Goal: Transaction & Acquisition: Purchase product/service

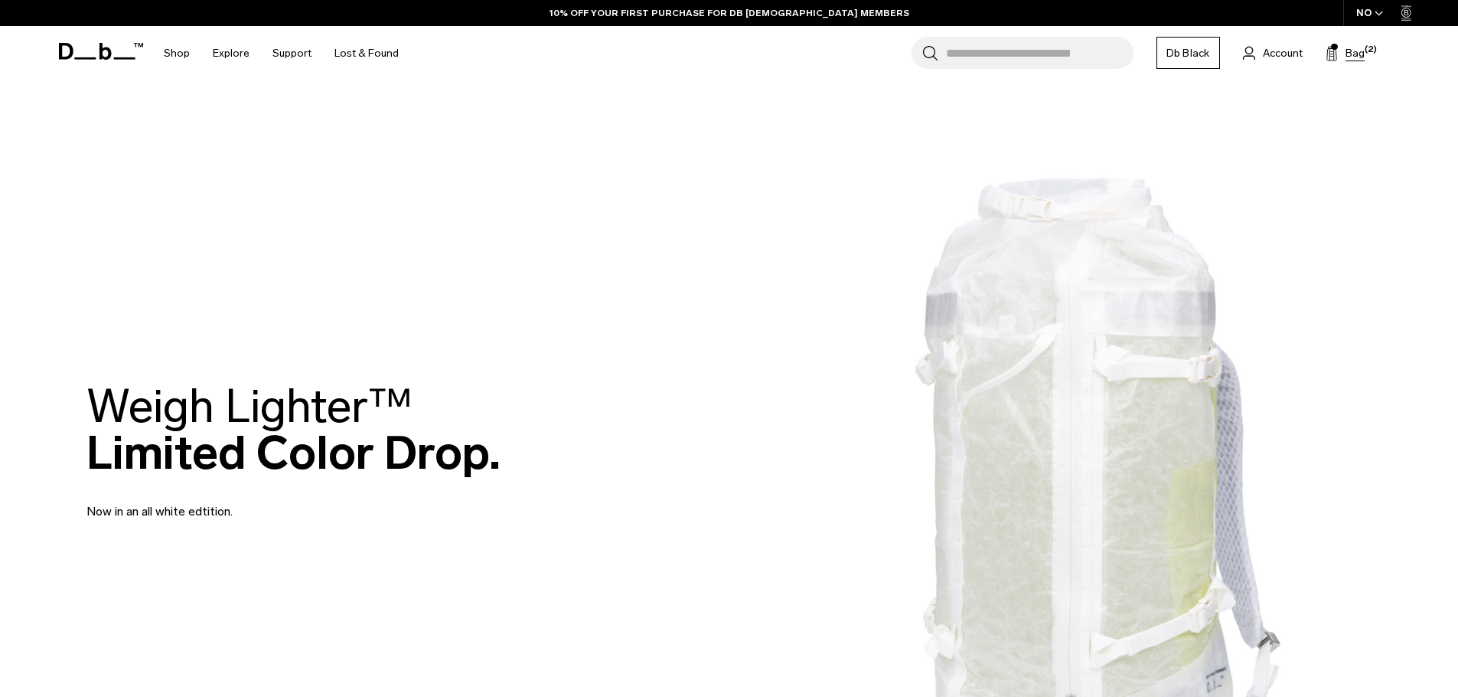
click at [1346, 49] on span "Bag" at bounding box center [1355, 53] width 19 height 16
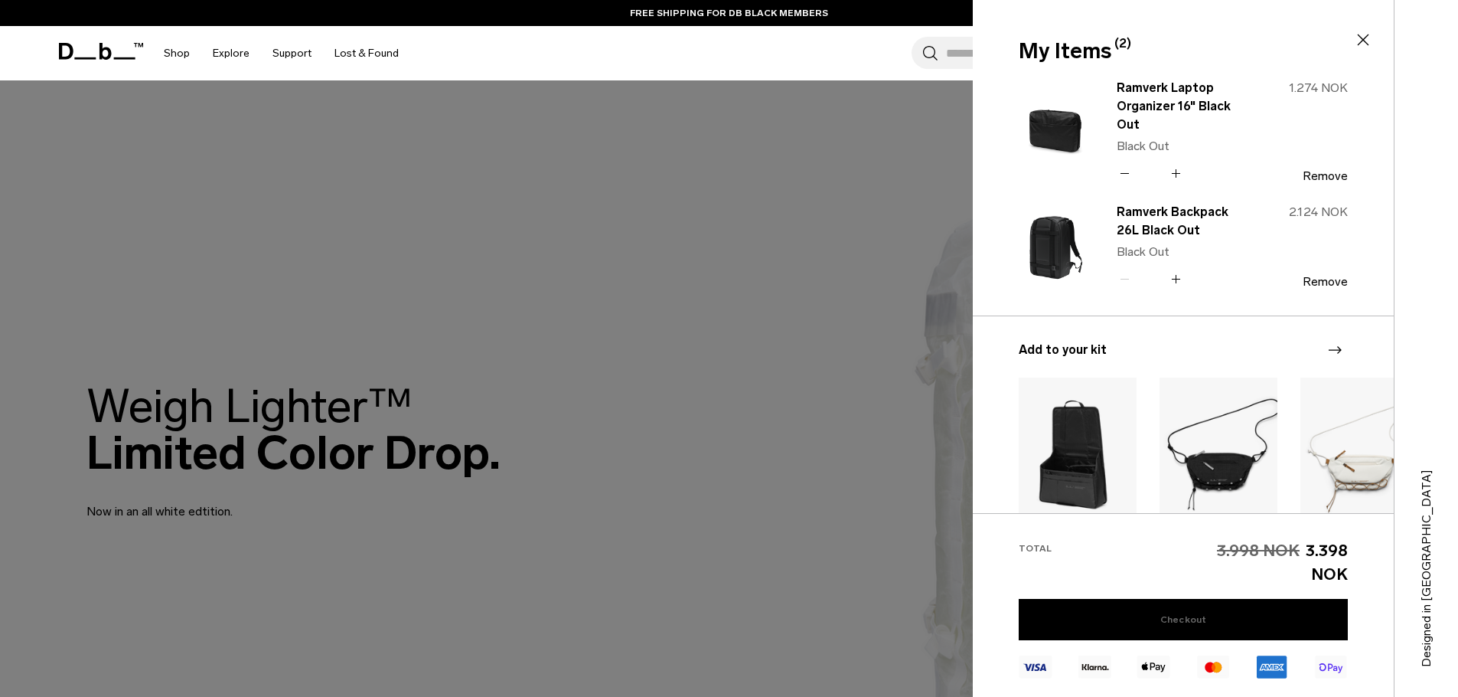
click at [1173, 621] on link "Checkout" at bounding box center [1183, 619] width 329 height 41
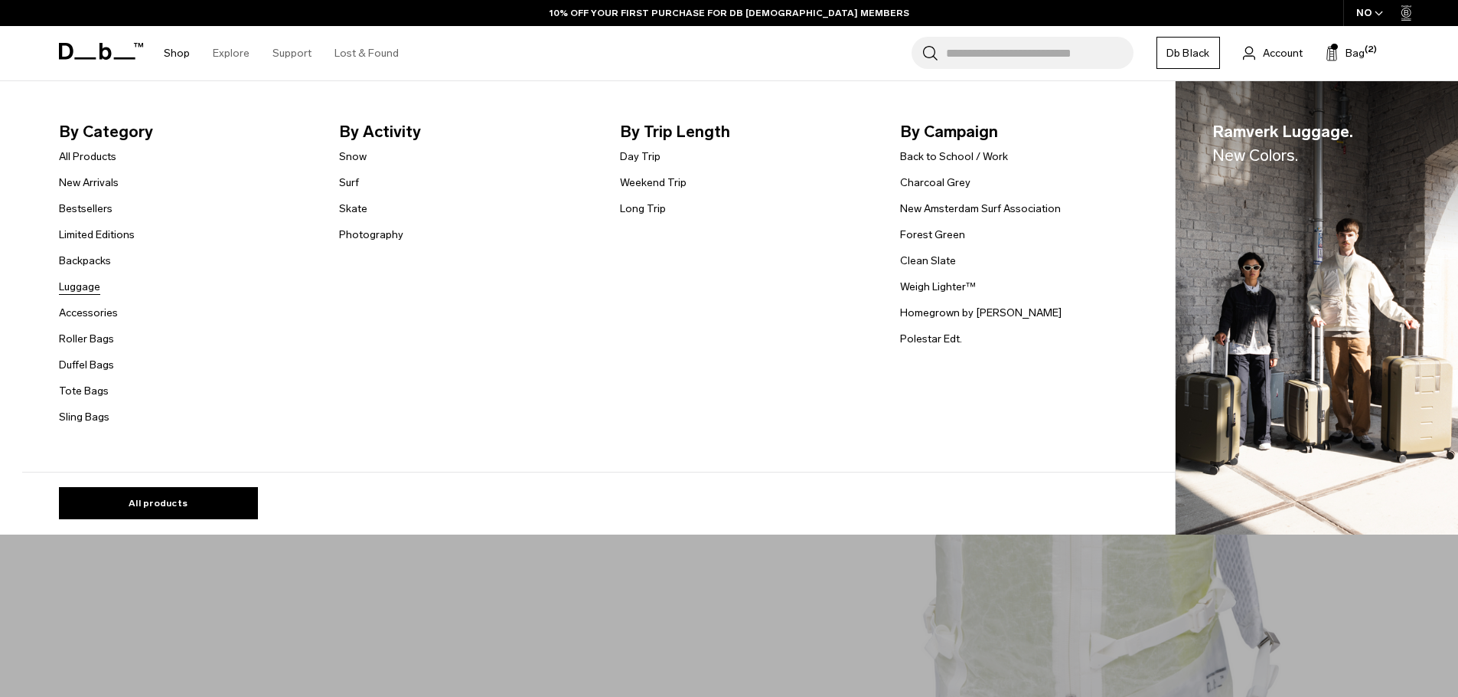
click at [92, 289] on link "Luggage" at bounding box center [79, 287] width 41 height 16
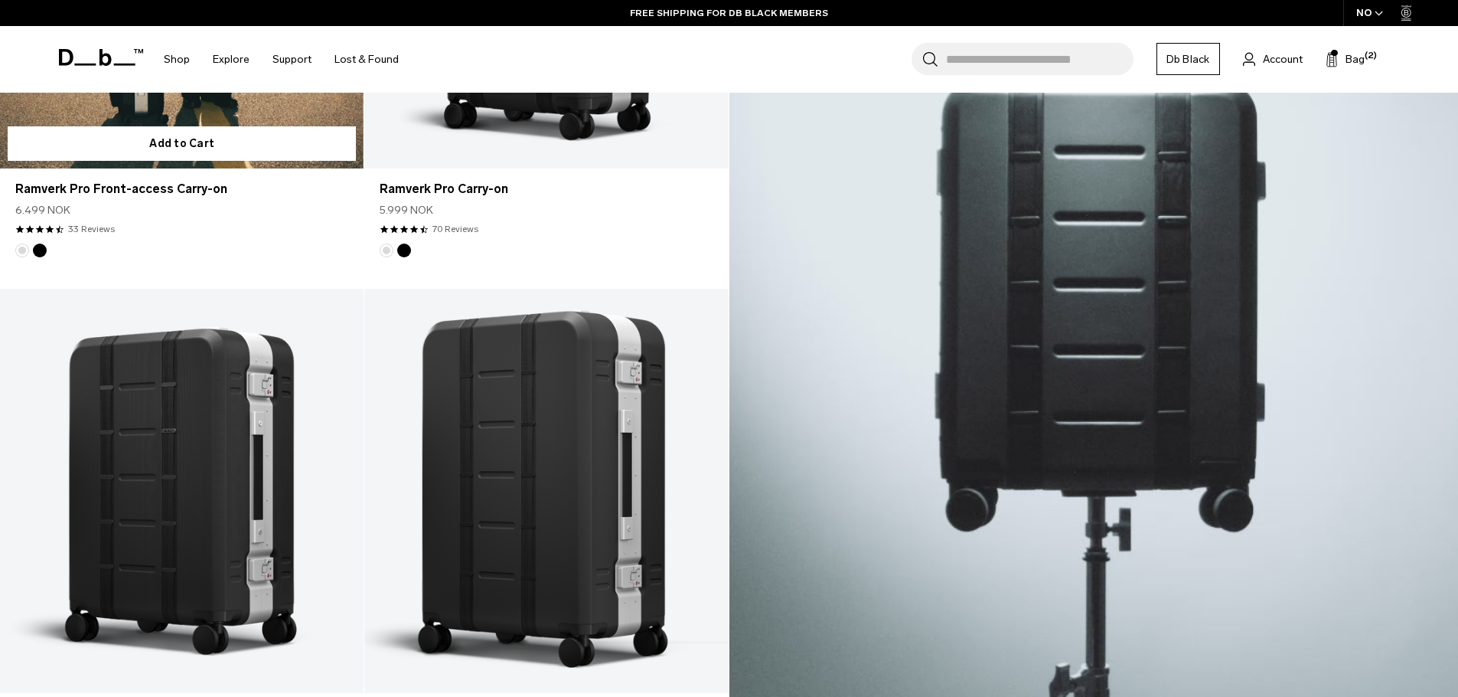
scroll to position [426, 0]
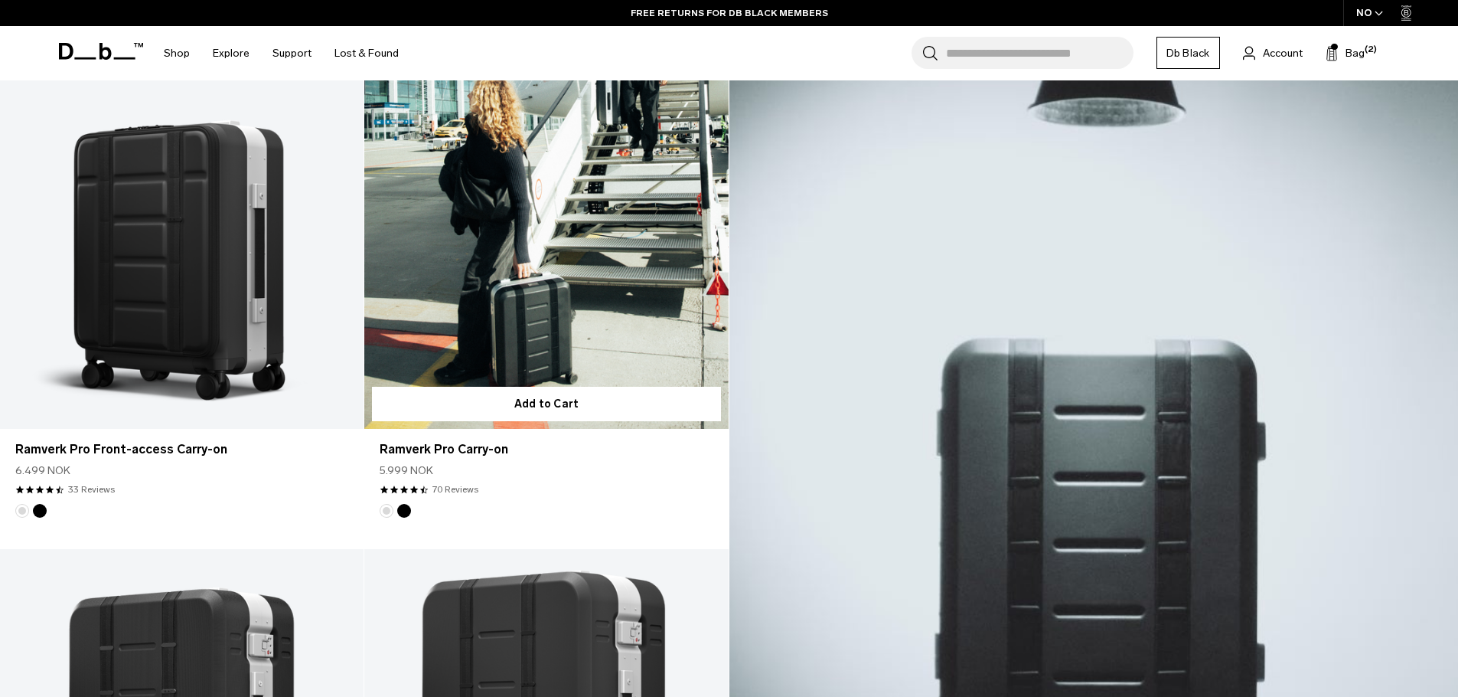
click at [527, 331] on link "Ramverk Pro Carry-on" at bounding box center [546, 226] width 364 height 404
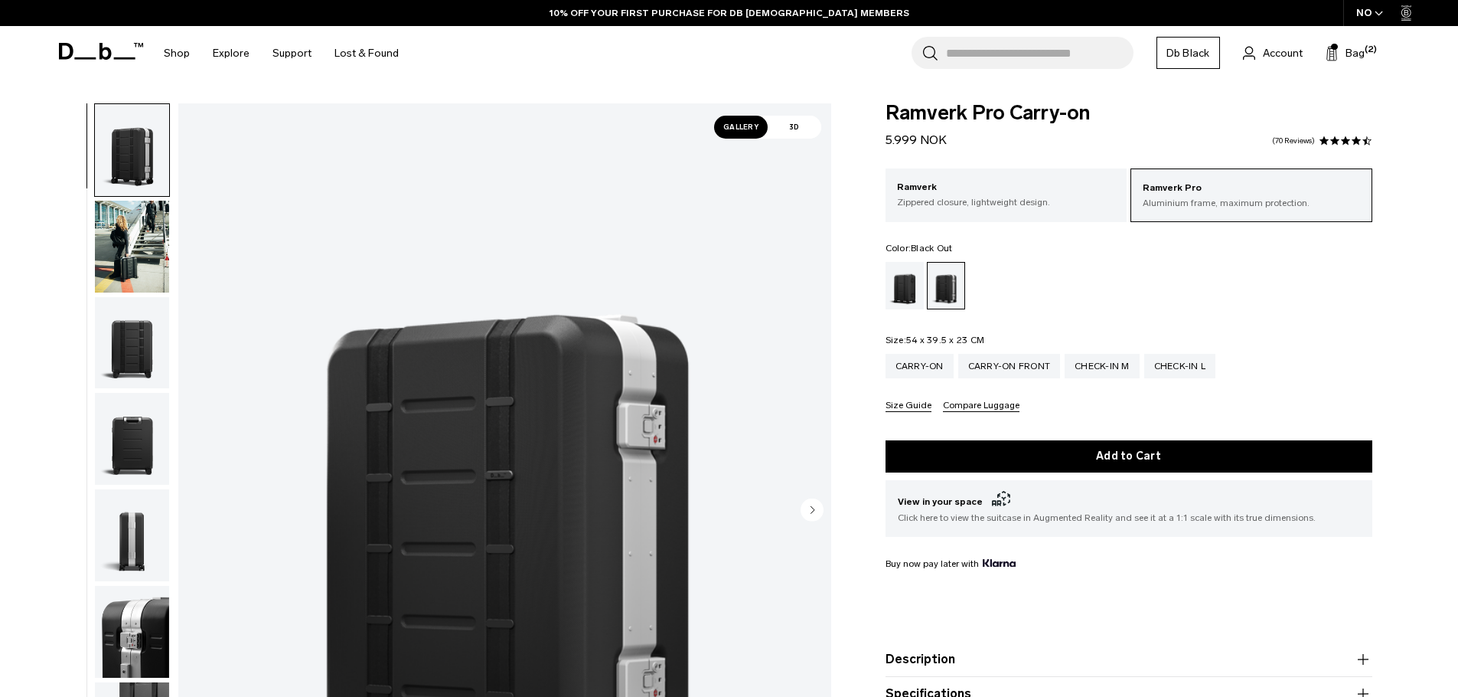
click at [902, 283] on div "Black Out" at bounding box center [905, 285] width 39 height 47
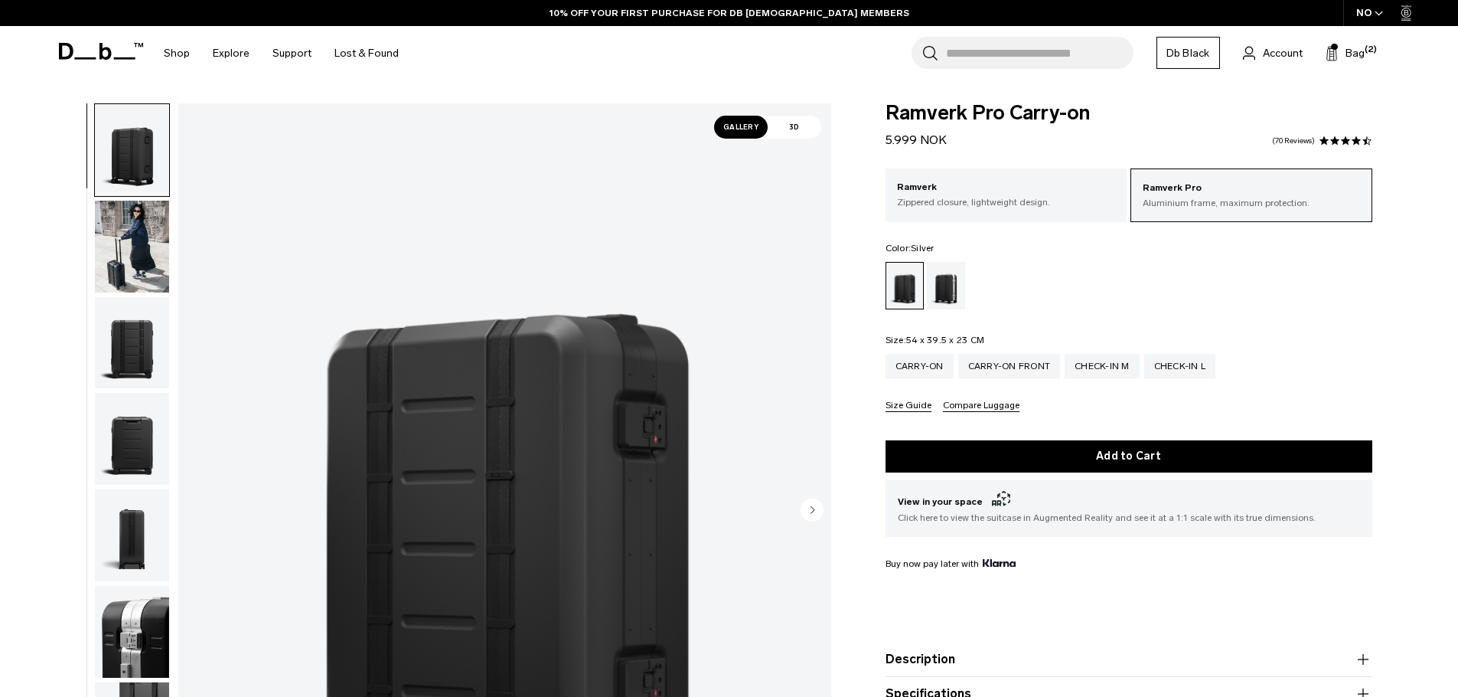
click at [956, 281] on div "Silver" at bounding box center [946, 285] width 39 height 47
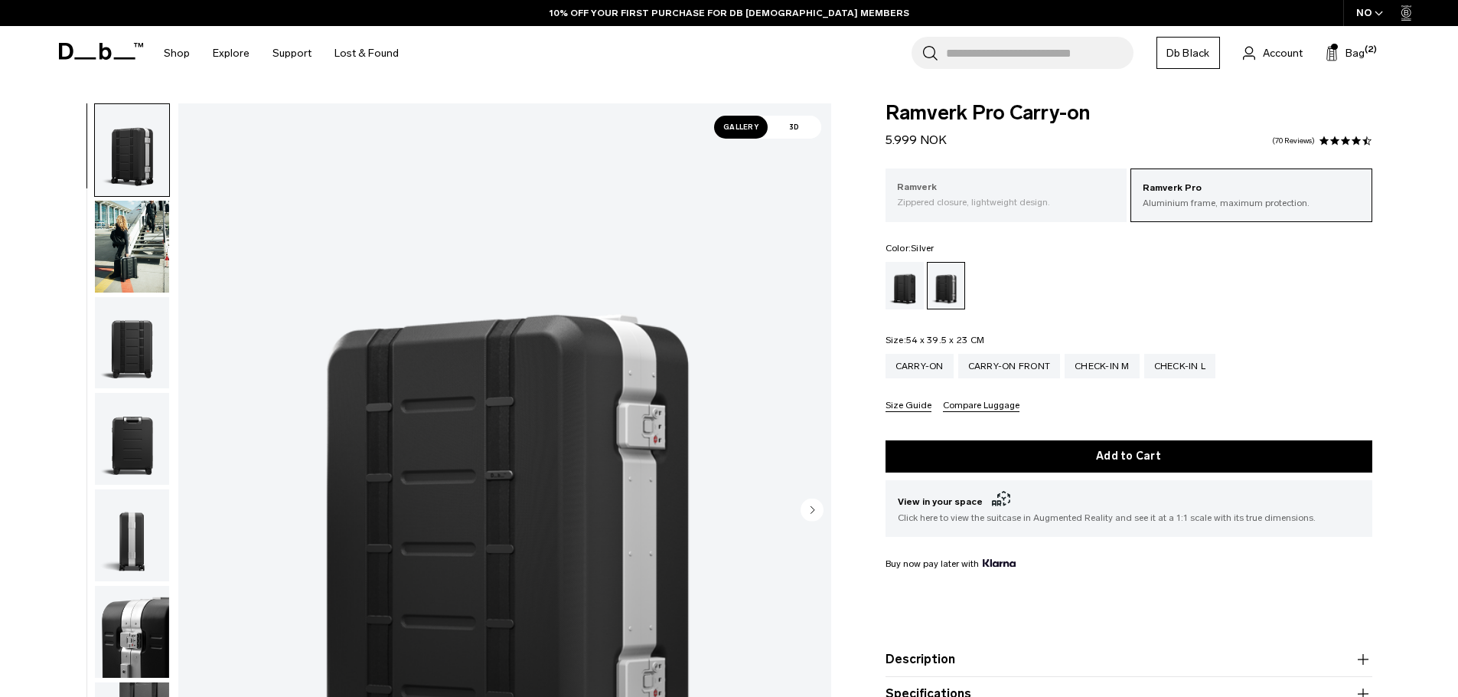
click at [976, 188] on p "Ramverk" at bounding box center [1006, 187] width 219 height 15
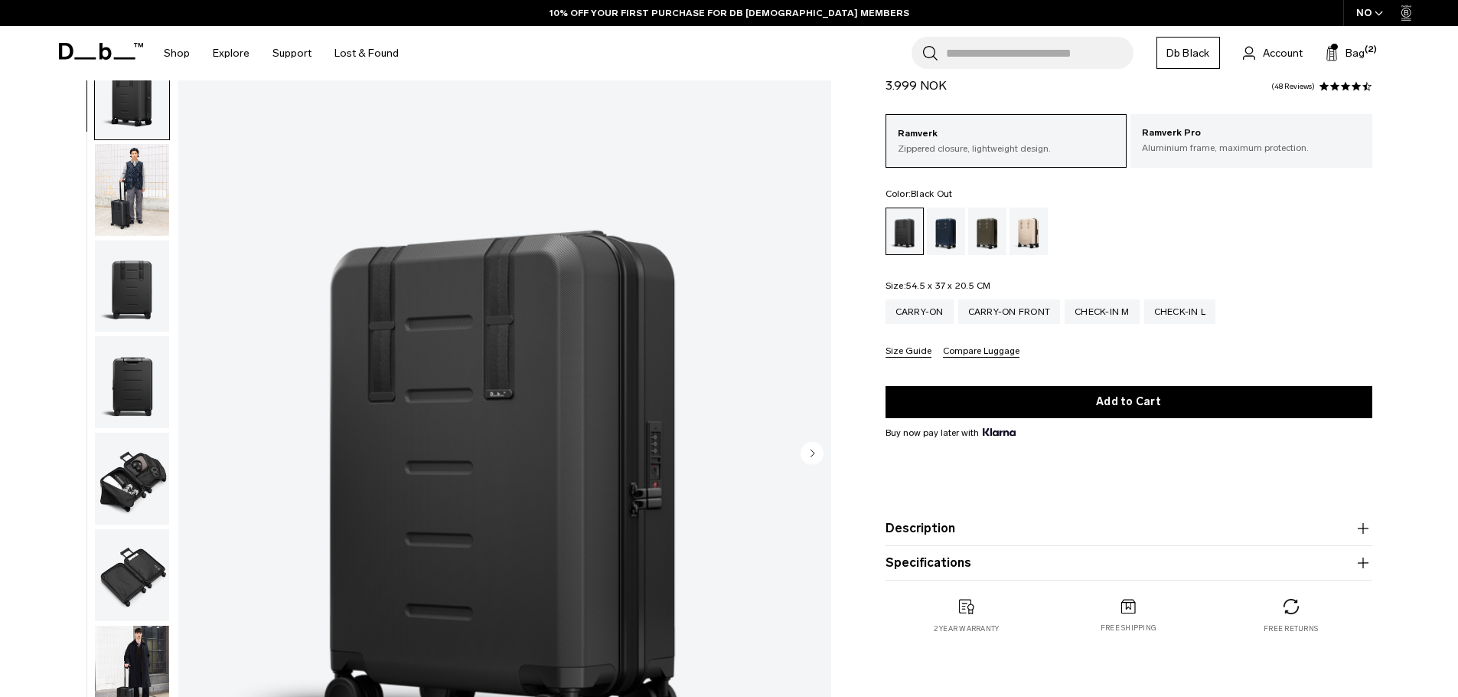
scroll to position [118, 0]
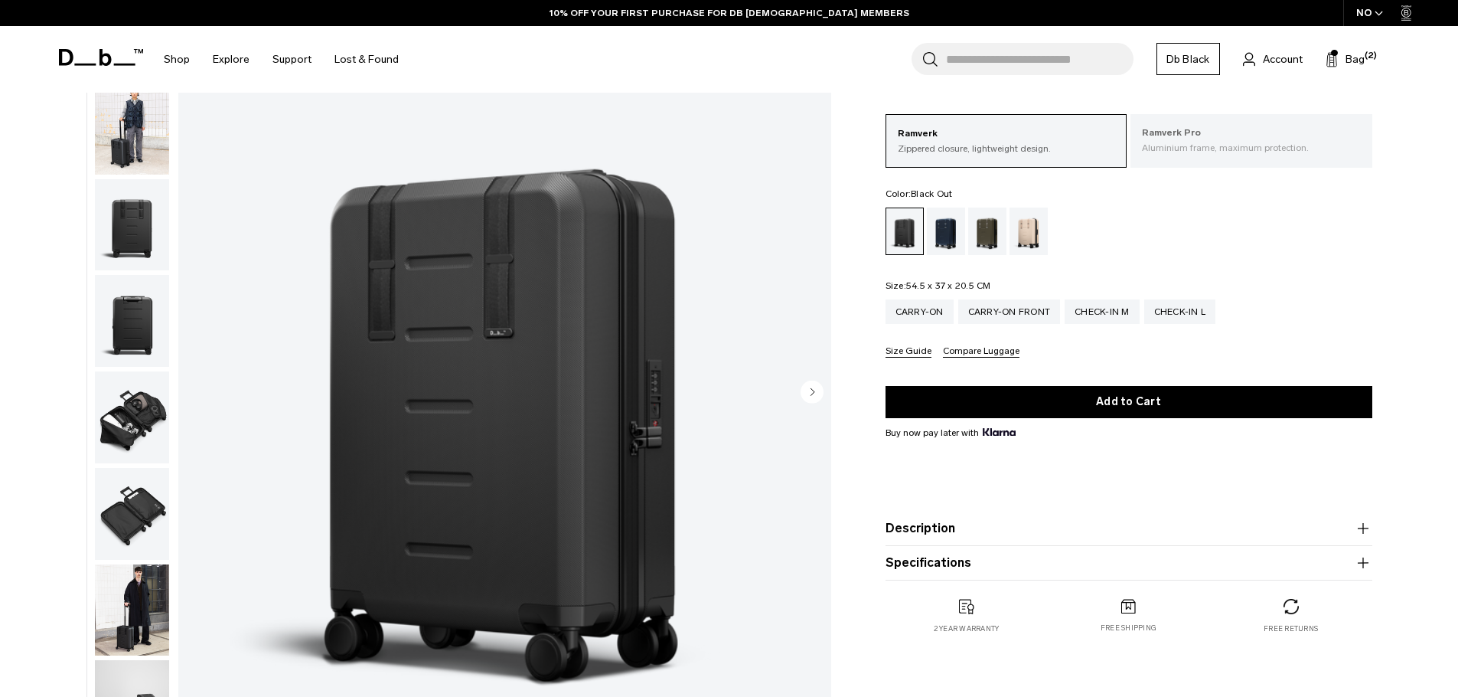
click at [1193, 143] on p "Aluminium frame, maximum protection." at bounding box center [1251, 148] width 219 height 14
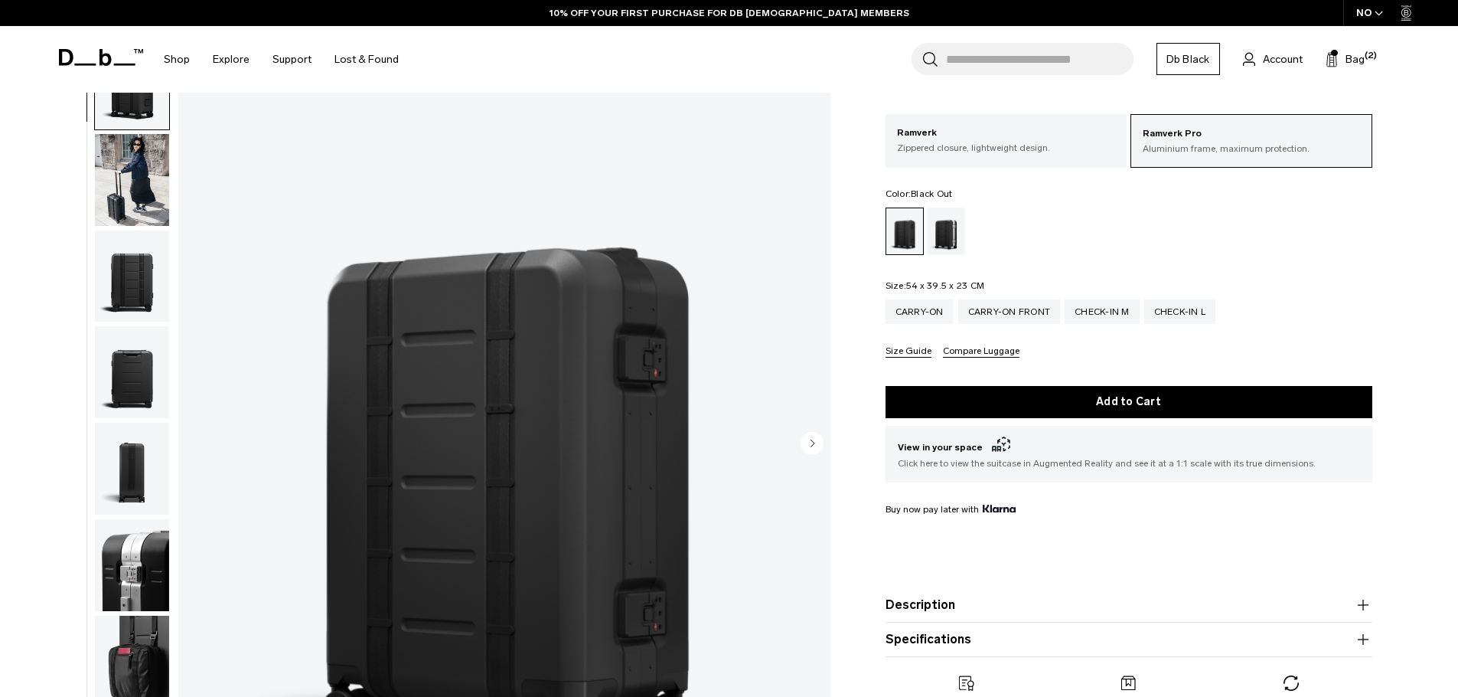
scroll to position [28, 0]
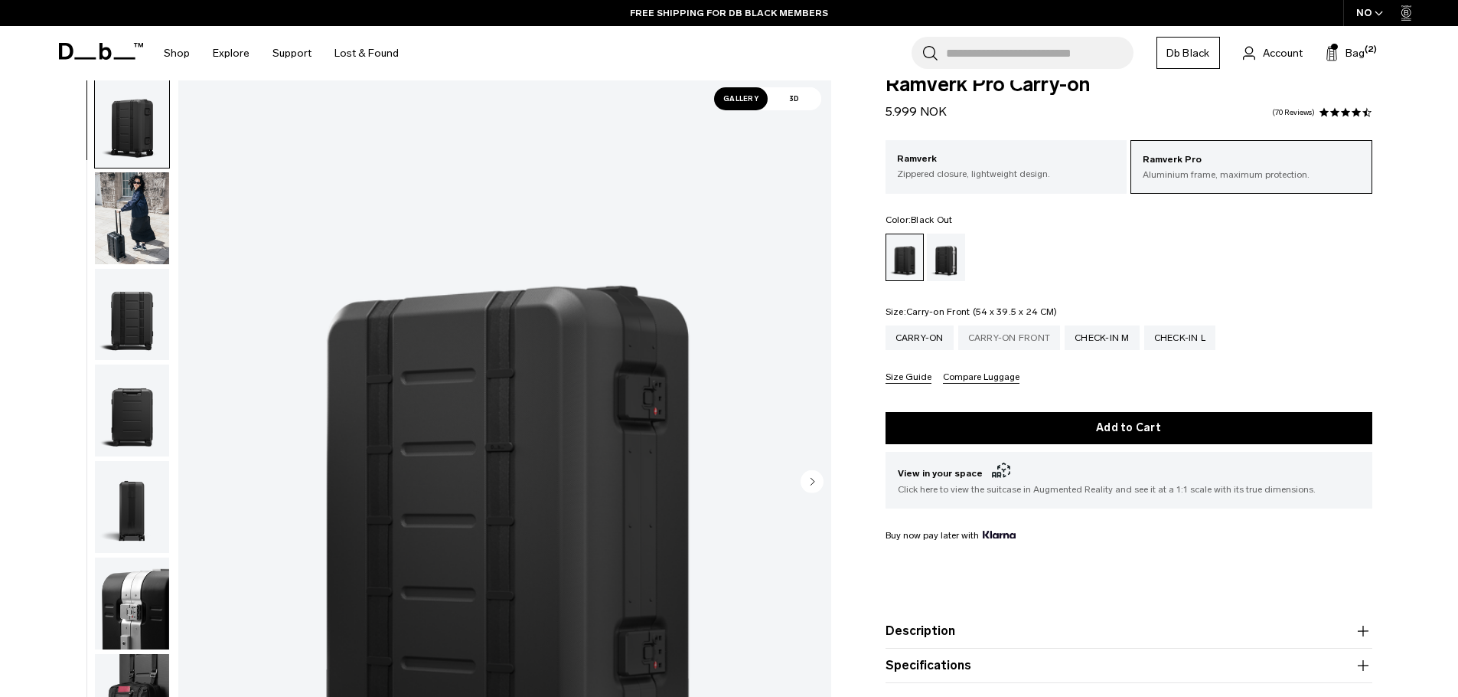
click at [1027, 341] on div "Carry-on Front" at bounding box center [1010, 337] width 103 height 24
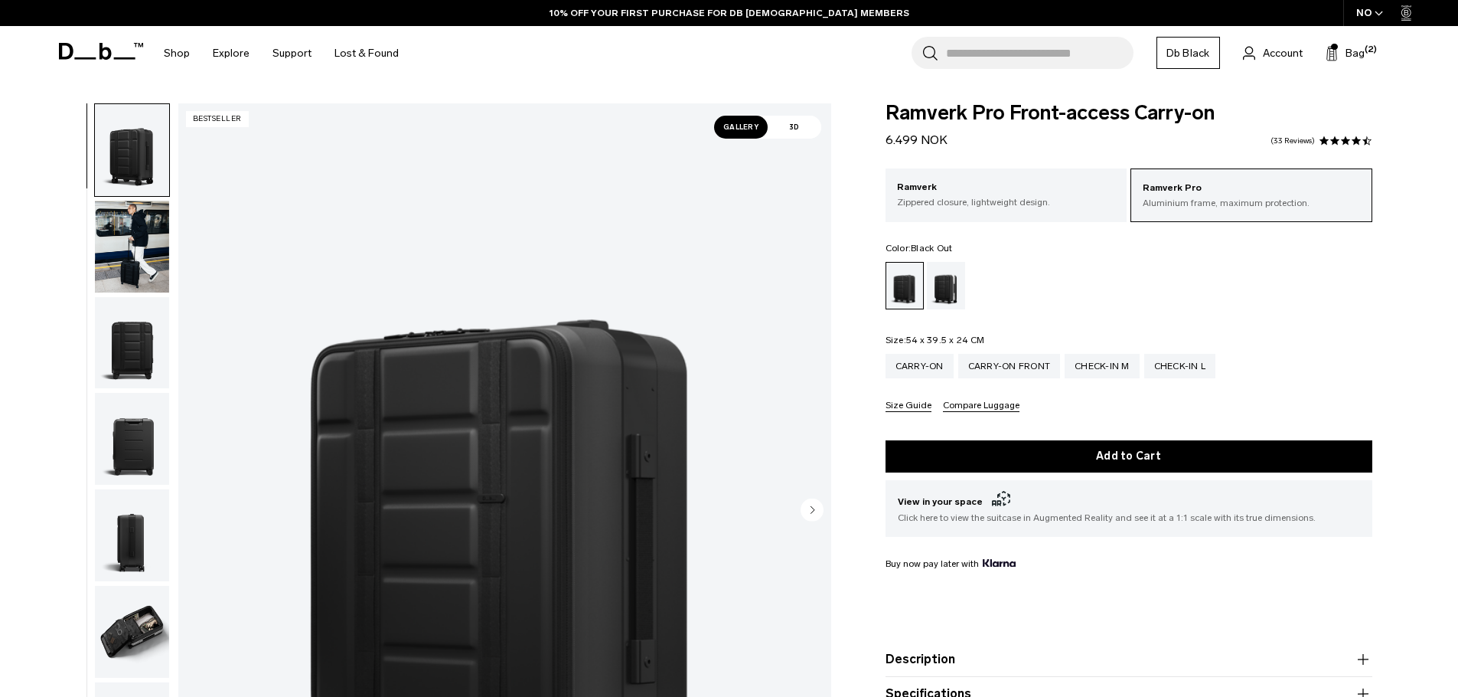
click at [128, 624] on img "button" at bounding box center [132, 632] width 74 height 92
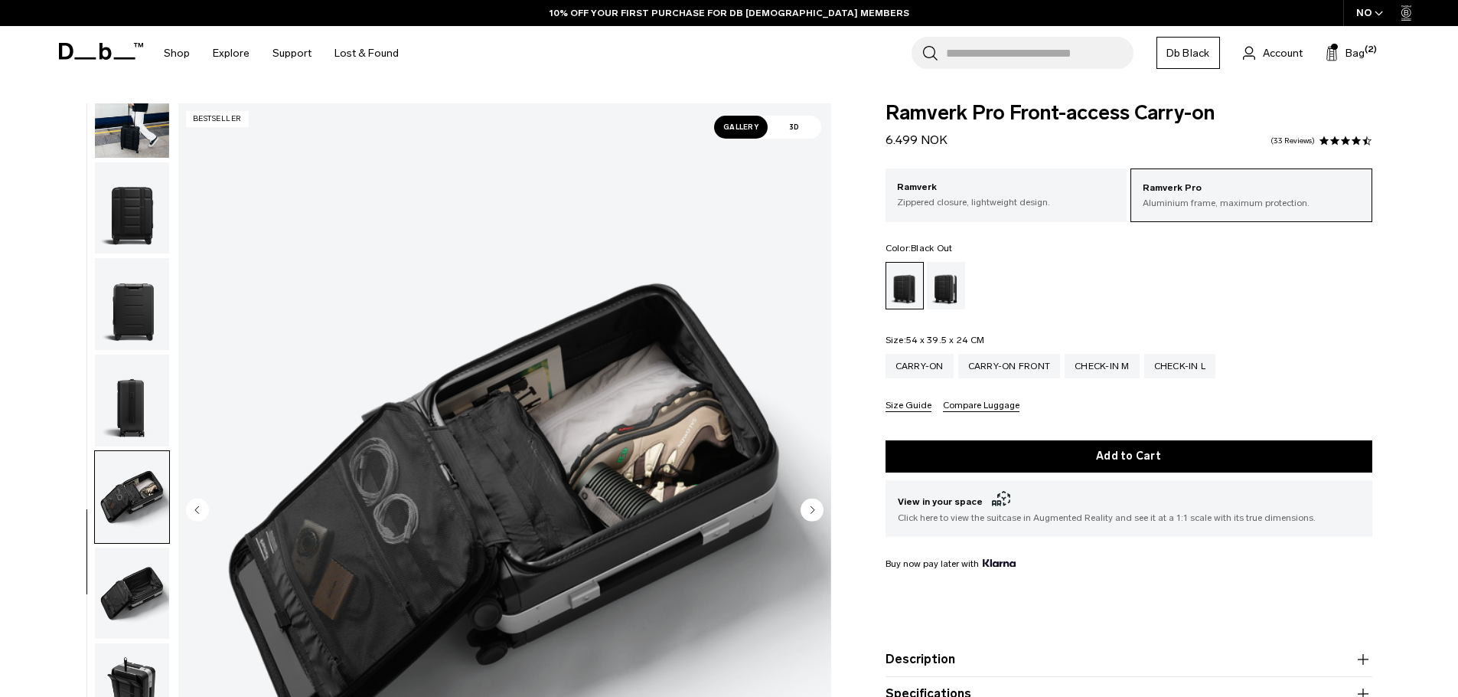
scroll to position [145, 0]
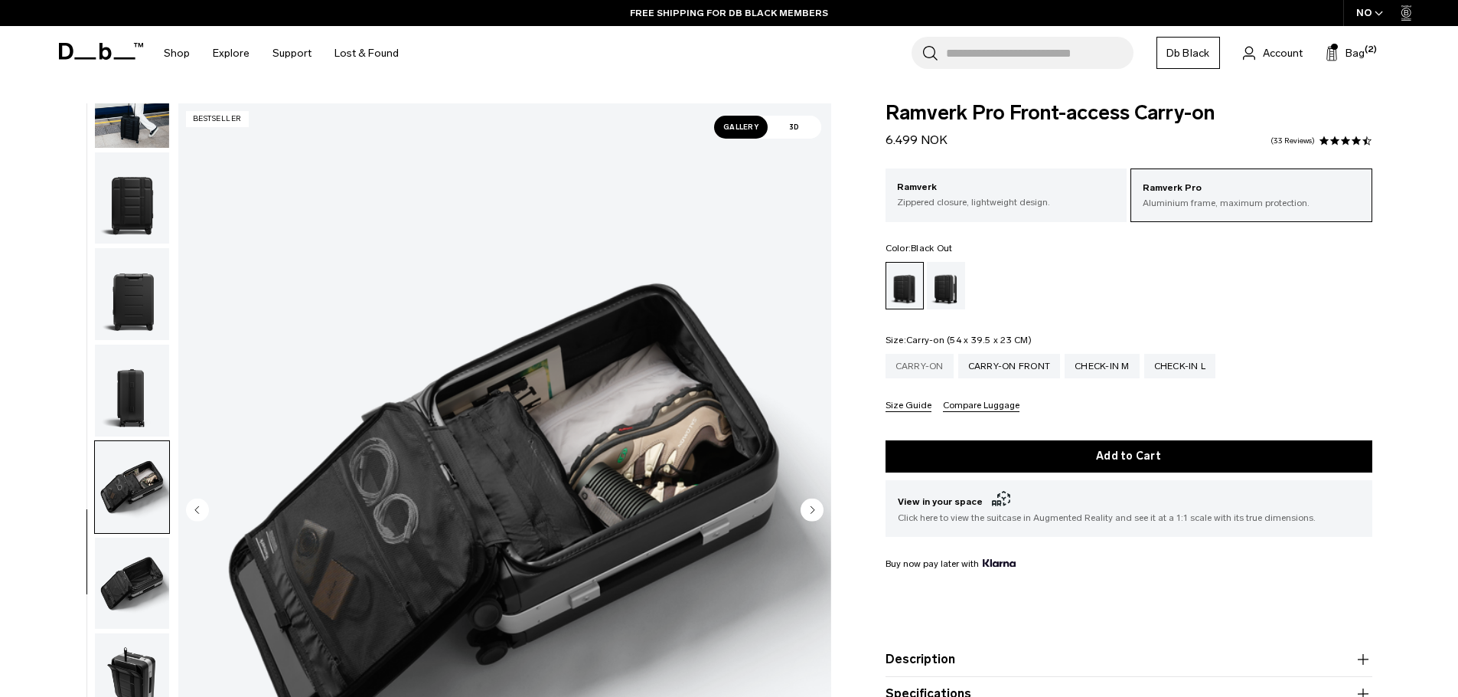
click at [919, 372] on div "Carry-on" at bounding box center [920, 366] width 68 height 24
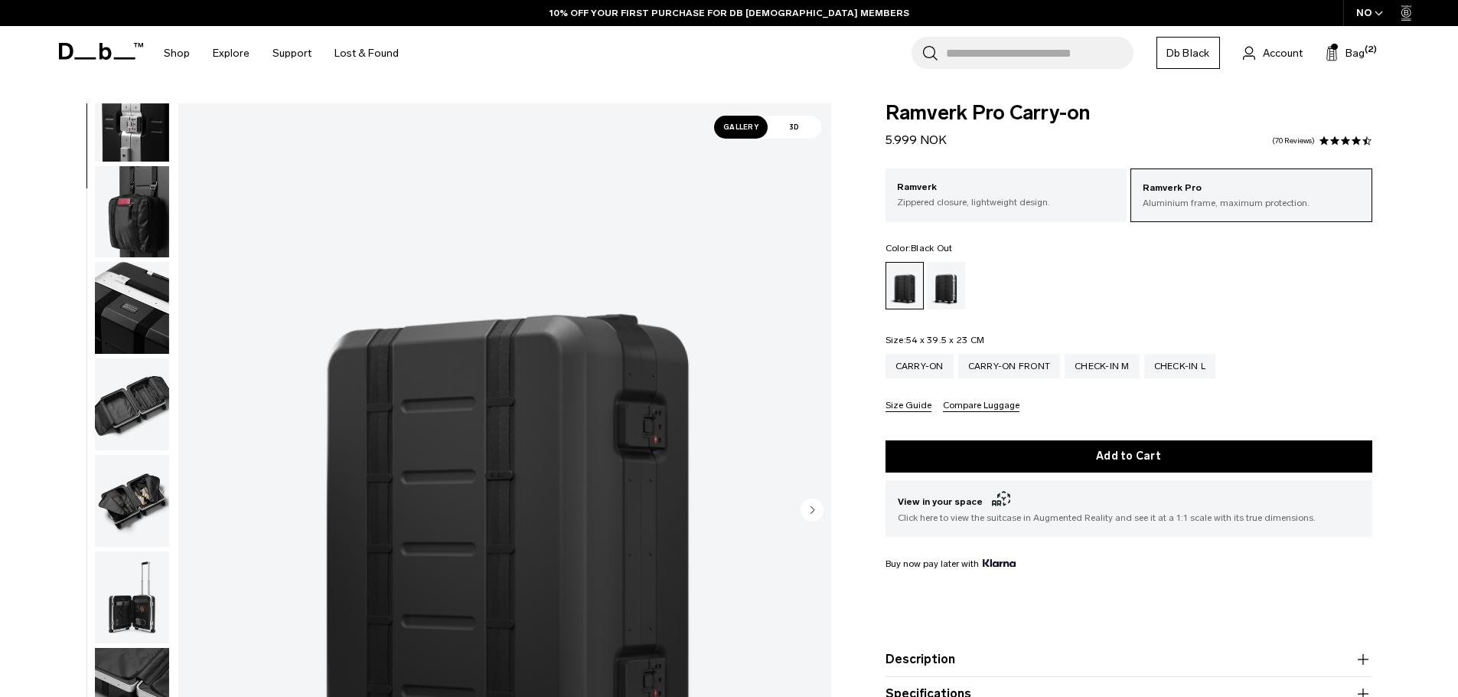
click at [136, 408] on img "button" at bounding box center [132, 404] width 74 height 92
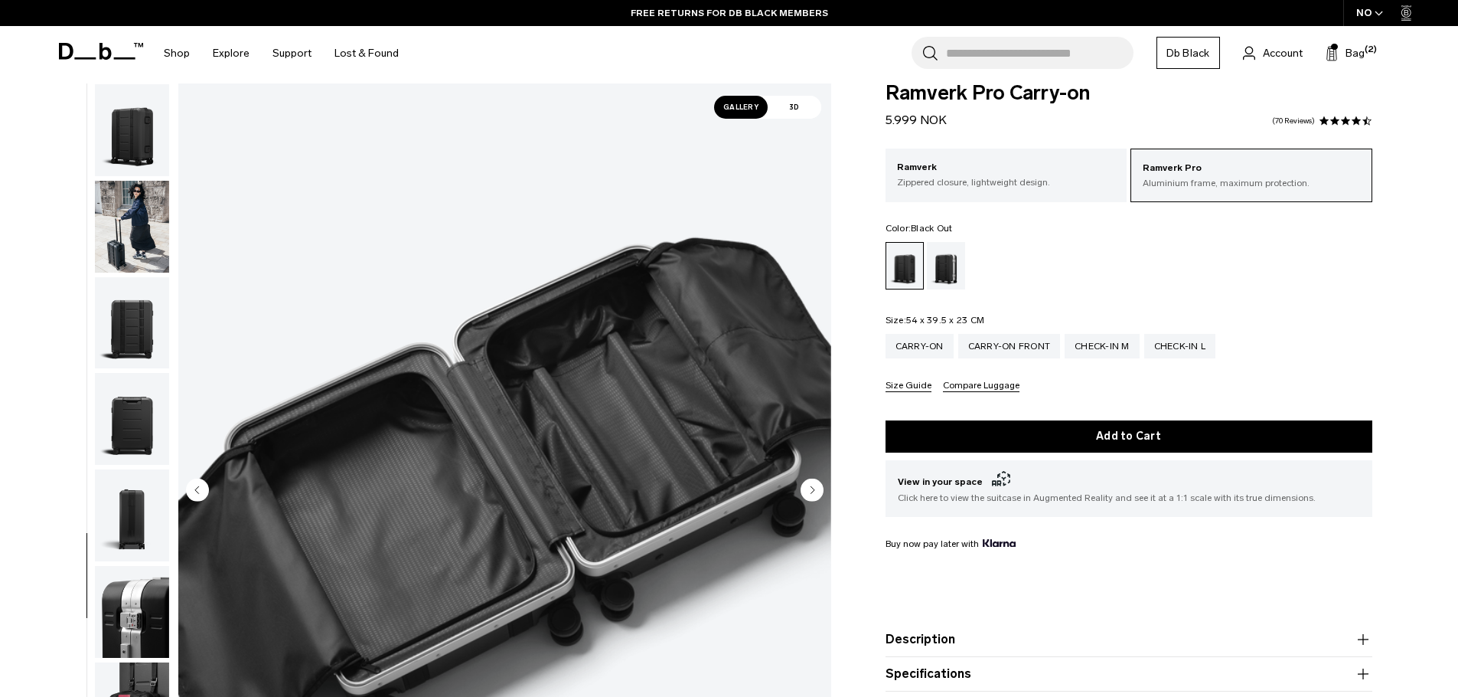
scroll to position [26, 0]
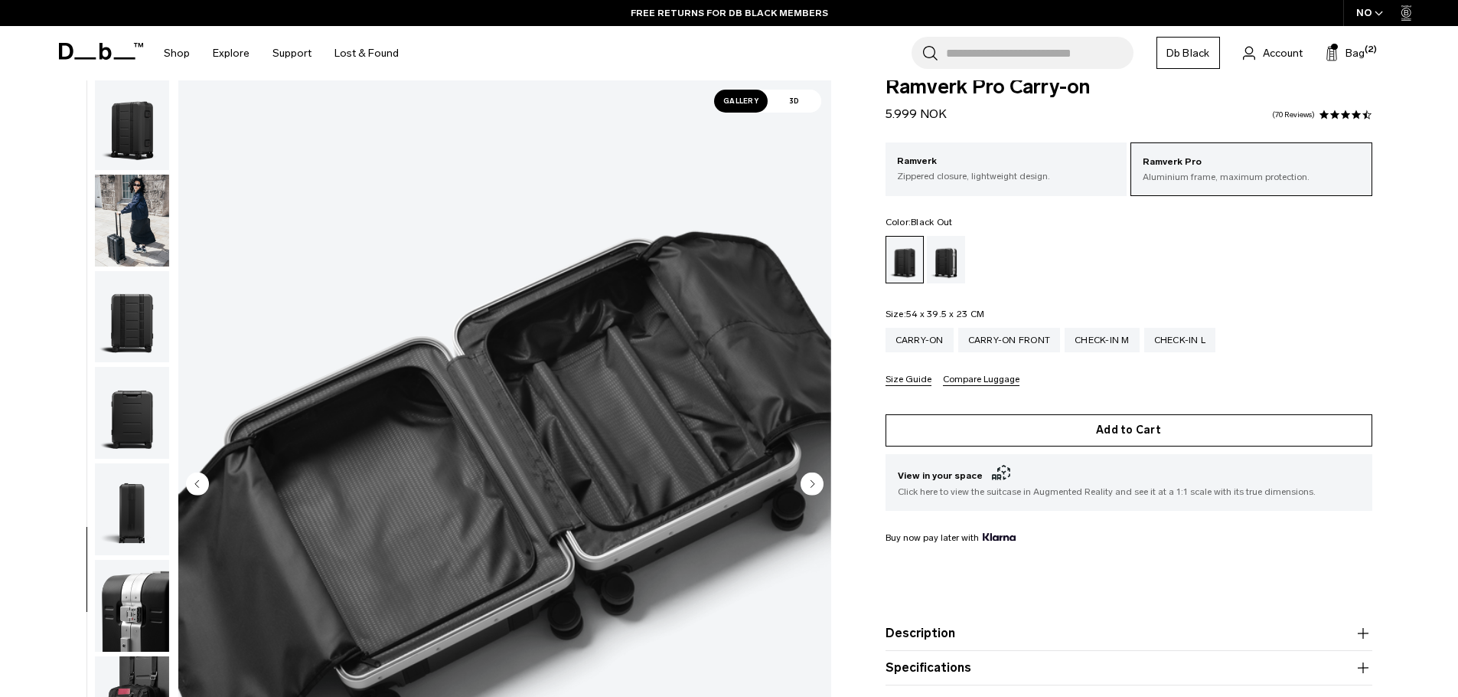
click at [1113, 431] on button "Add to Cart" at bounding box center [1129, 430] width 487 height 32
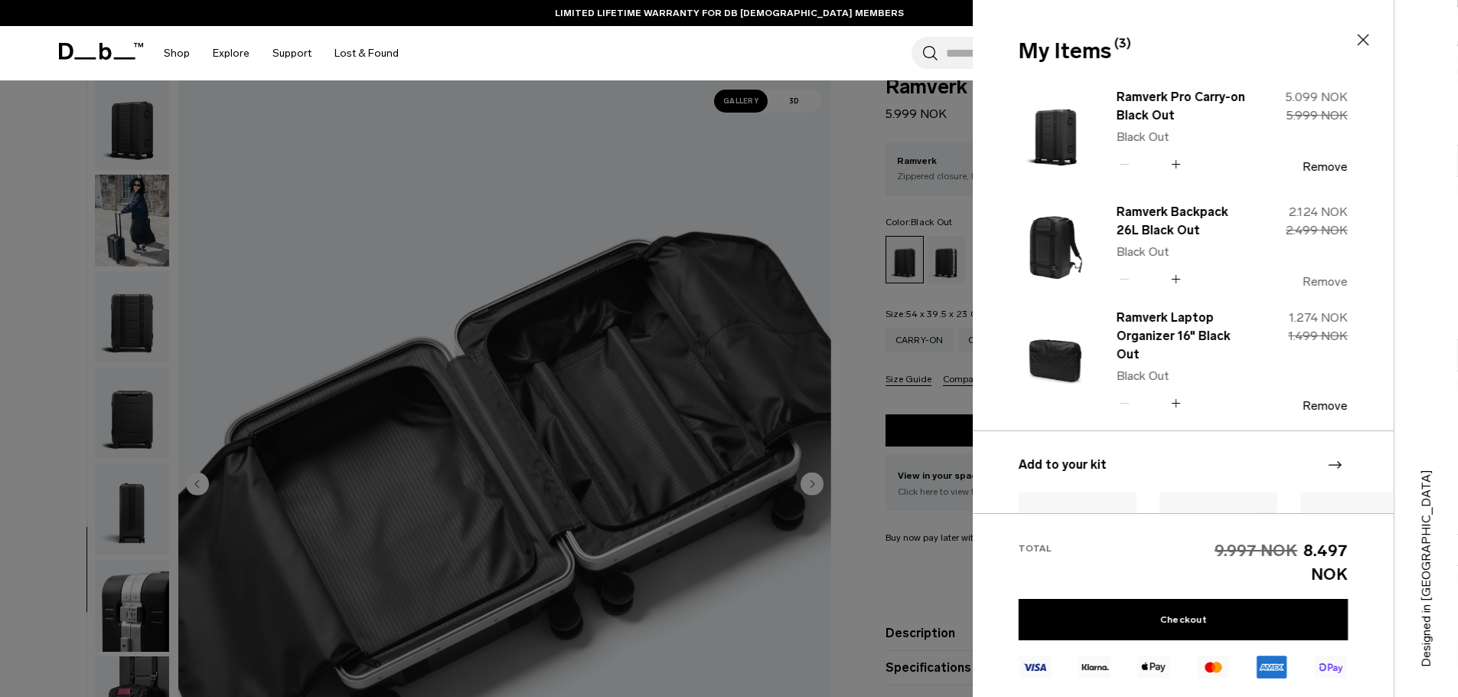
click at [1335, 281] on button "Remove" at bounding box center [1325, 282] width 45 height 14
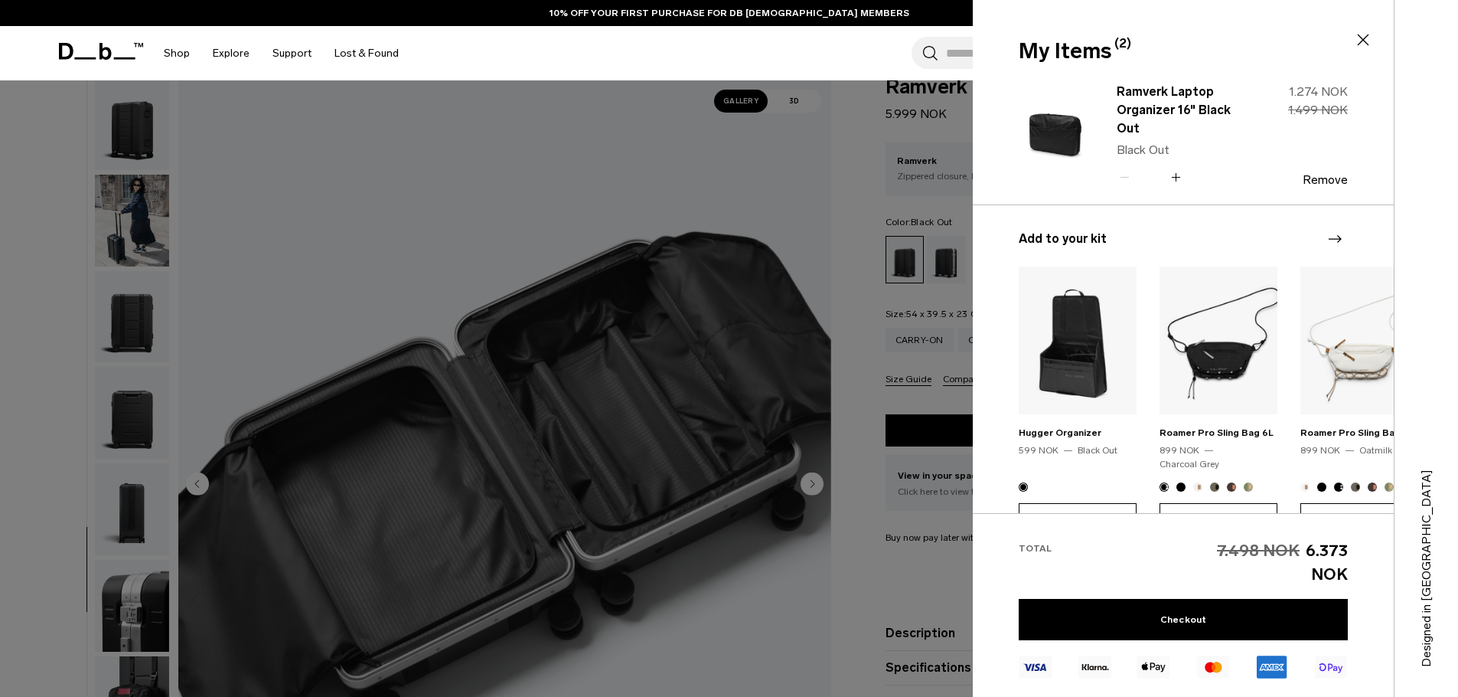
scroll to position [123, 0]
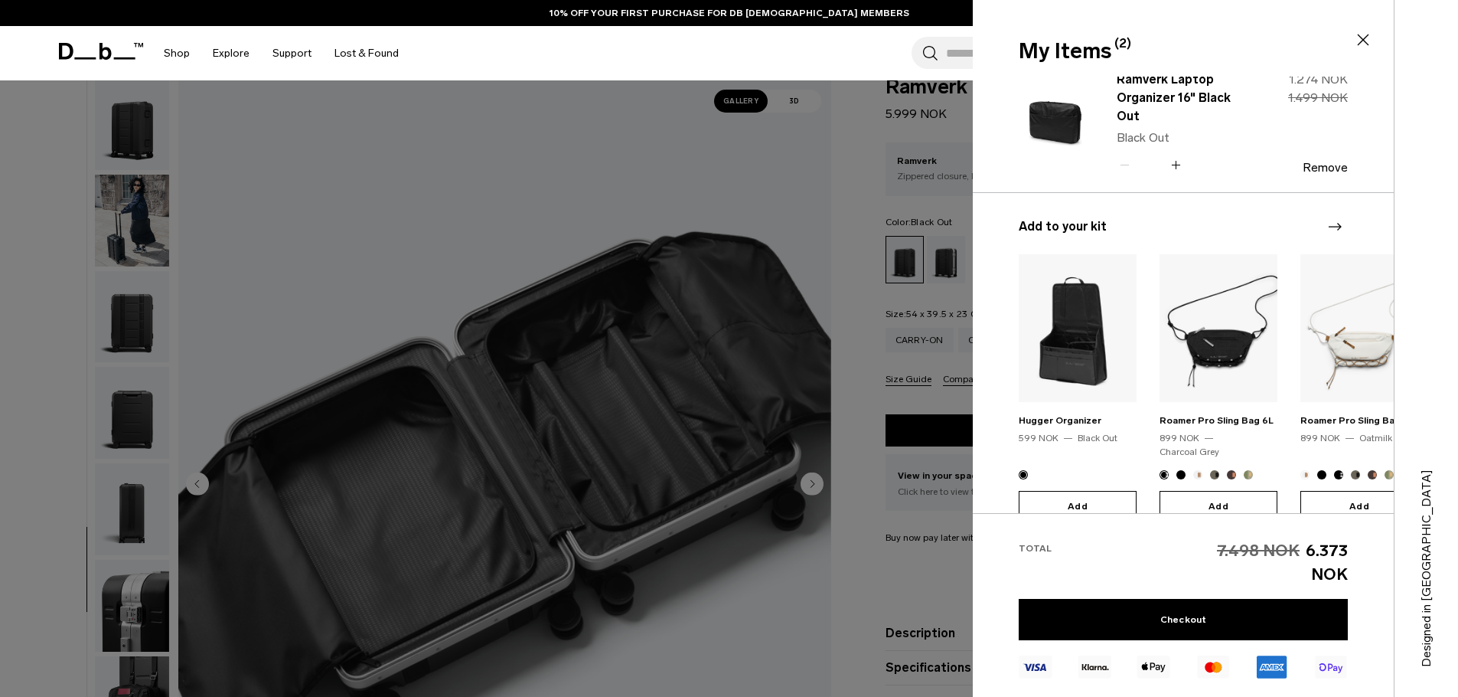
click at [1079, 498] on button "Add" at bounding box center [1078, 507] width 118 height 32
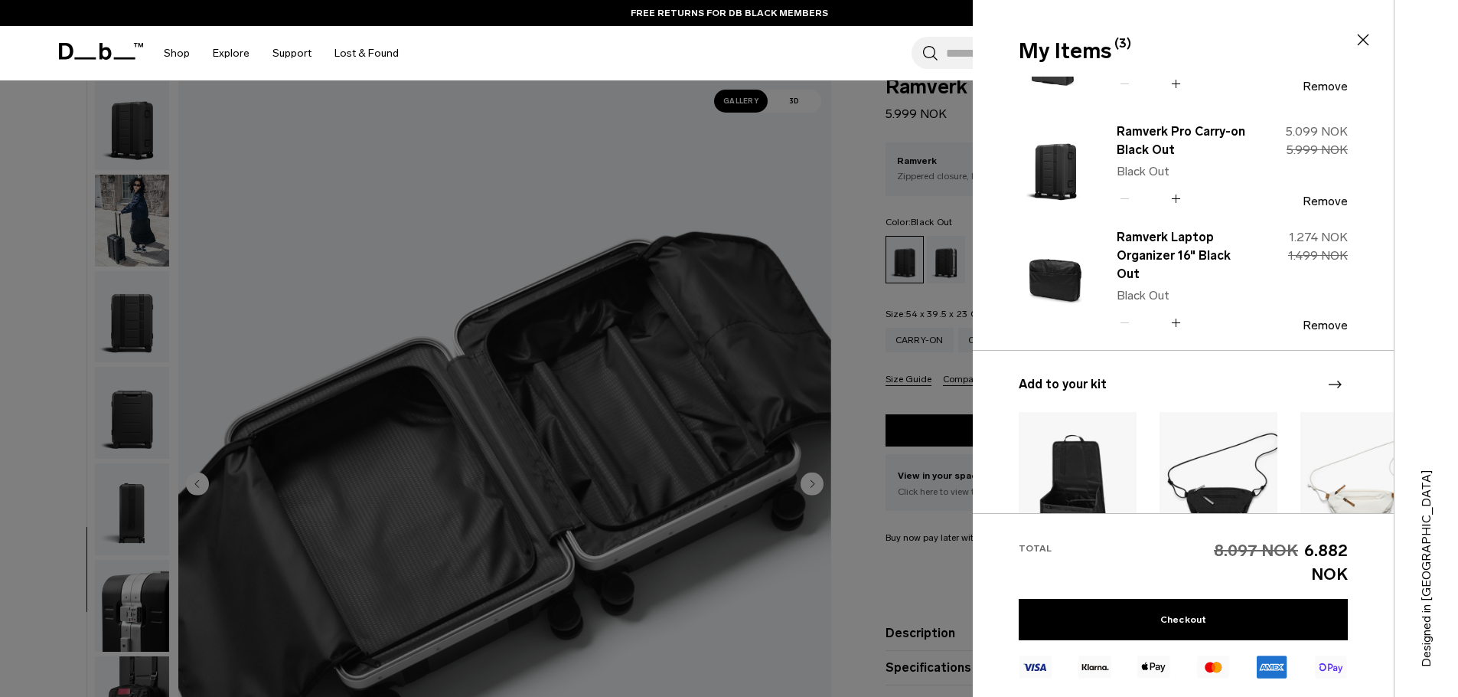
scroll to position [0, 0]
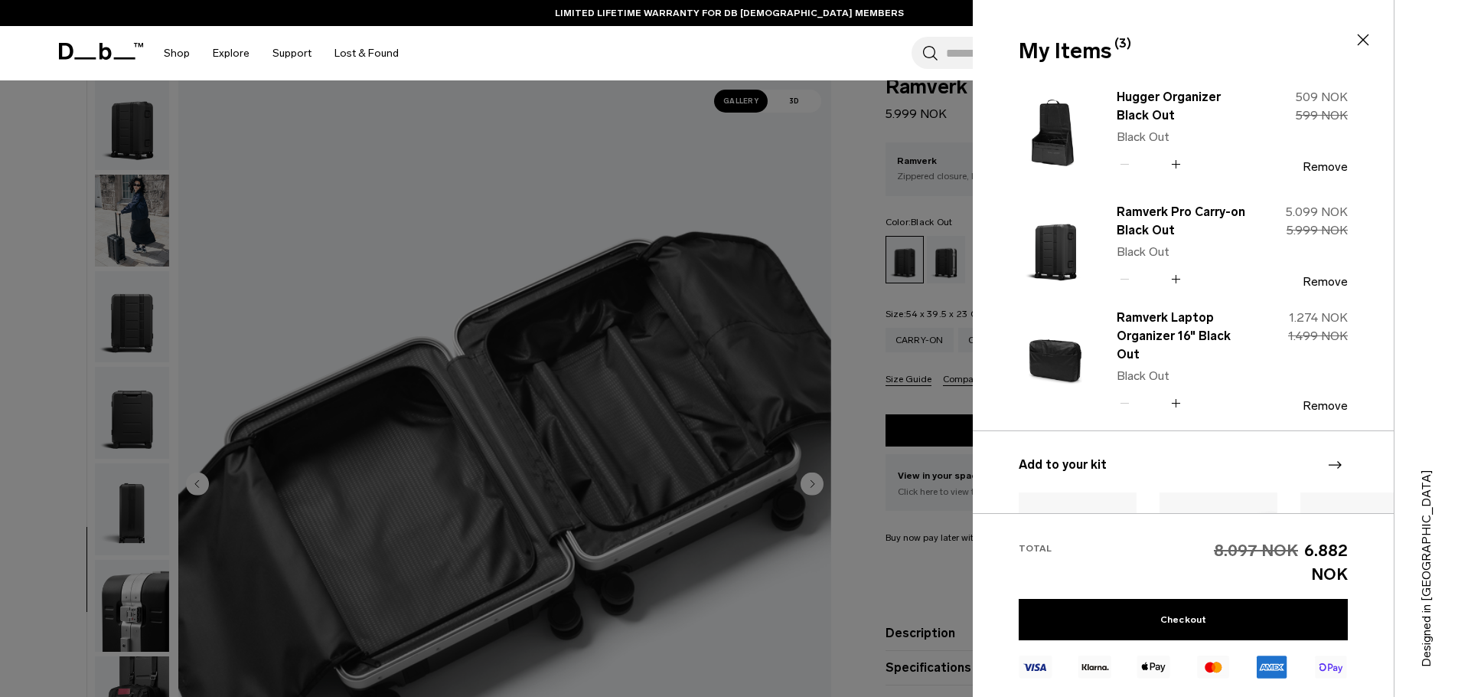
click at [853, 242] on div at bounding box center [729, 348] width 1458 height 697
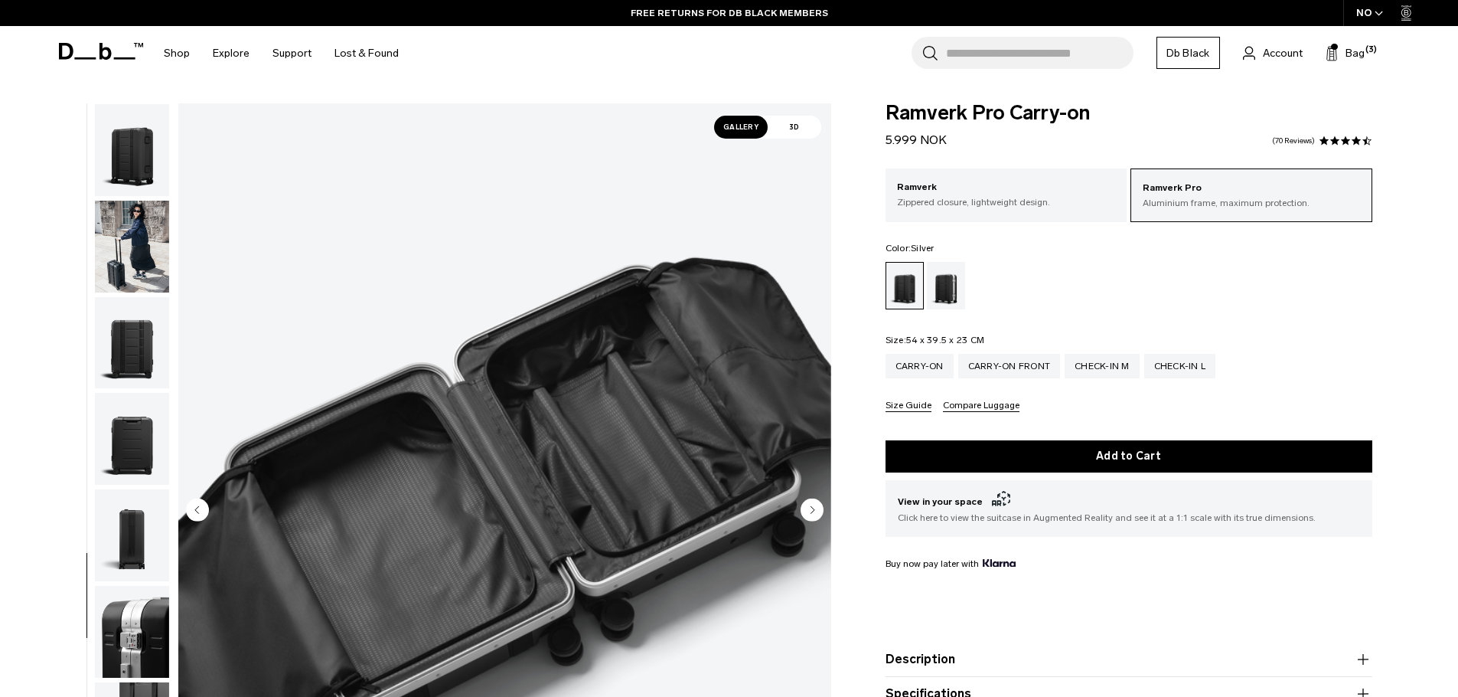
click at [943, 288] on div "Silver" at bounding box center [946, 285] width 39 height 47
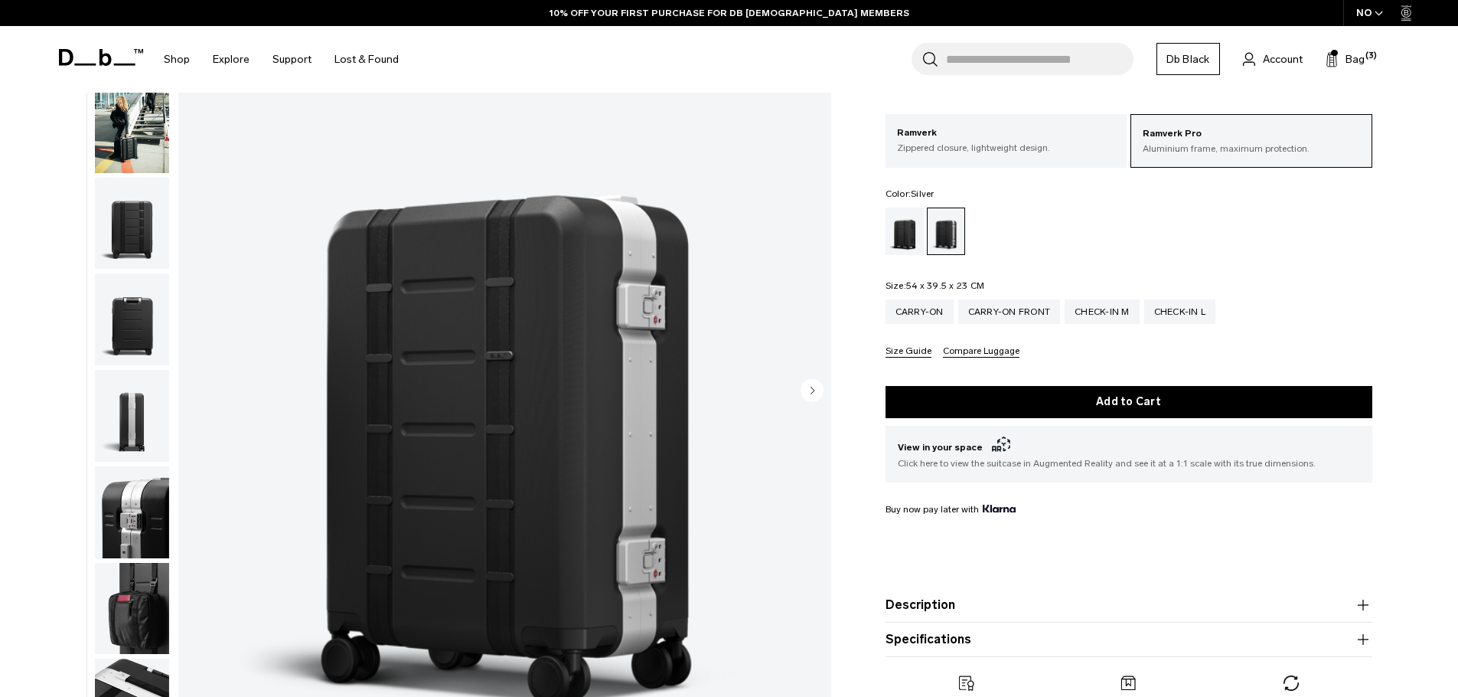
scroll to position [136, 0]
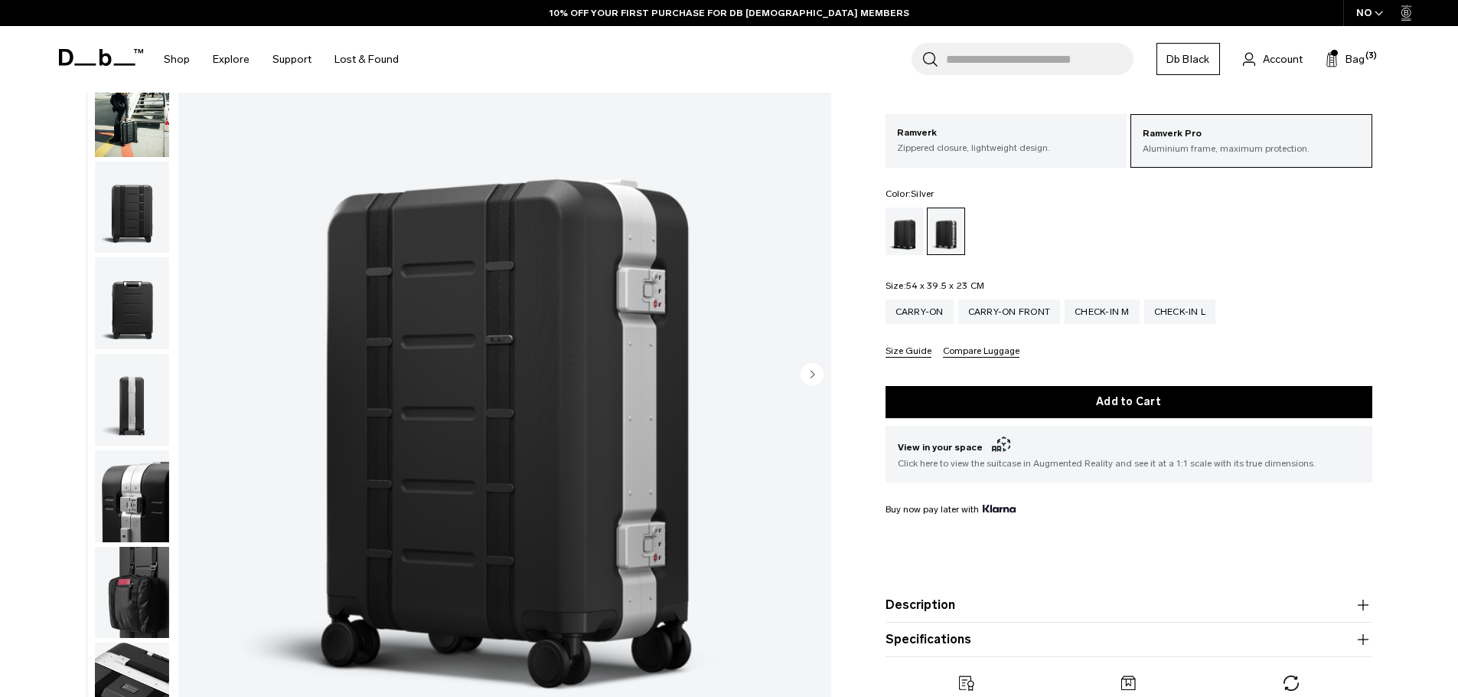
click at [819, 372] on circle "Next slide" at bounding box center [812, 373] width 23 height 23
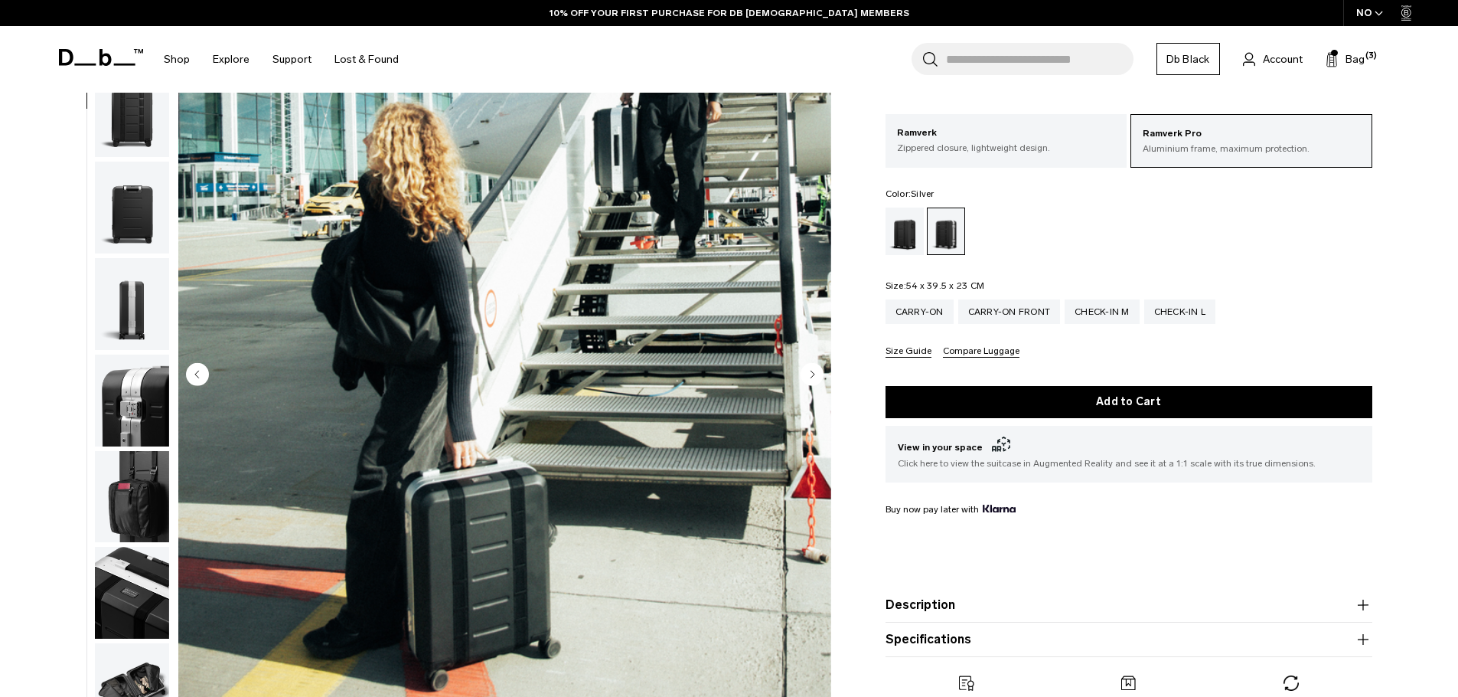
scroll to position [96, 0]
click at [816, 374] on circle "Next slide" at bounding box center [812, 373] width 23 height 23
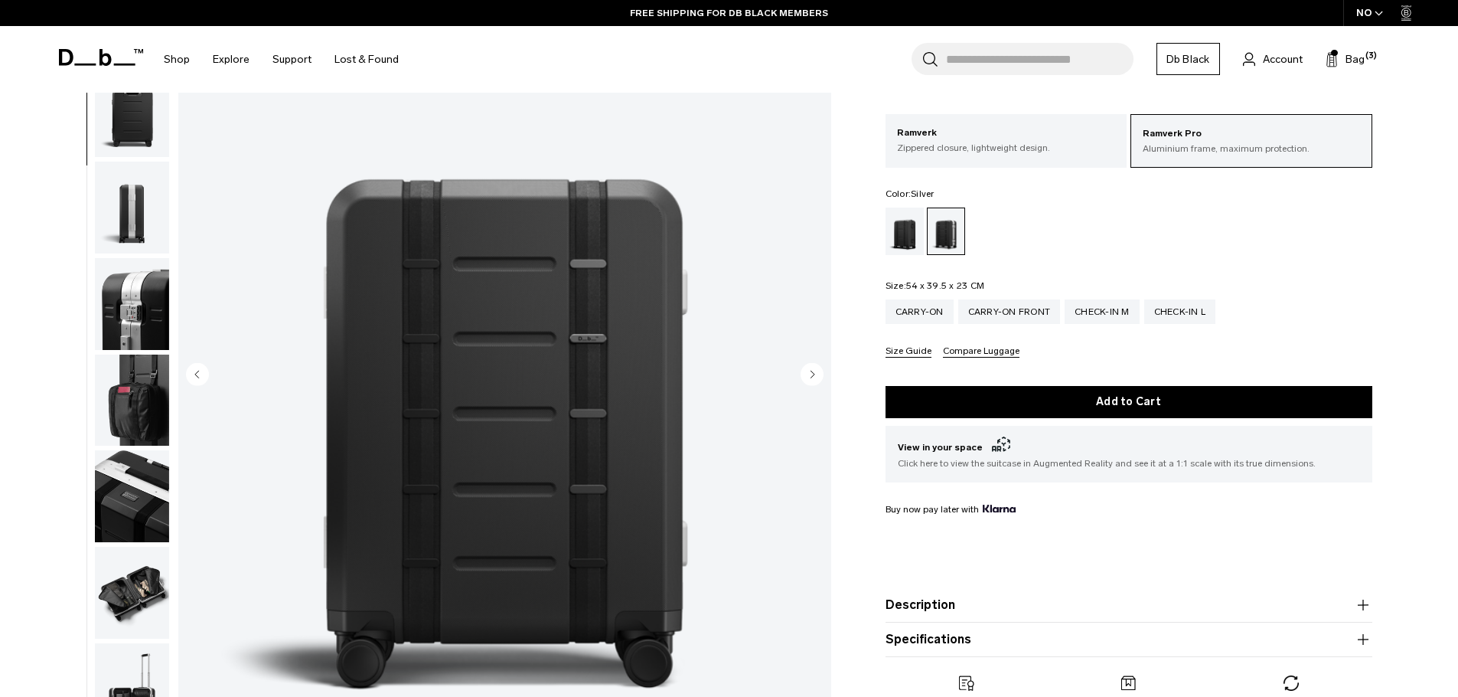
scroll to position [193, 0]
click at [815, 377] on circle "Next slide" at bounding box center [812, 373] width 23 height 23
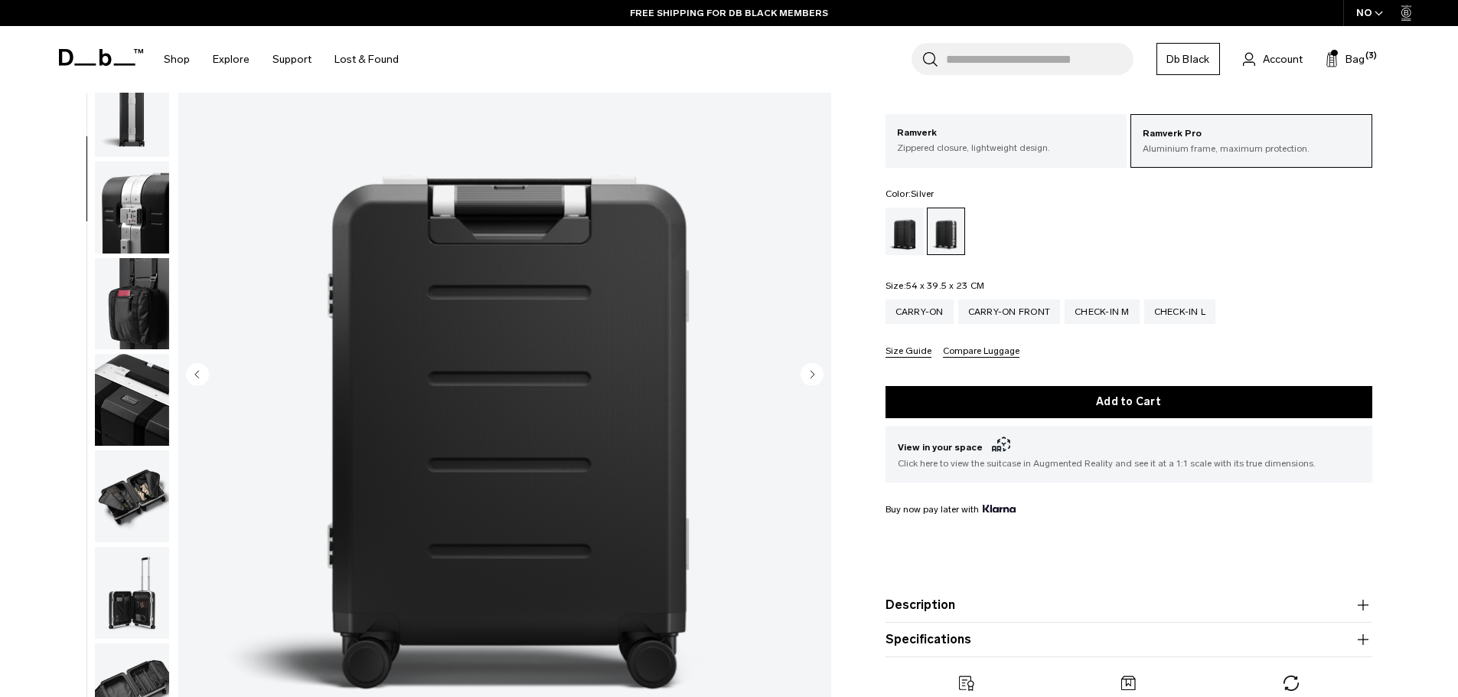
click at [815, 377] on circle "Next slide" at bounding box center [812, 373] width 23 height 23
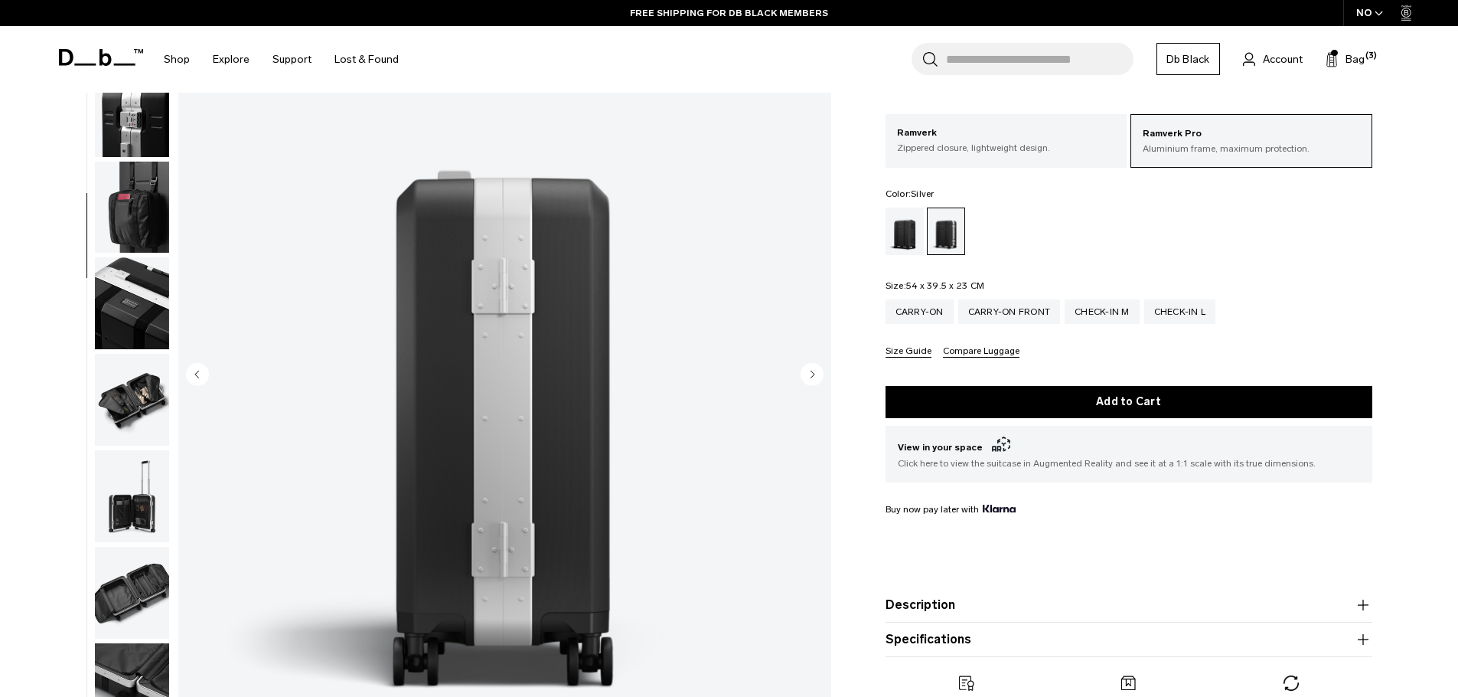
click at [816, 377] on circle "Next slide" at bounding box center [812, 373] width 23 height 23
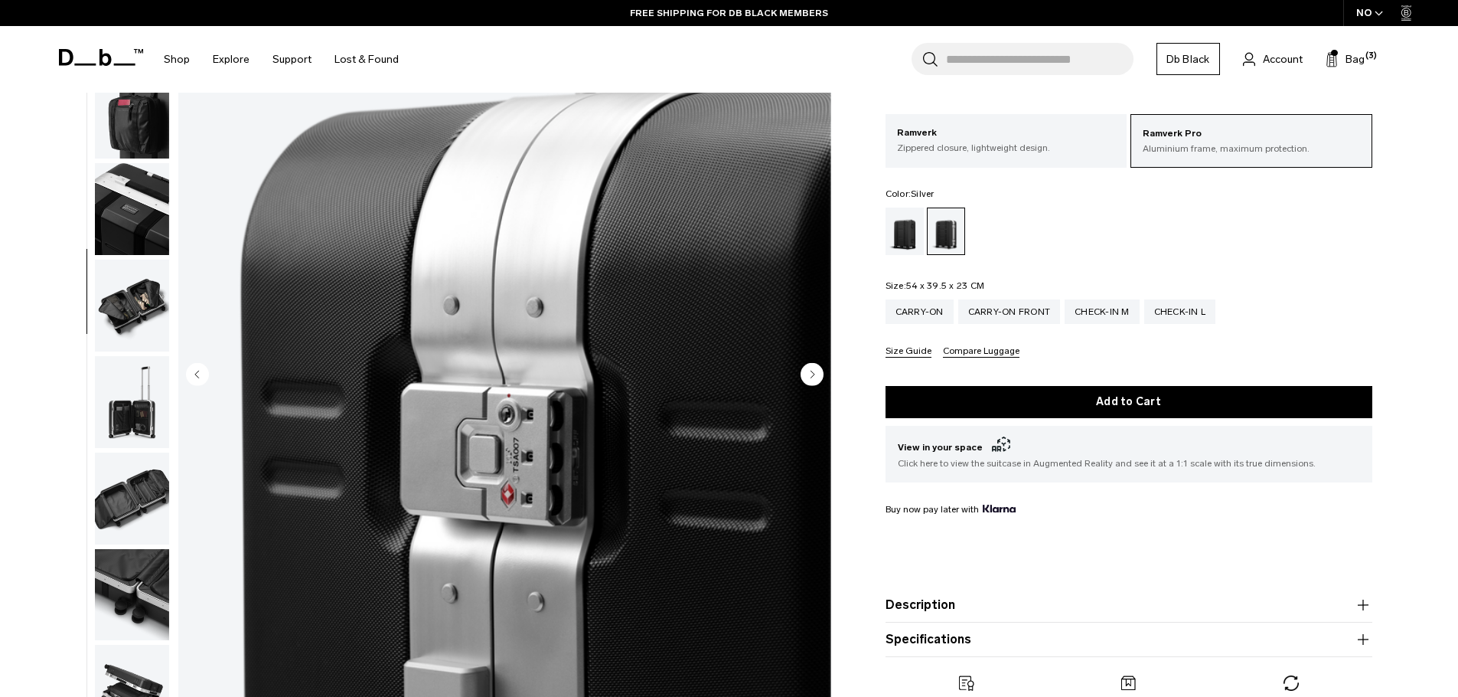
scroll to position [482, 0]
click at [814, 377] on circle "Next slide" at bounding box center [812, 373] width 23 height 23
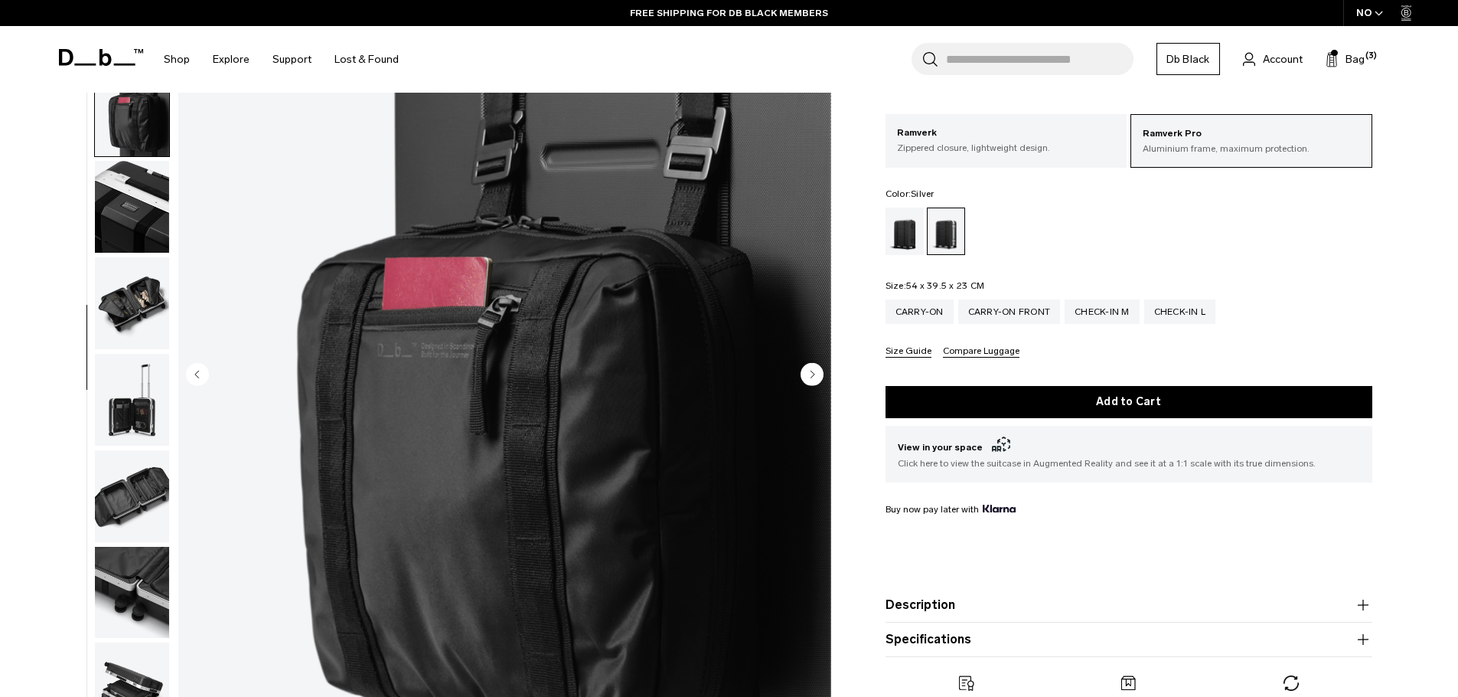
scroll to position [530, 0]
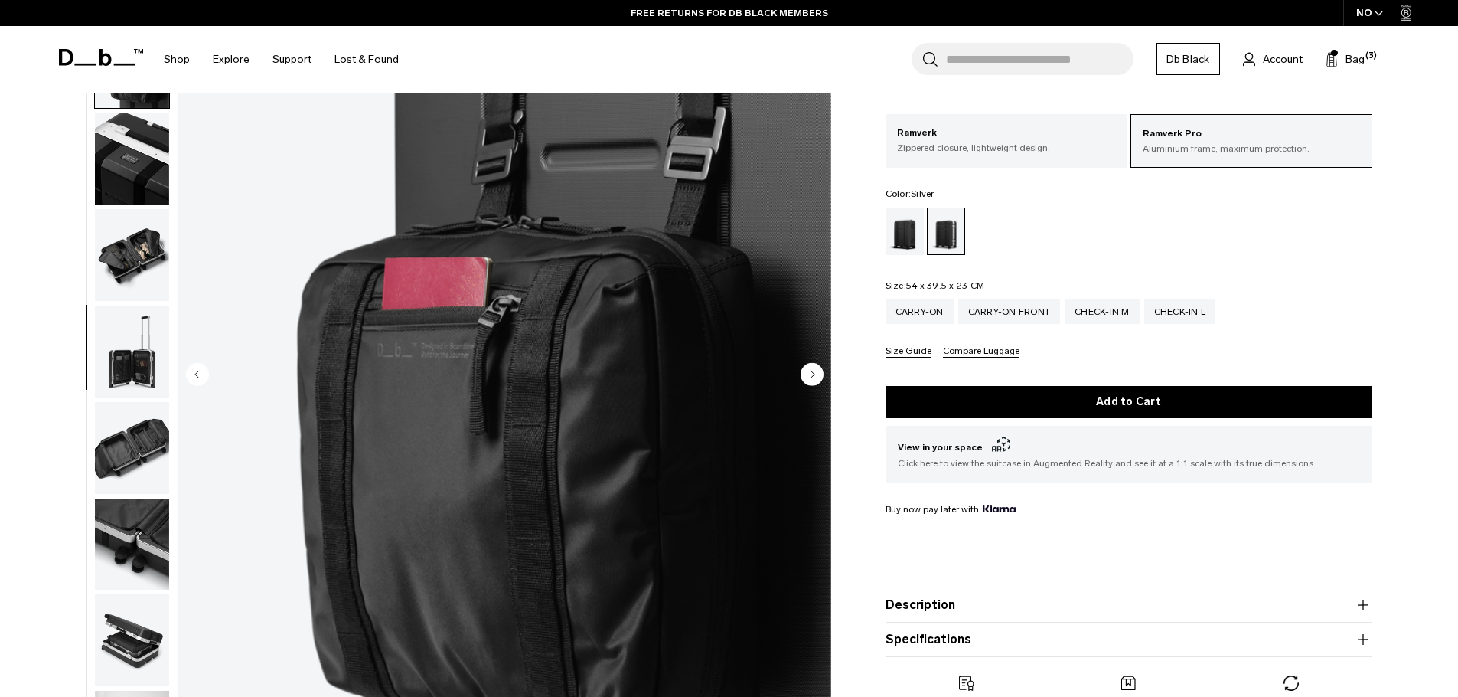
click at [812, 375] on icon "Next slide" at bounding box center [813, 374] width 4 height 7
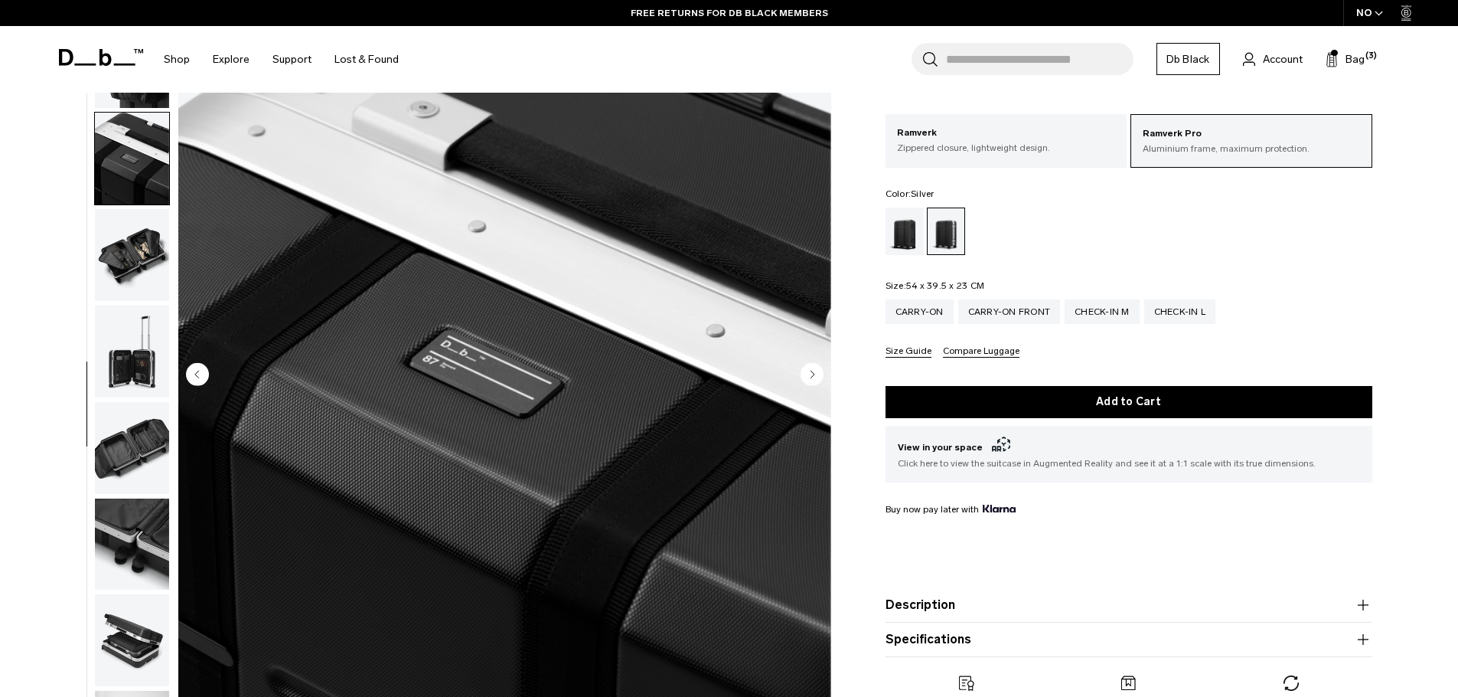
click at [812, 375] on icon "Next slide" at bounding box center [813, 374] width 4 height 7
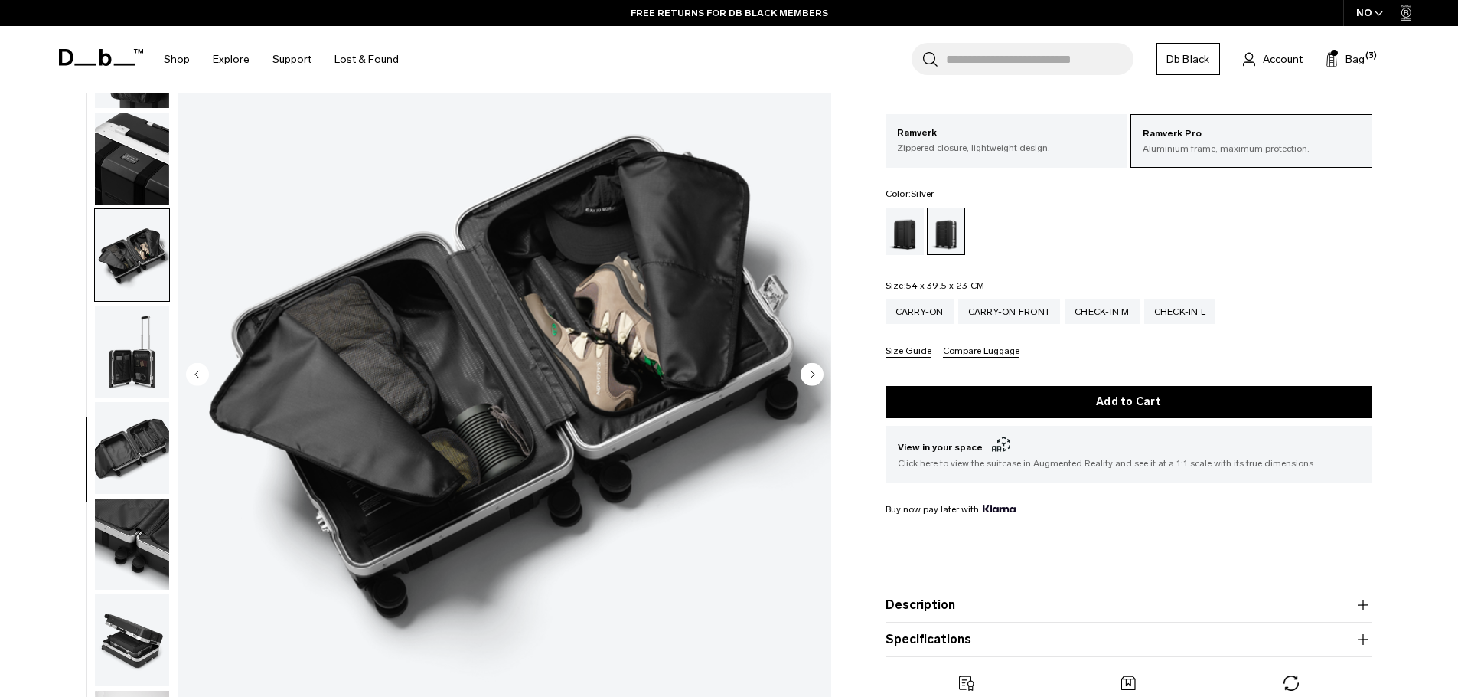
click at [812, 375] on icon "Next slide" at bounding box center [813, 374] width 4 height 7
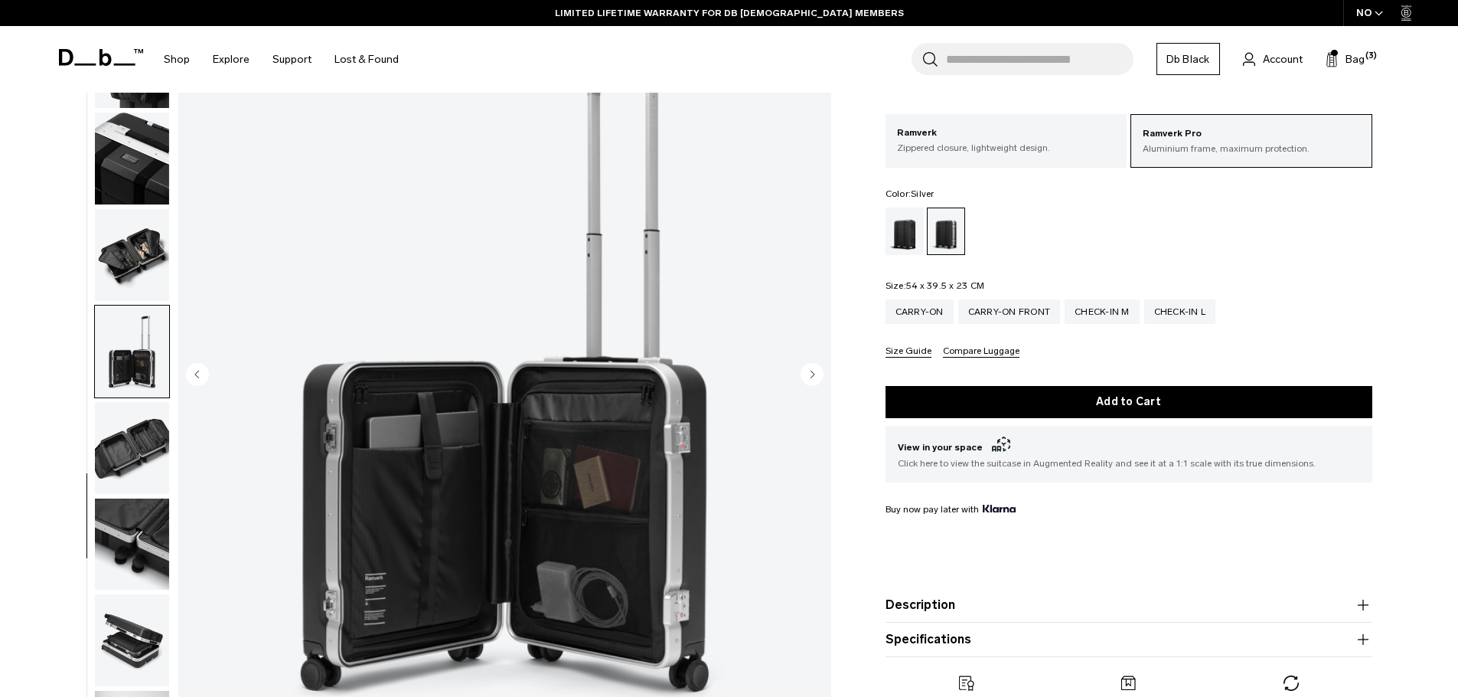
click at [812, 375] on icon "Next slide" at bounding box center [813, 374] width 4 height 7
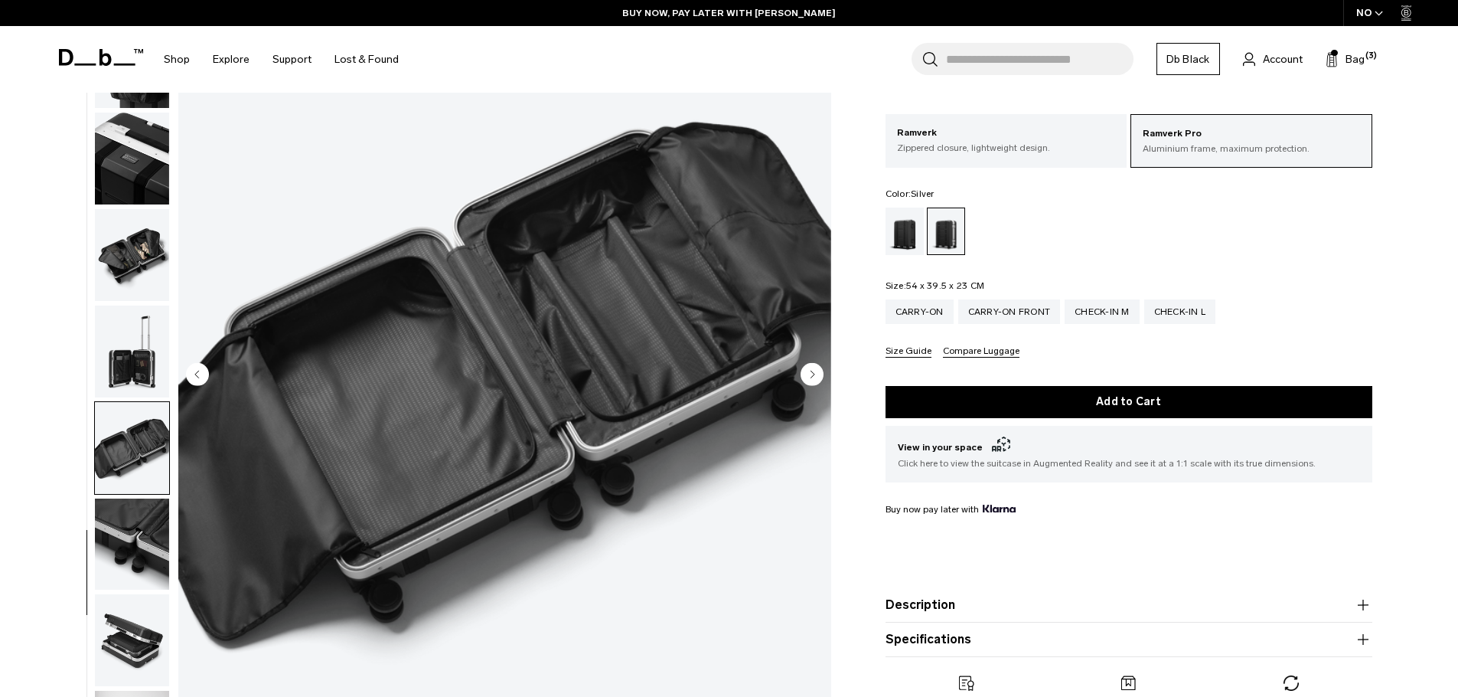
click at [812, 375] on icon "Next slide" at bounding box center [813, 374] width 4 height 7
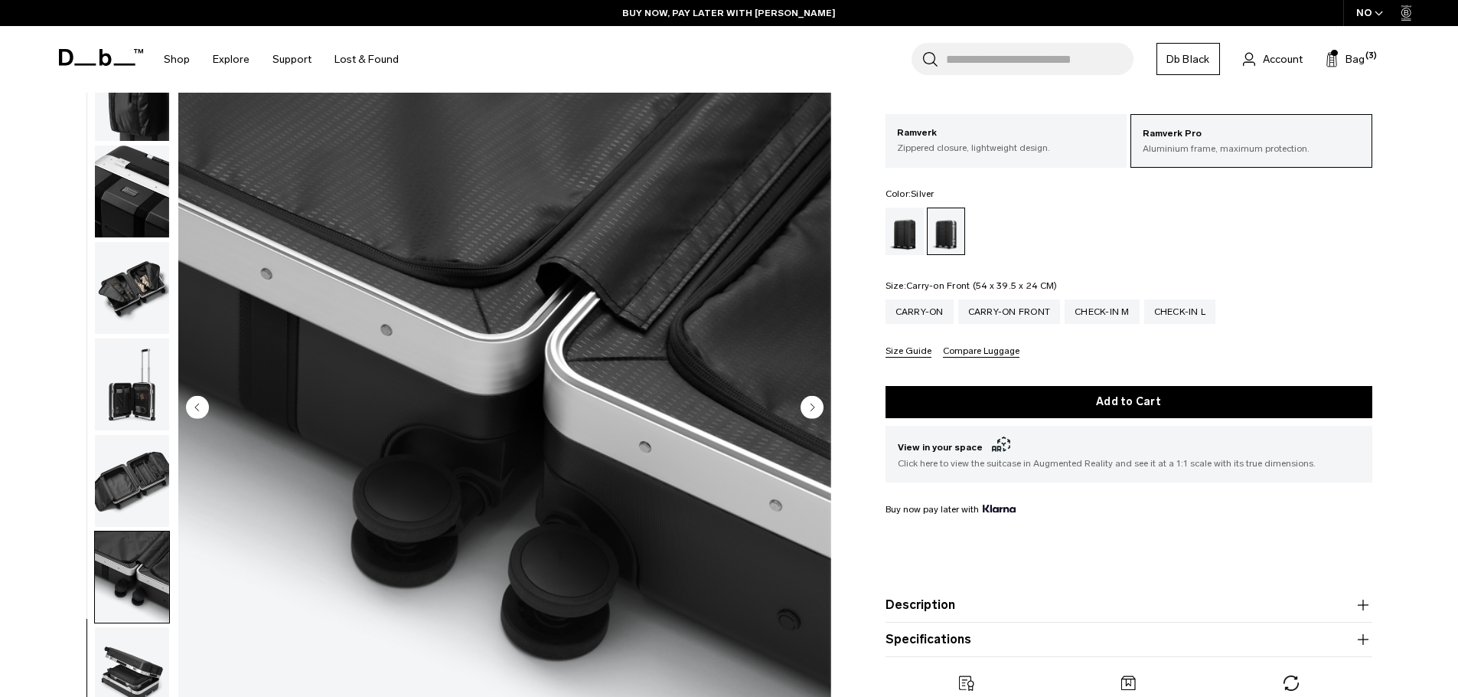
scroll to position [0, 0]
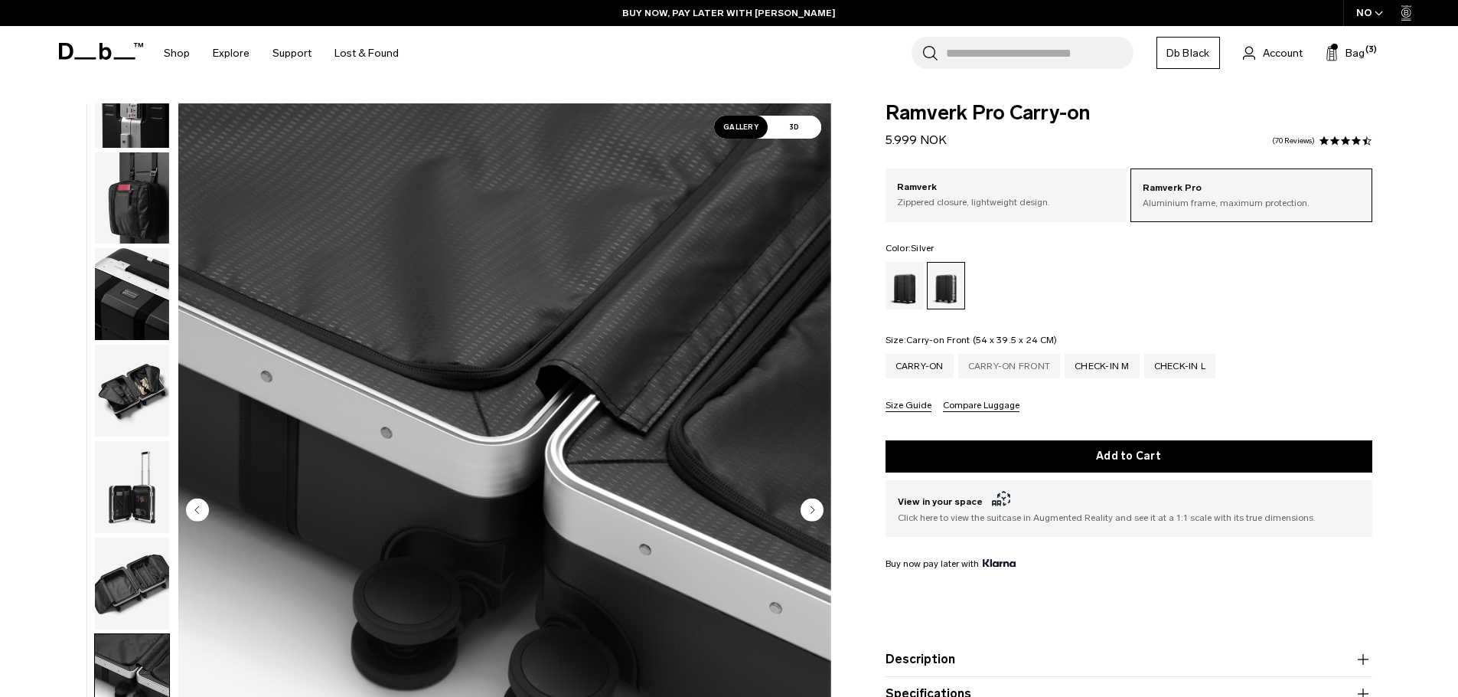
click at [1010, 367] on div "Carry-on Front" at bounding box center [1010, 366] width 103 height 24
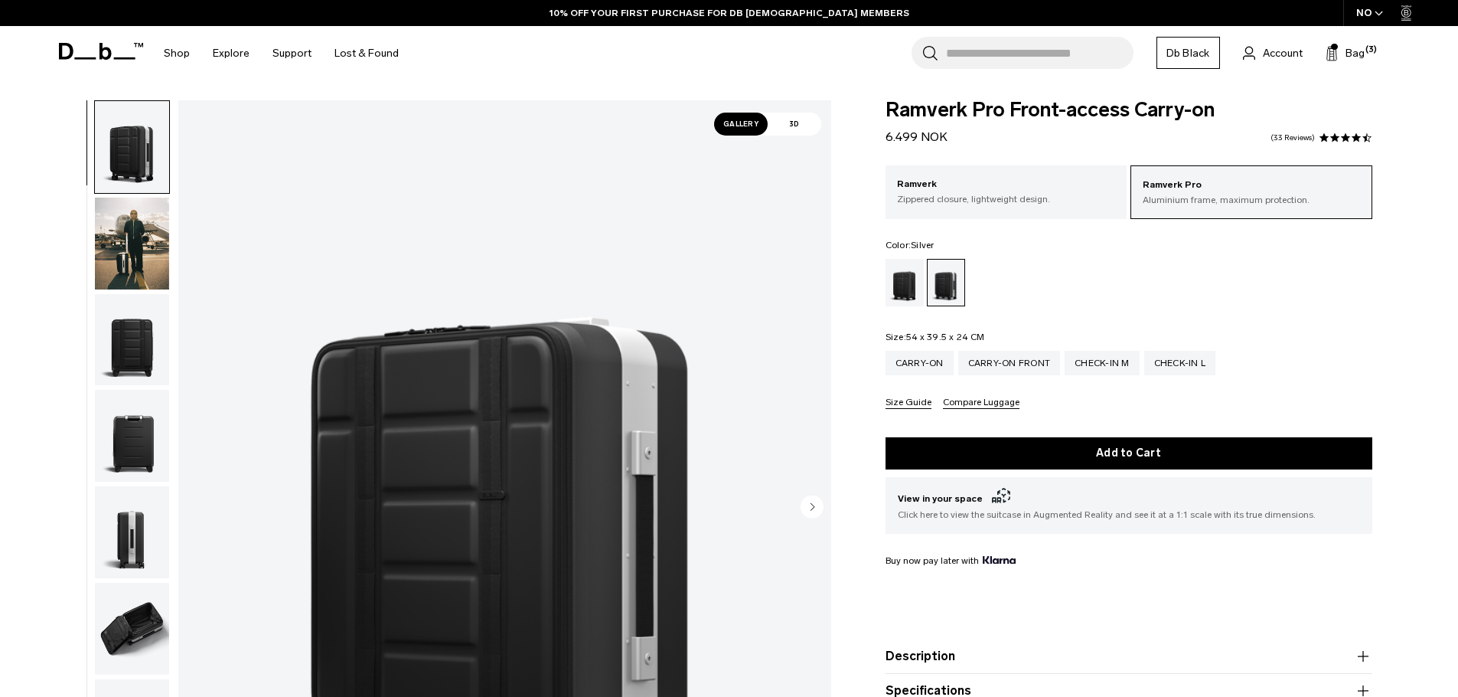
click at [805, 504] on circle "Next slide" at bounding box center [812, 506] width 23 height 23
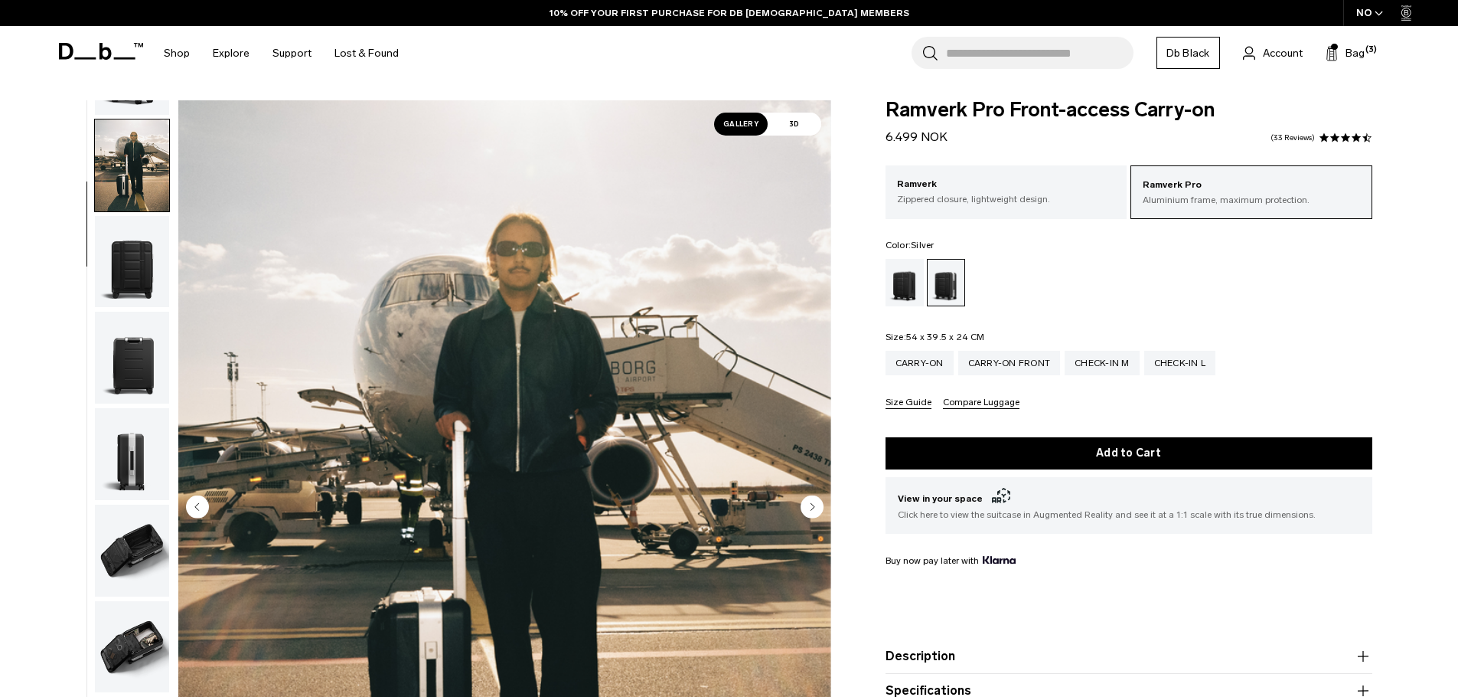
scroll to position [96, 0]
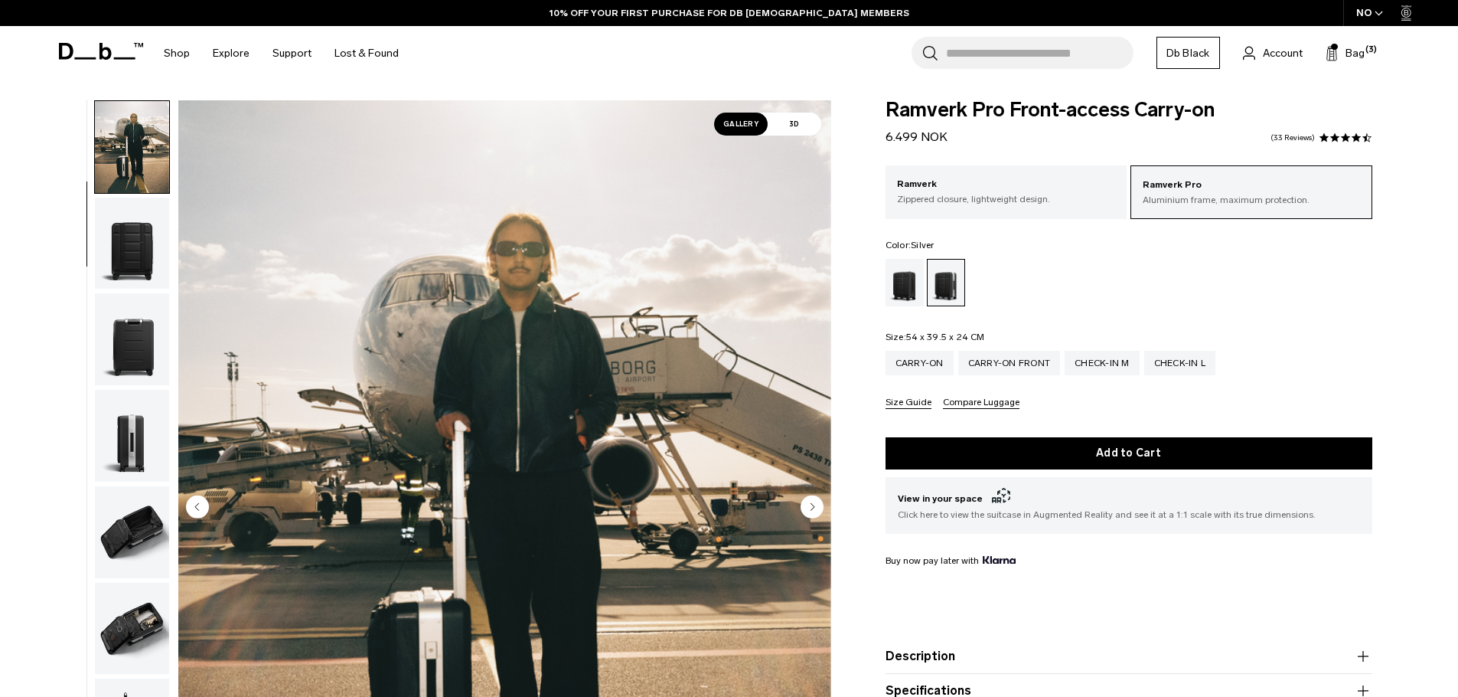
click at [805, 504] on circle "Next slide" at bounding box center [812, 506] width 23 height 23
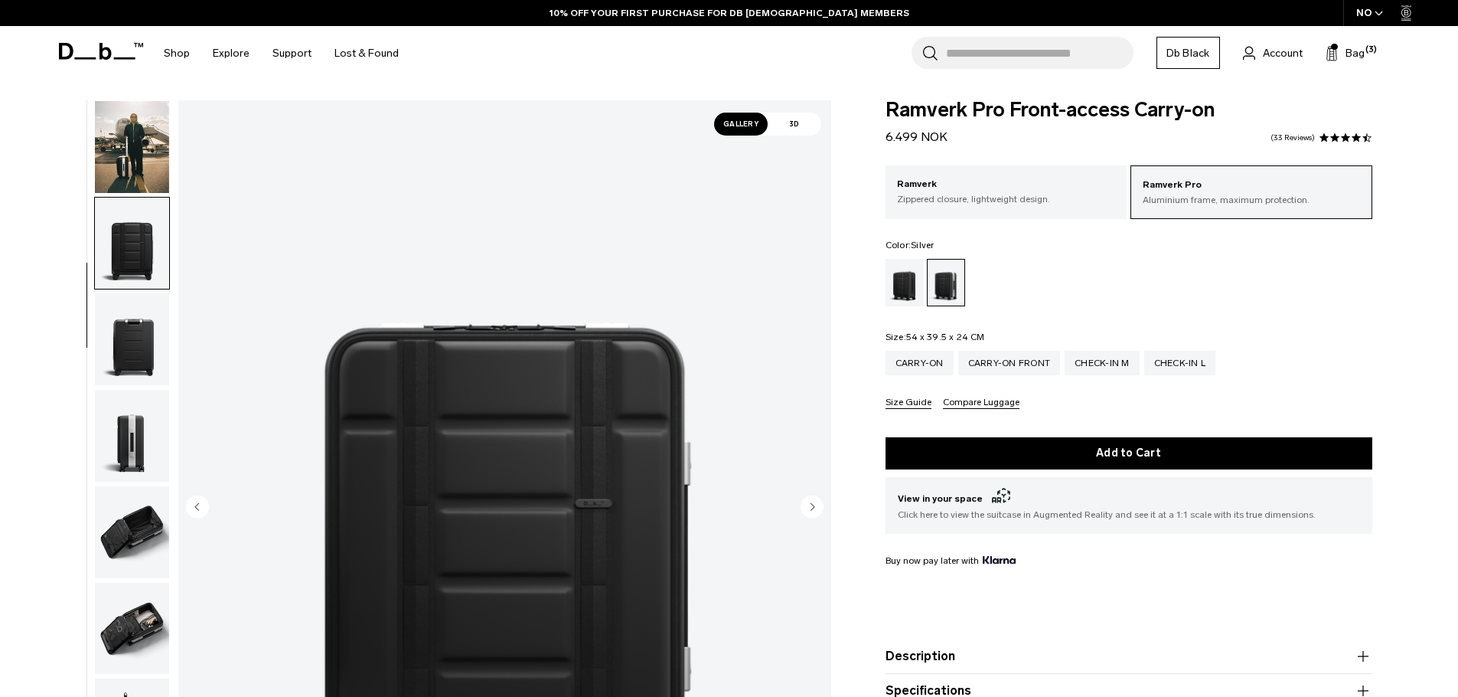
scroll to position [145, 0]
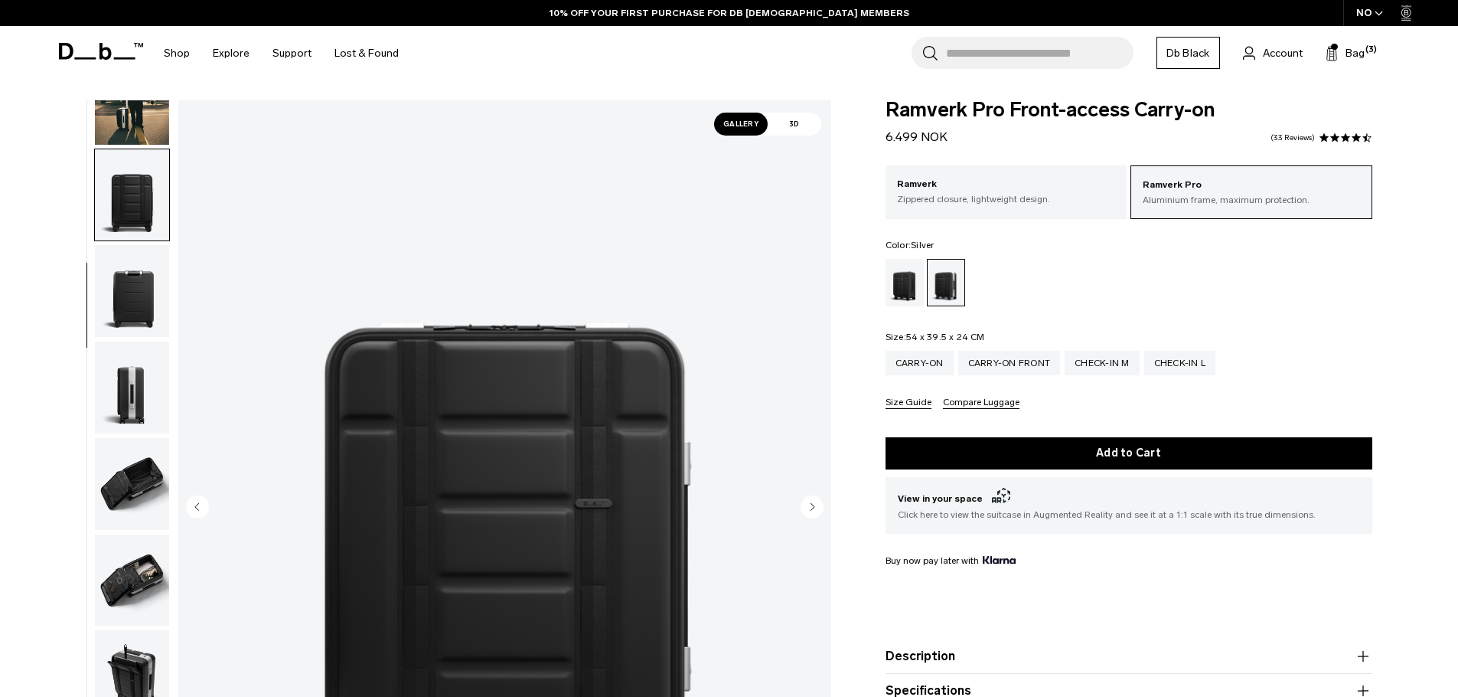
click at [807, 506] on circle "Next slide" at bounding box center [812, 506] width 23 height 23
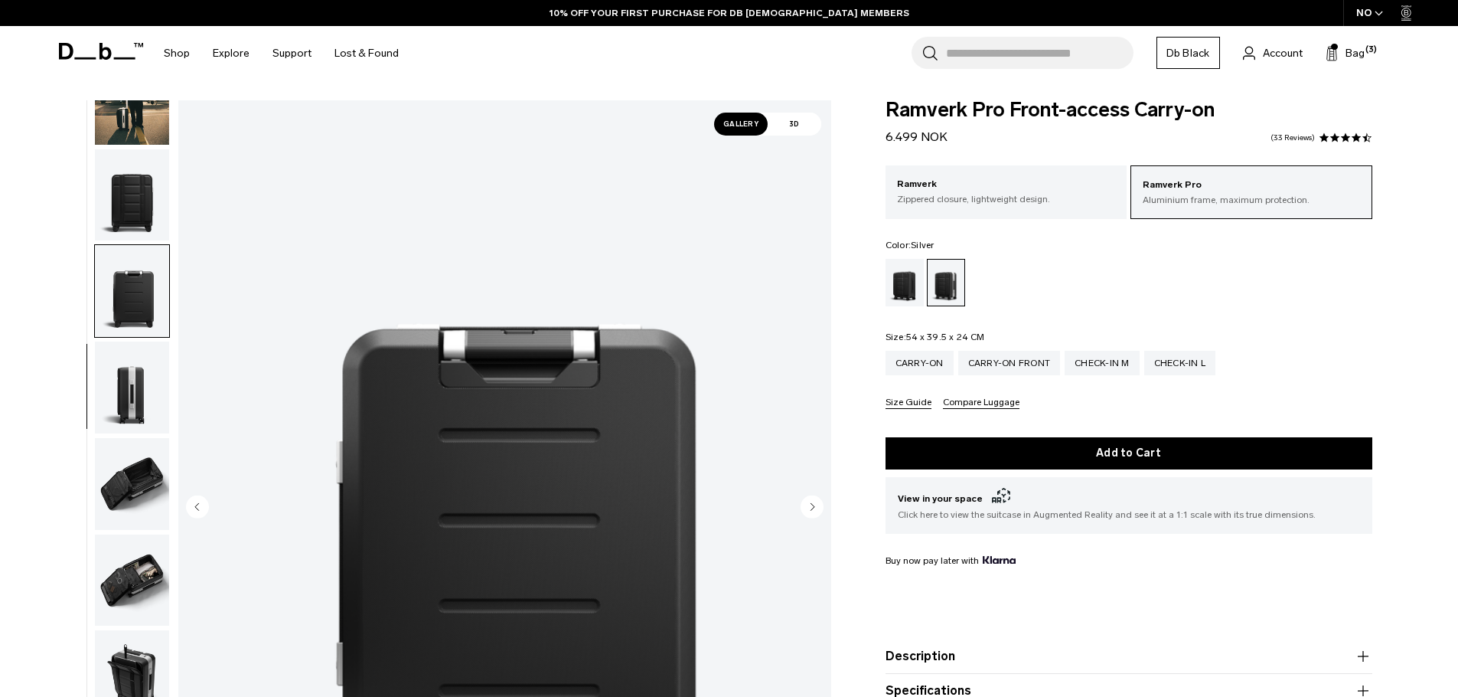
click at [807, 506] on circle "Next slide" at bounding box center [812, 506] width 23 height 23
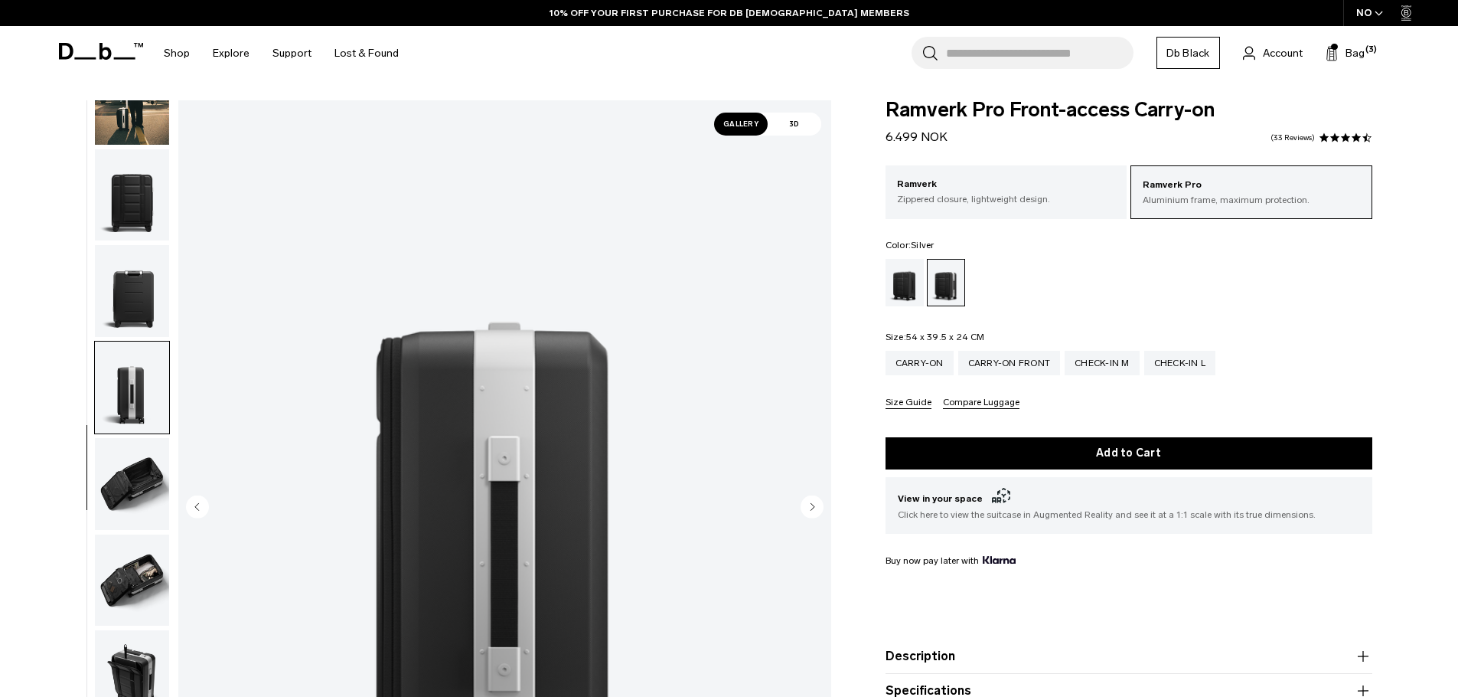
click at [808, 506] on circle "Next slide" at bounding box center [812, 506] width 23 height 23
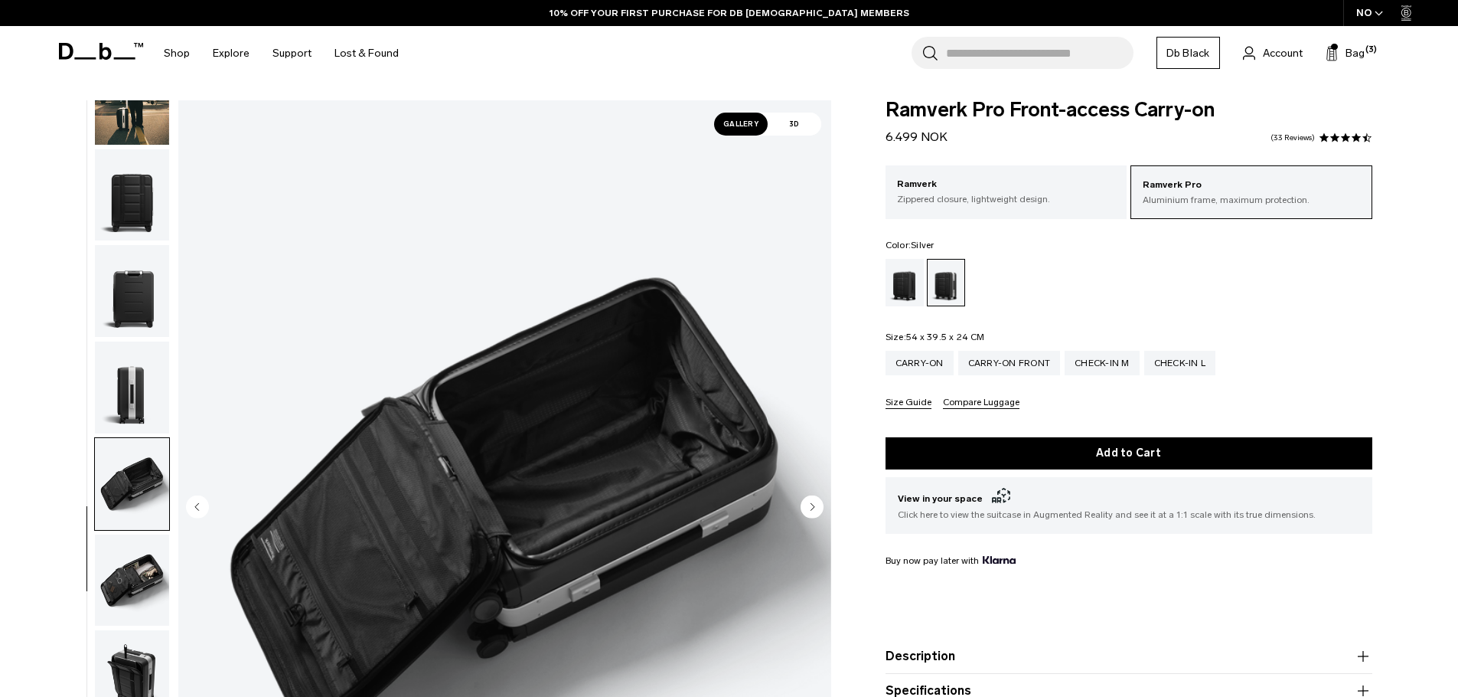
click at [808, 506] on circle "Next slide" at bounding box center [812, 506] width 23 height 23
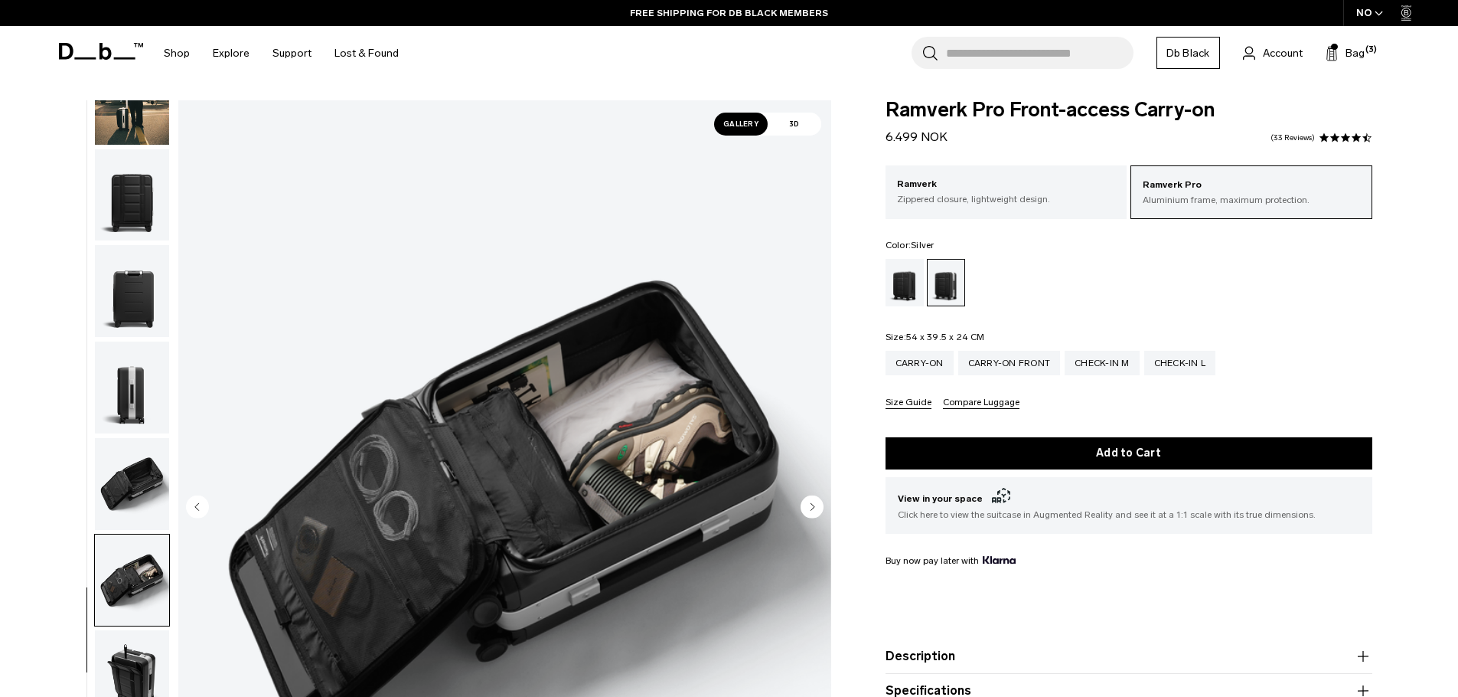
click at [812, 505] on icon "Next slide" at bounding box center [813, 506] width 4 height 7
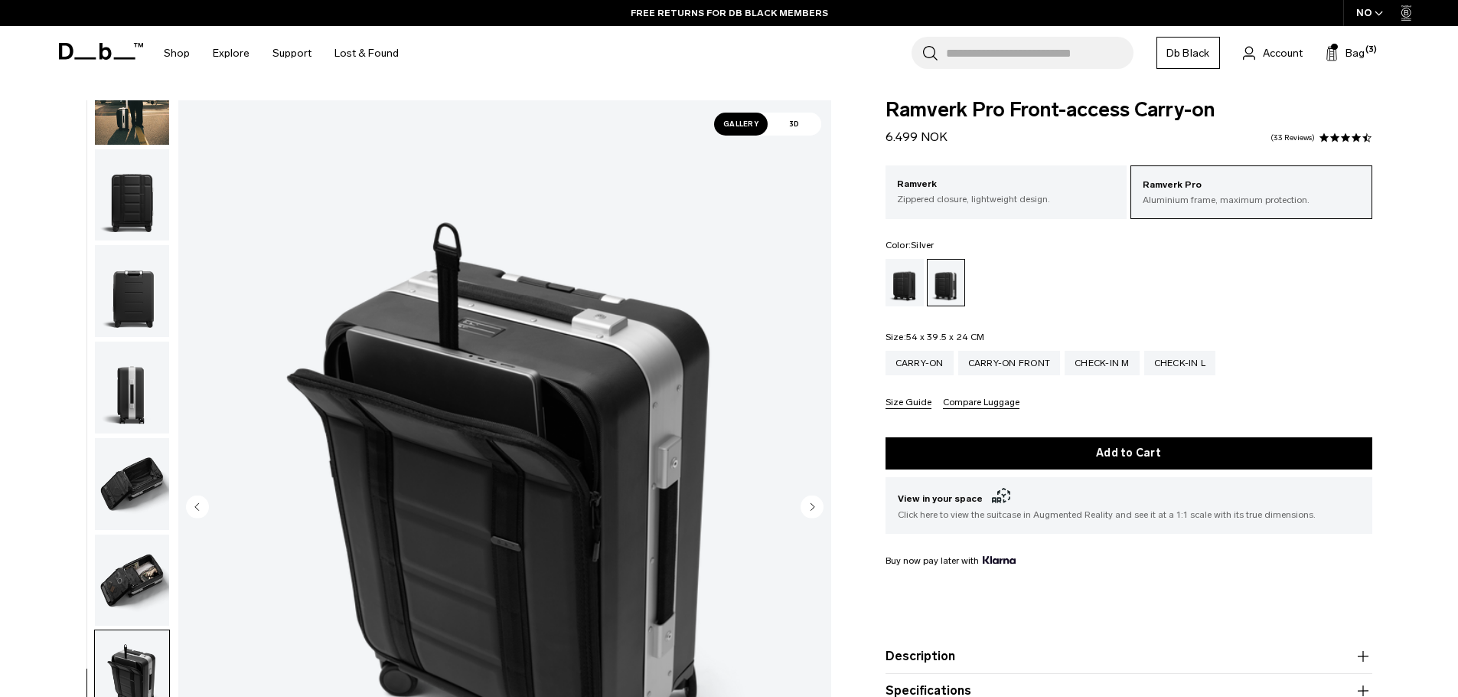
click at [812, 505] on icon "Next slide" at bounding box center [813, 506] width 4 height 7
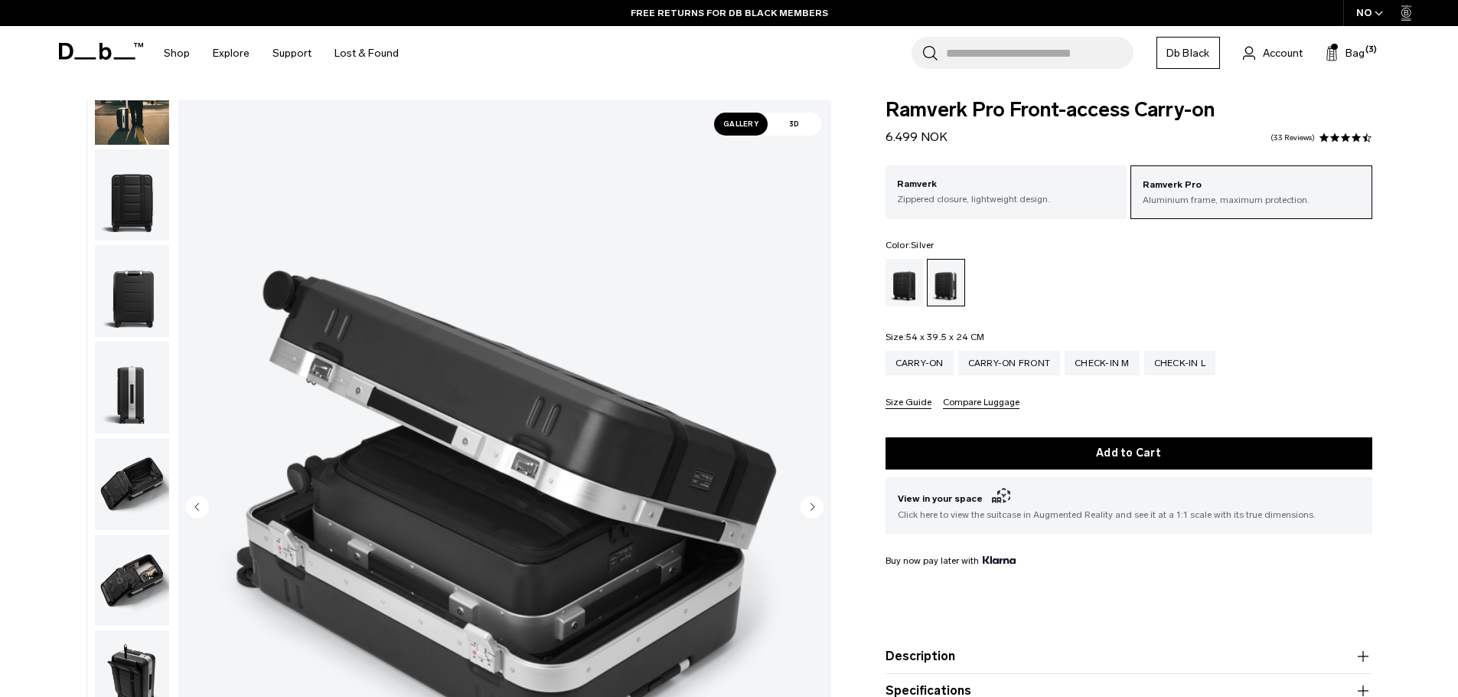
click at [812, 505] on icon "Next slide" at bounding box center [813, 506] width 4 height 7
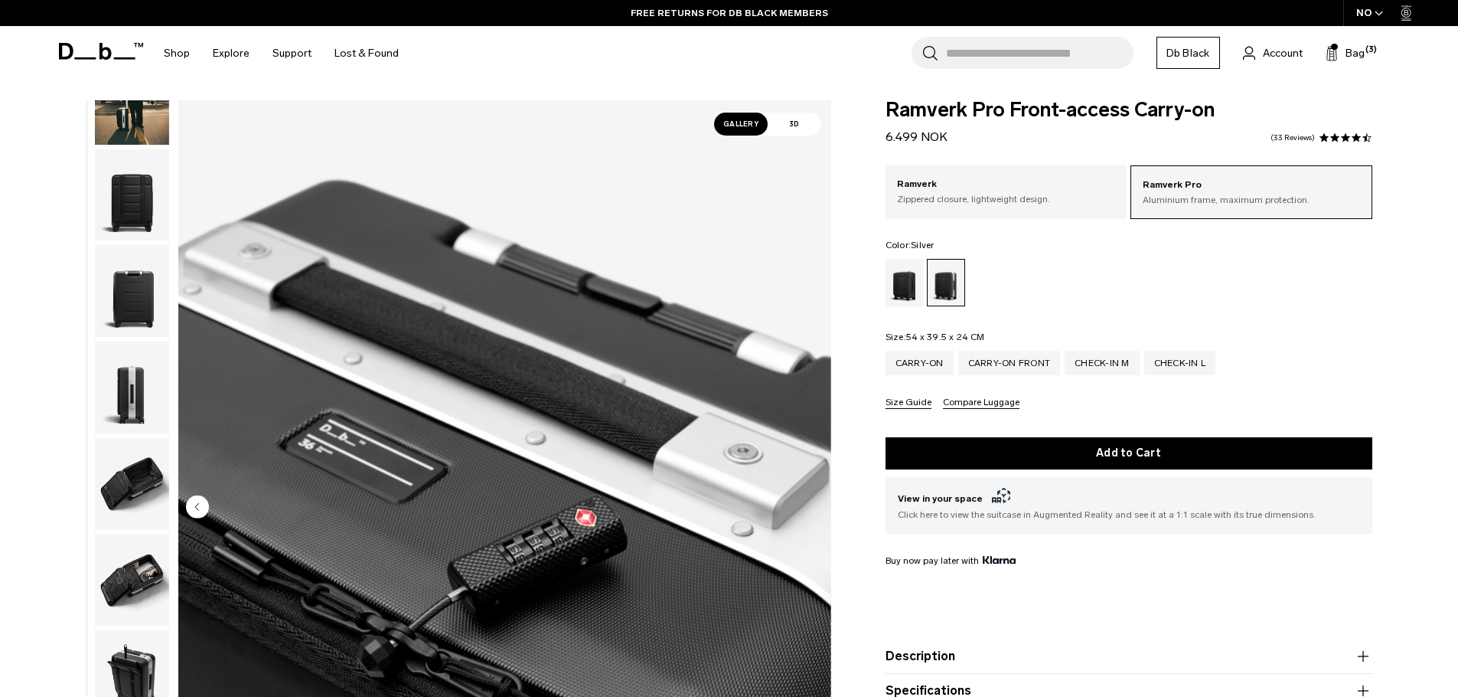
click at [812, 505] on img "10 / 10" at bounding box center [504, 507] width 653 height 815
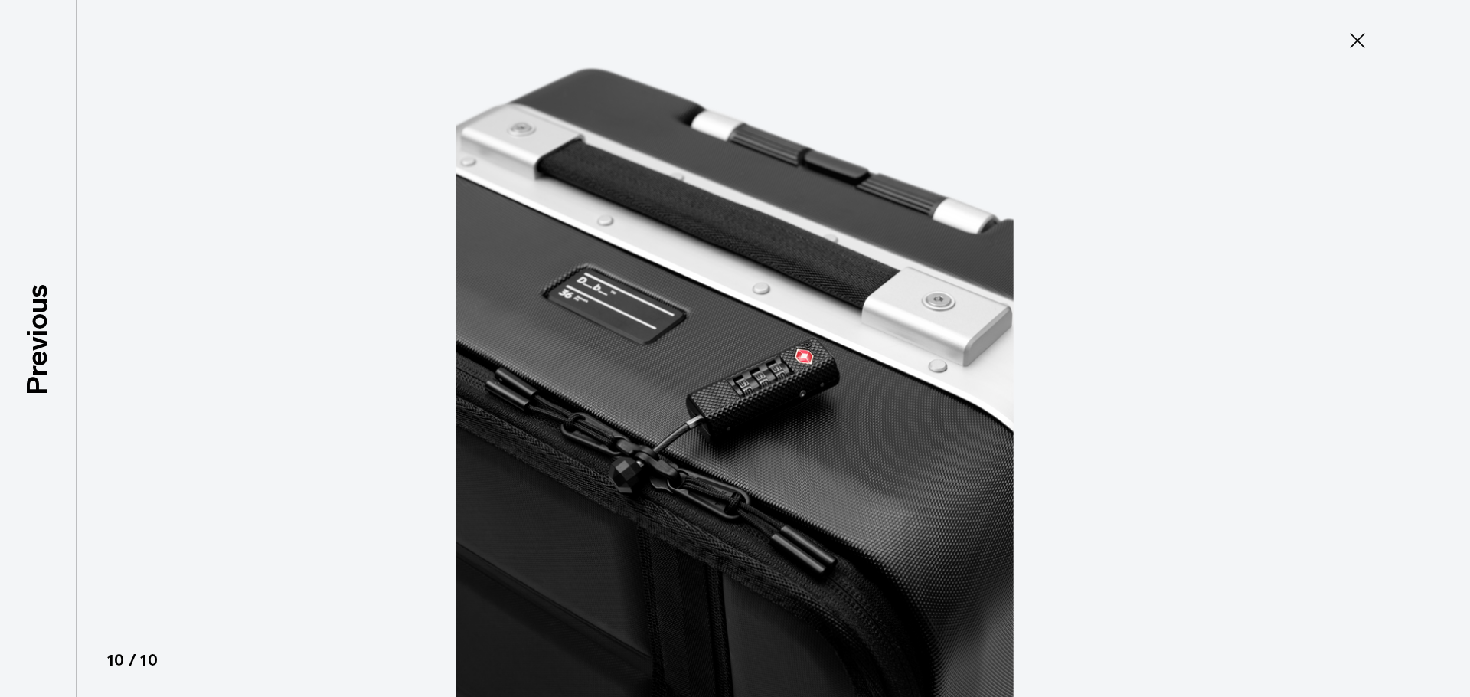
drag, startPoint x: 1366, startPoint y: 35, endPoint x: 1354, endPoint y: 37, distance: 12.3
click at [1366, 35] on icon at bounding box center [1357, 40] width 24 height 24
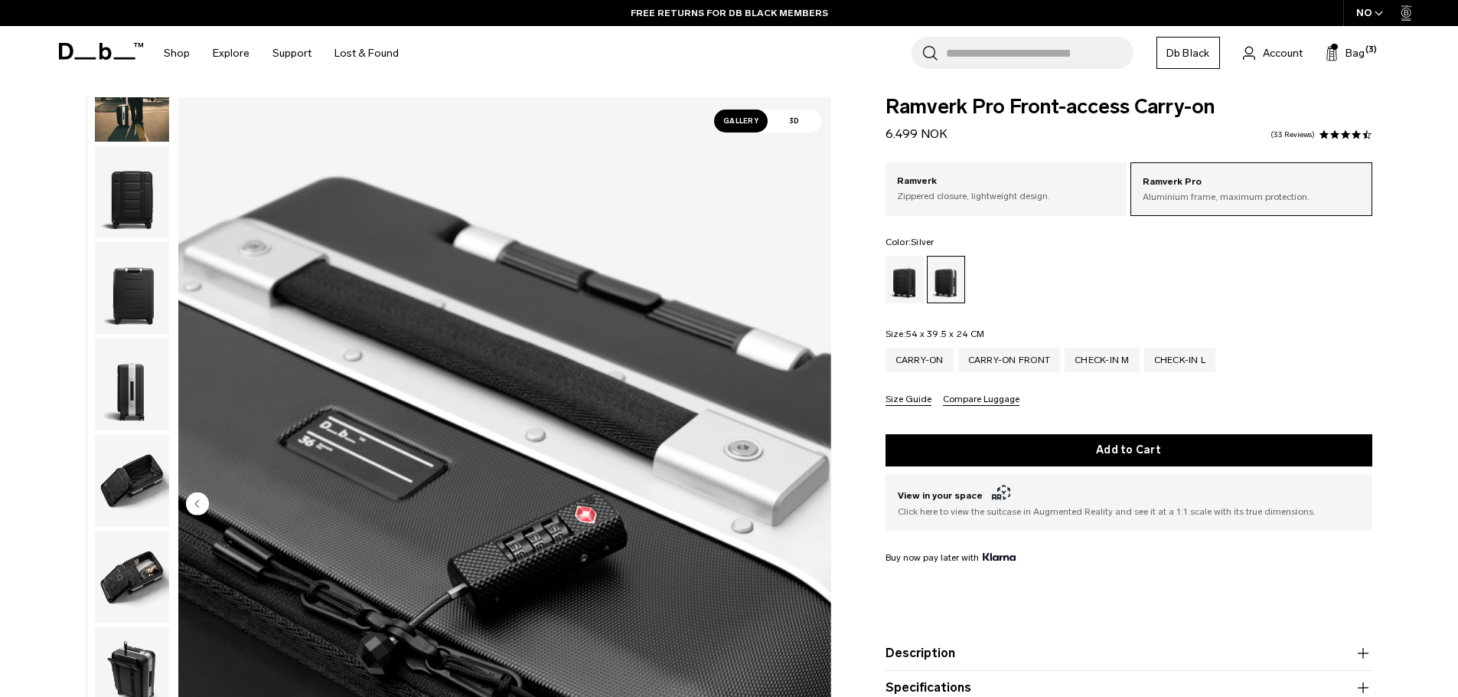
scroll to position [0, 0]
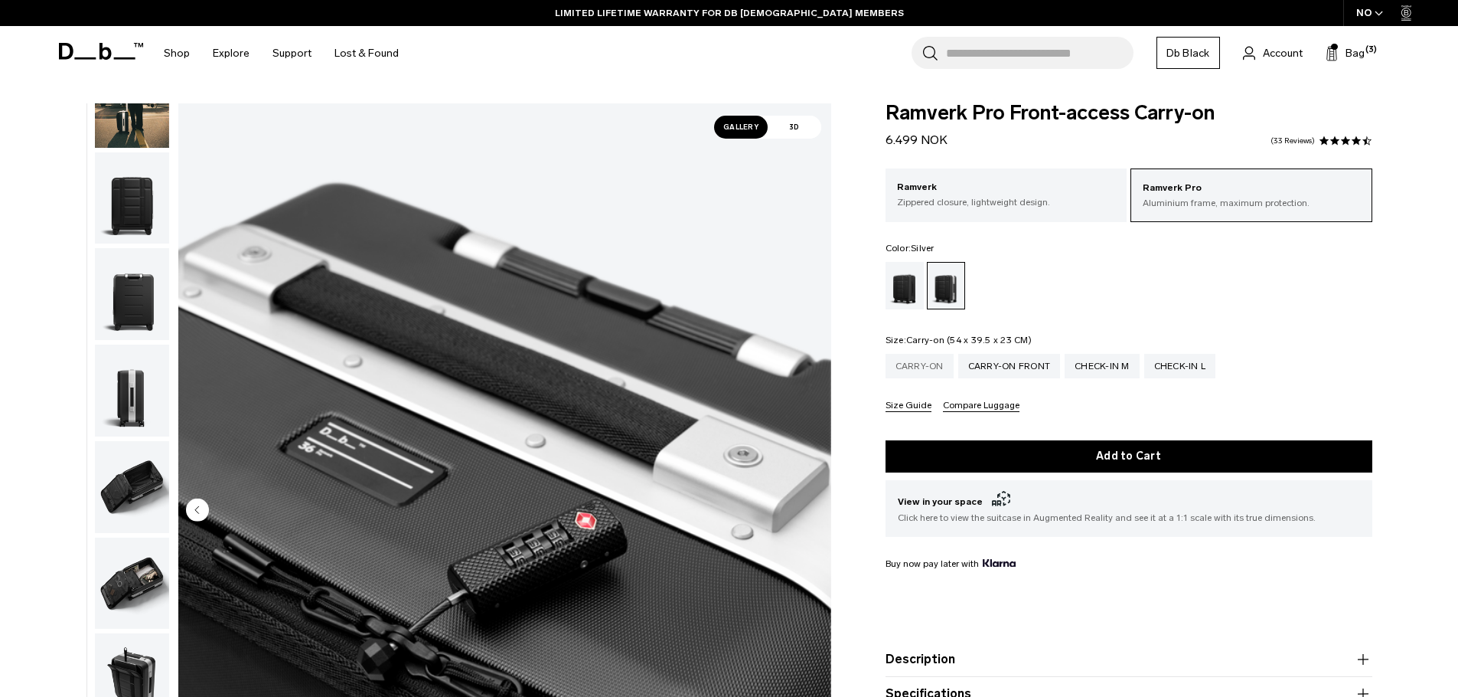
click at [921, 373] on div "Carry-on" at bounding box center [920, 366] width 68 height 24
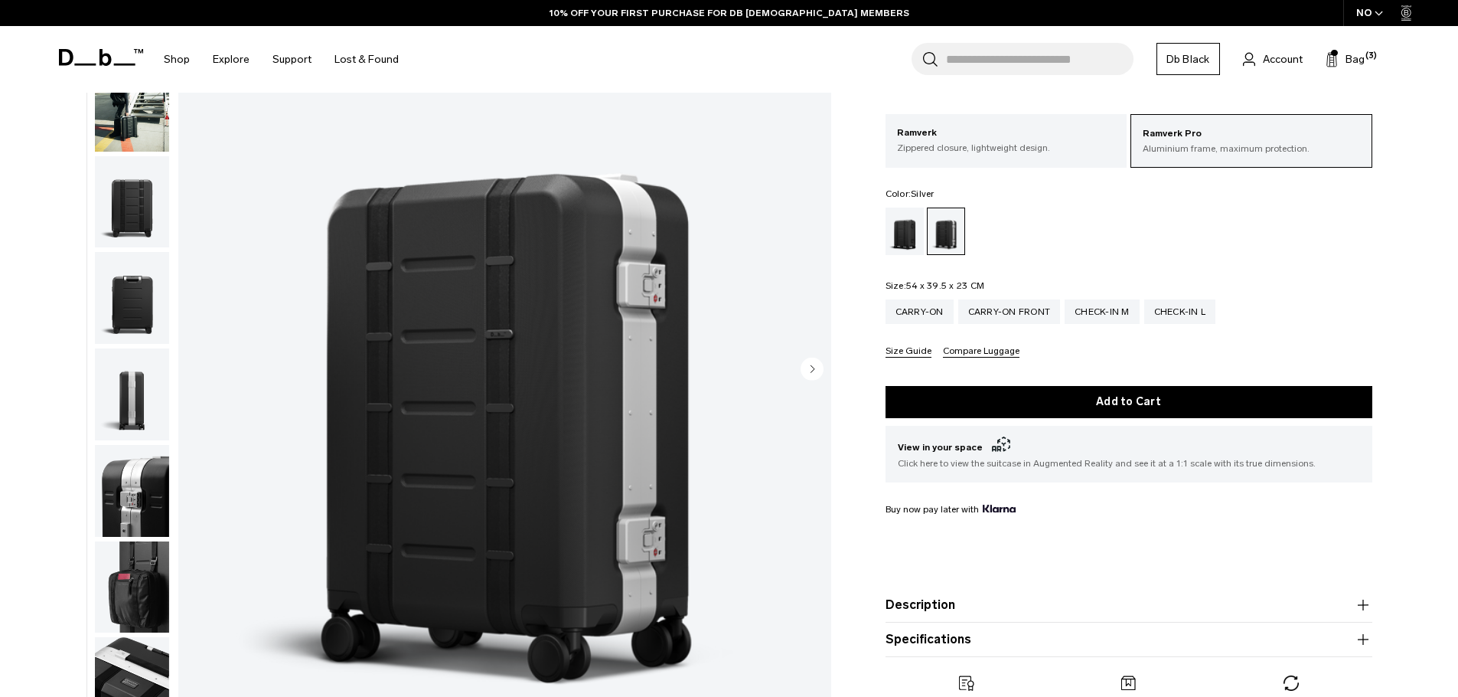
scroll to position [325, 0]
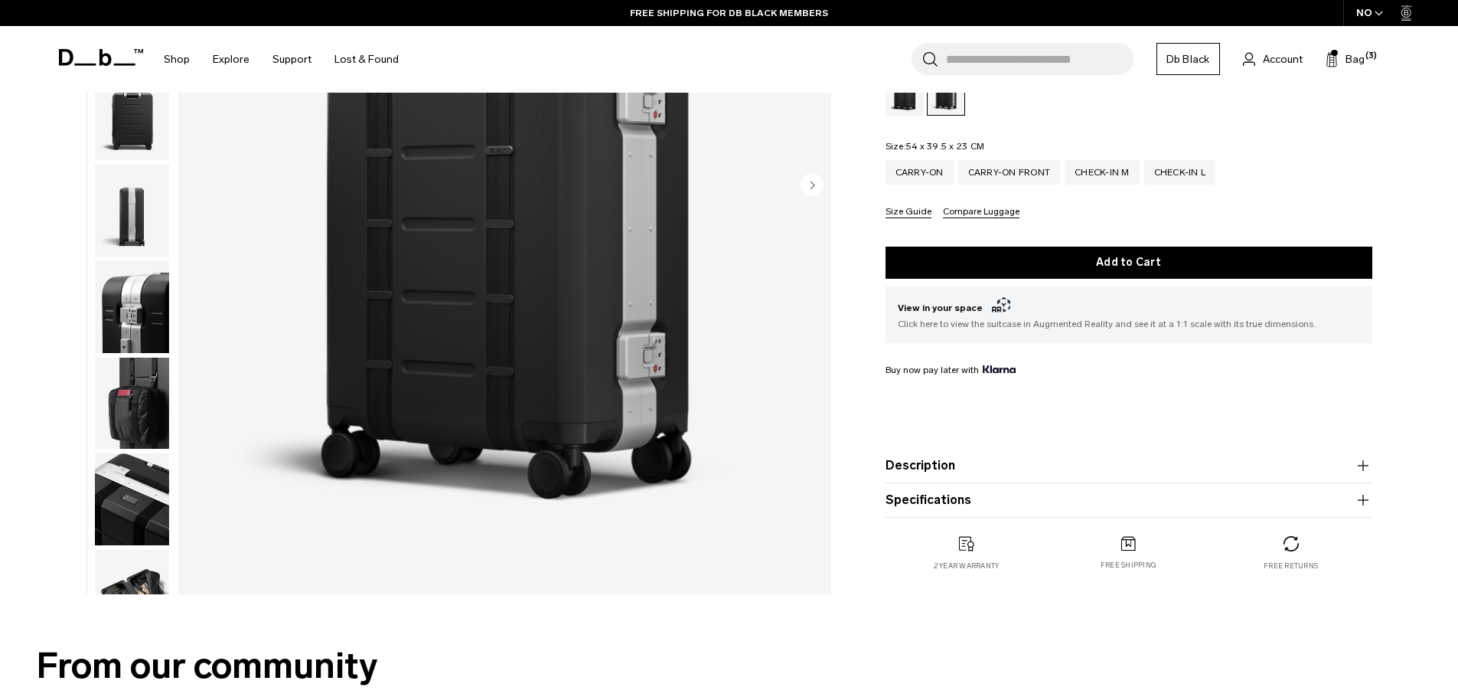
click at [1364, 48] on div "Search for Bags, Luggage... Search Close Trending Products All Products Hugger …" at bounding box center [908, 59] width 996 height 67
click at [1363, 53] on span "Bag" at bounding box center [1355, 59] width 19 height 16
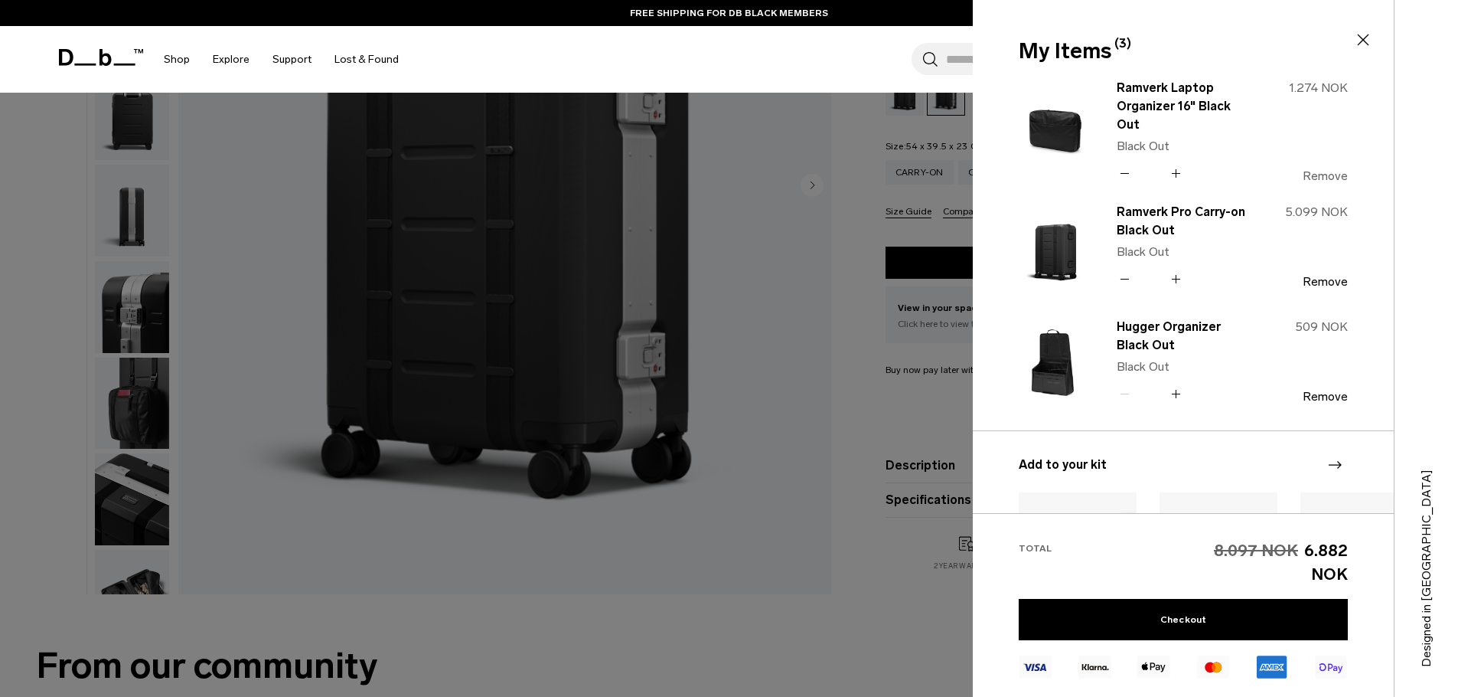
click at [1343, 169] on button "Remove" at bounding box center [1325, 176] width 45 height 14
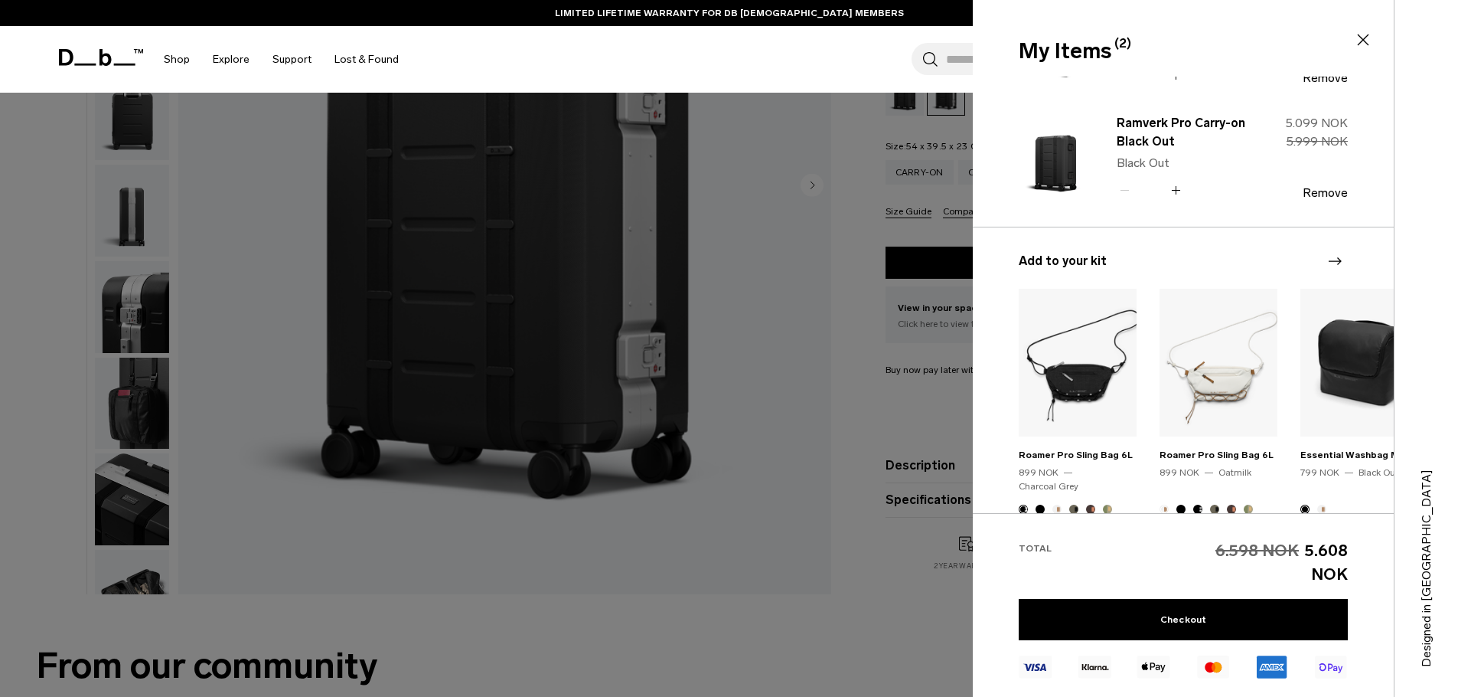
scroll to position [0, 0]
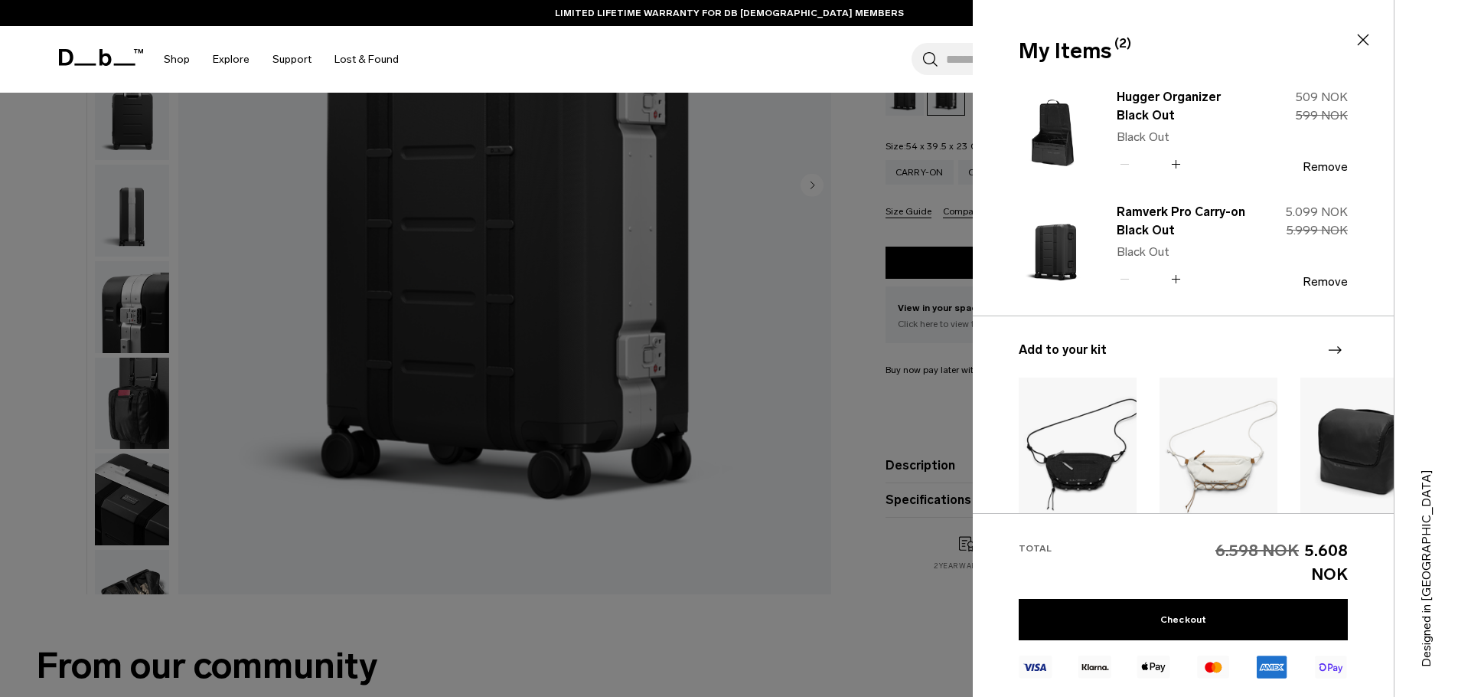
click at [1370, 456] on img "3 / 20" at bounding box center [1360, 451] width 118 height 148
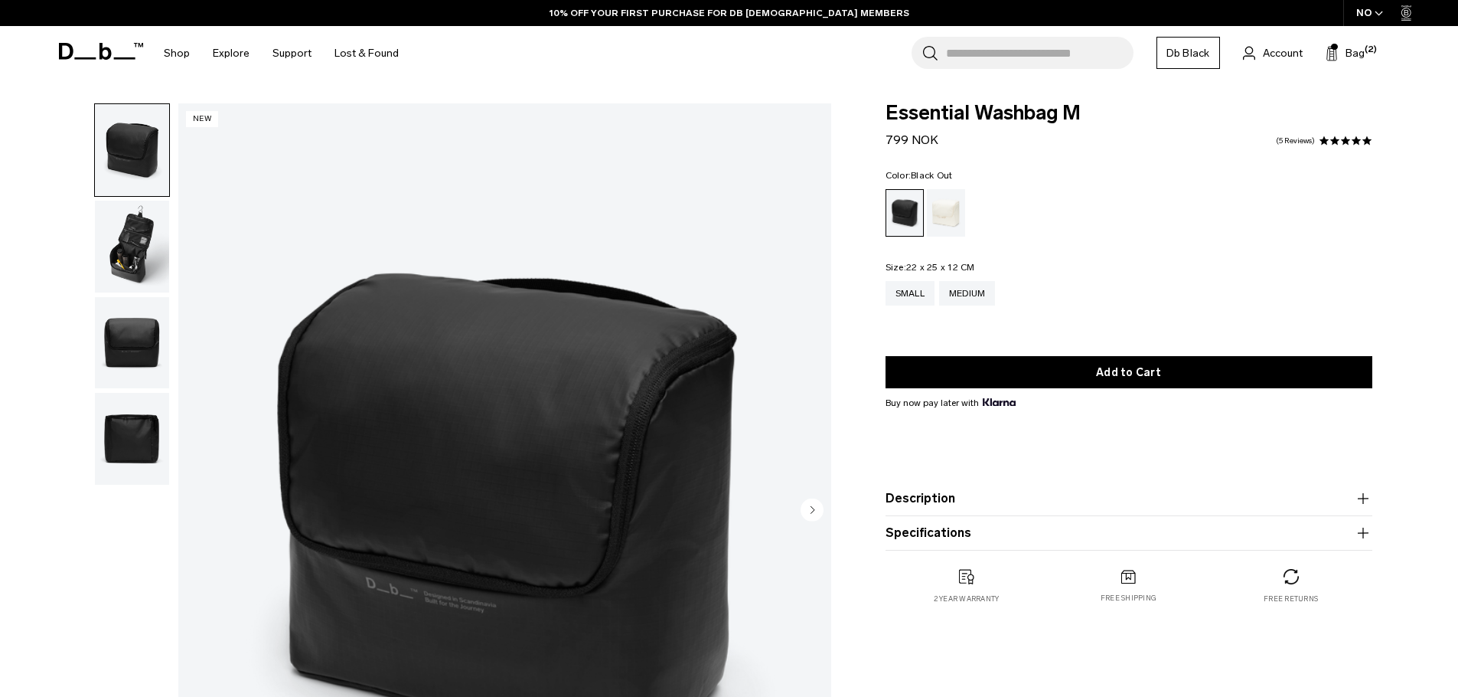
click at [812, 507] on icon "Next slide" at bounding box center [813, 509] width 4 height 7
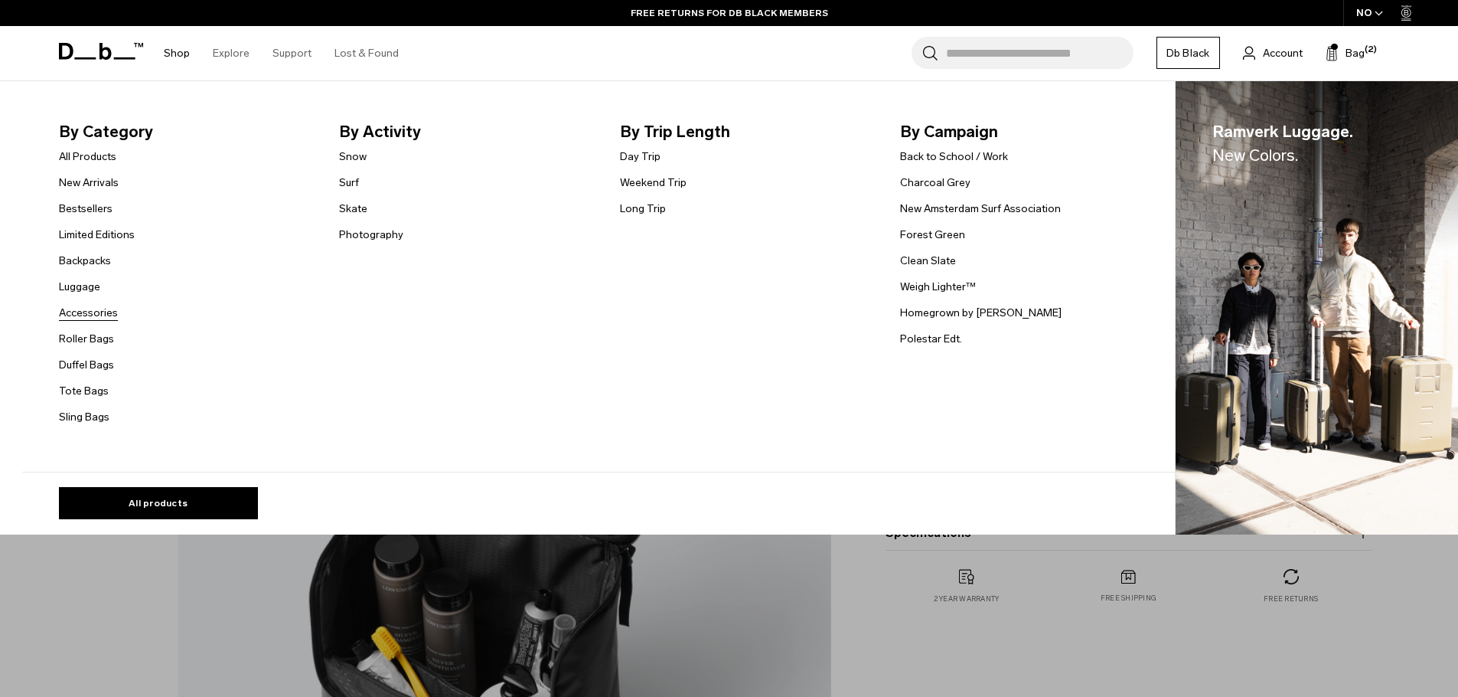
click at [80, 312] on link "Accessories" at bounding box center [88, 313] width 59 height 16
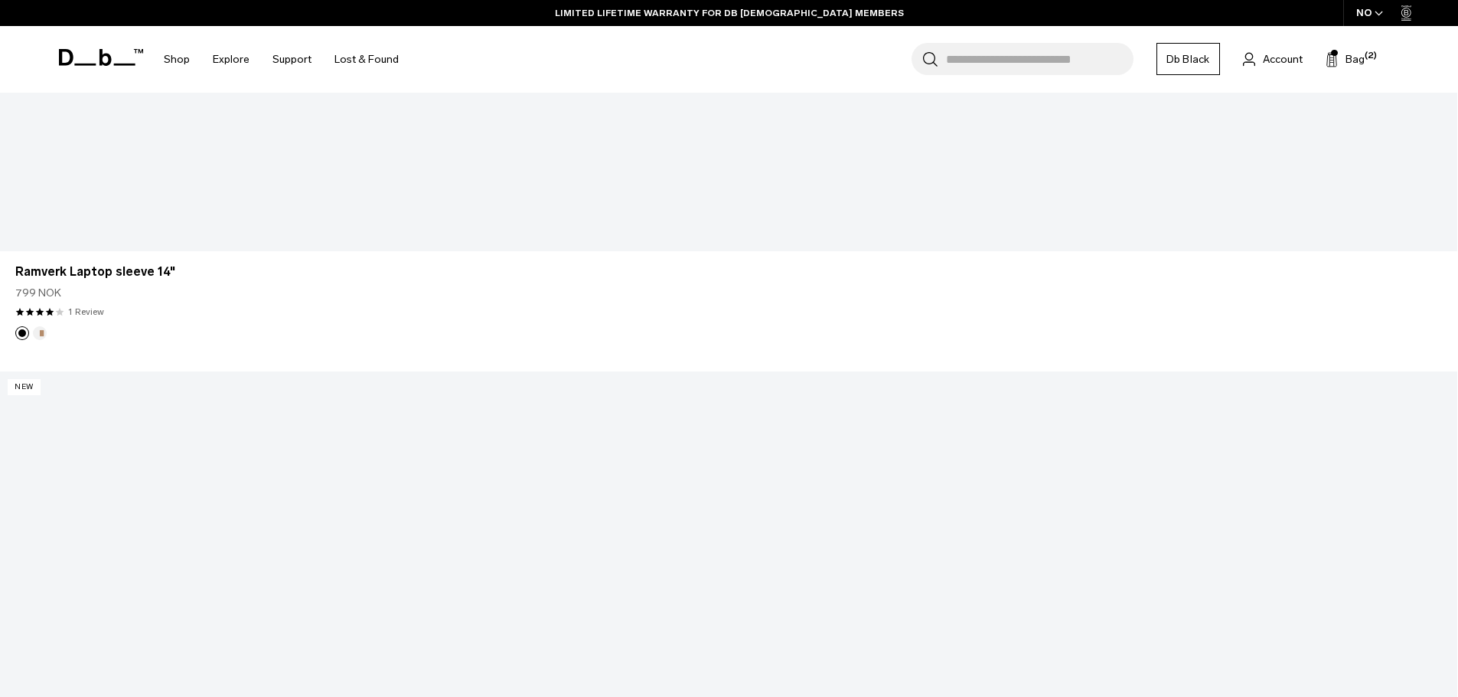
scroll to position [3485, 0]
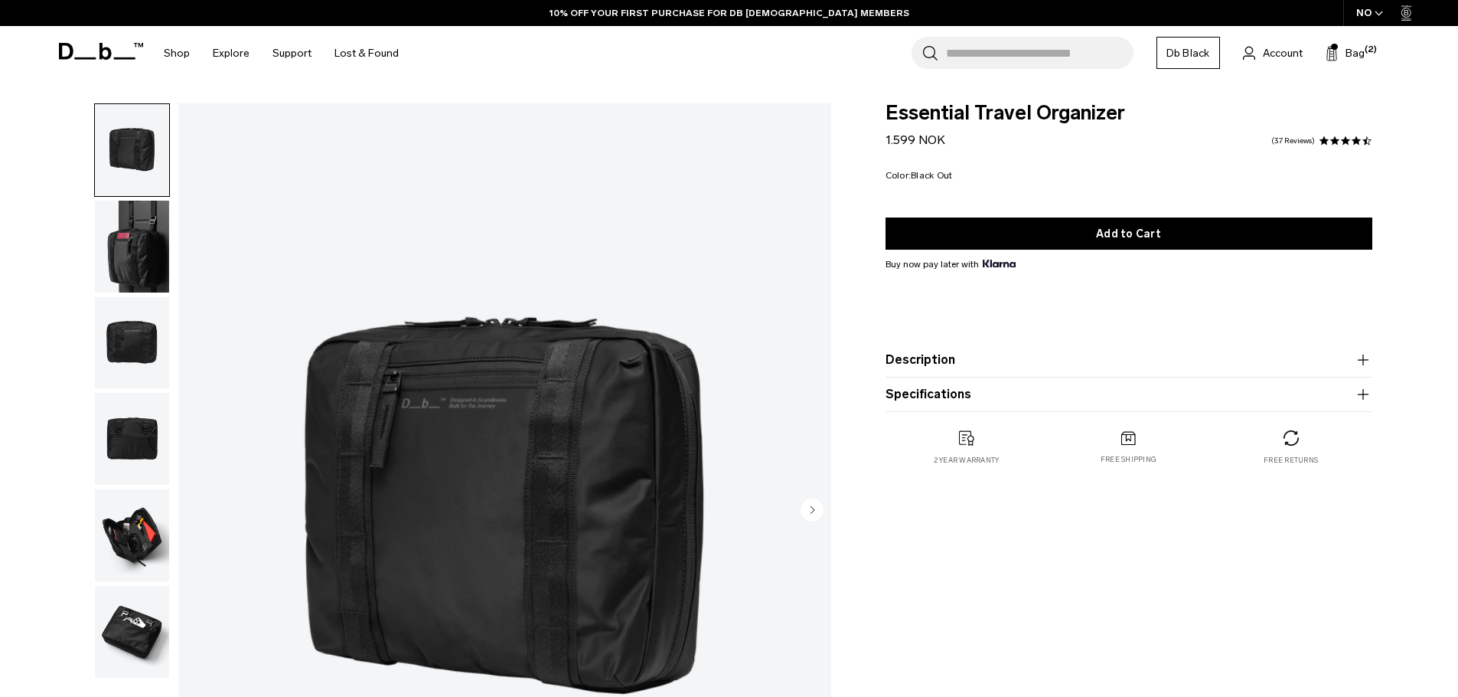
click at [809, 511] on circle "Next slide" at bounding box center [812, 509] width 23 height 23
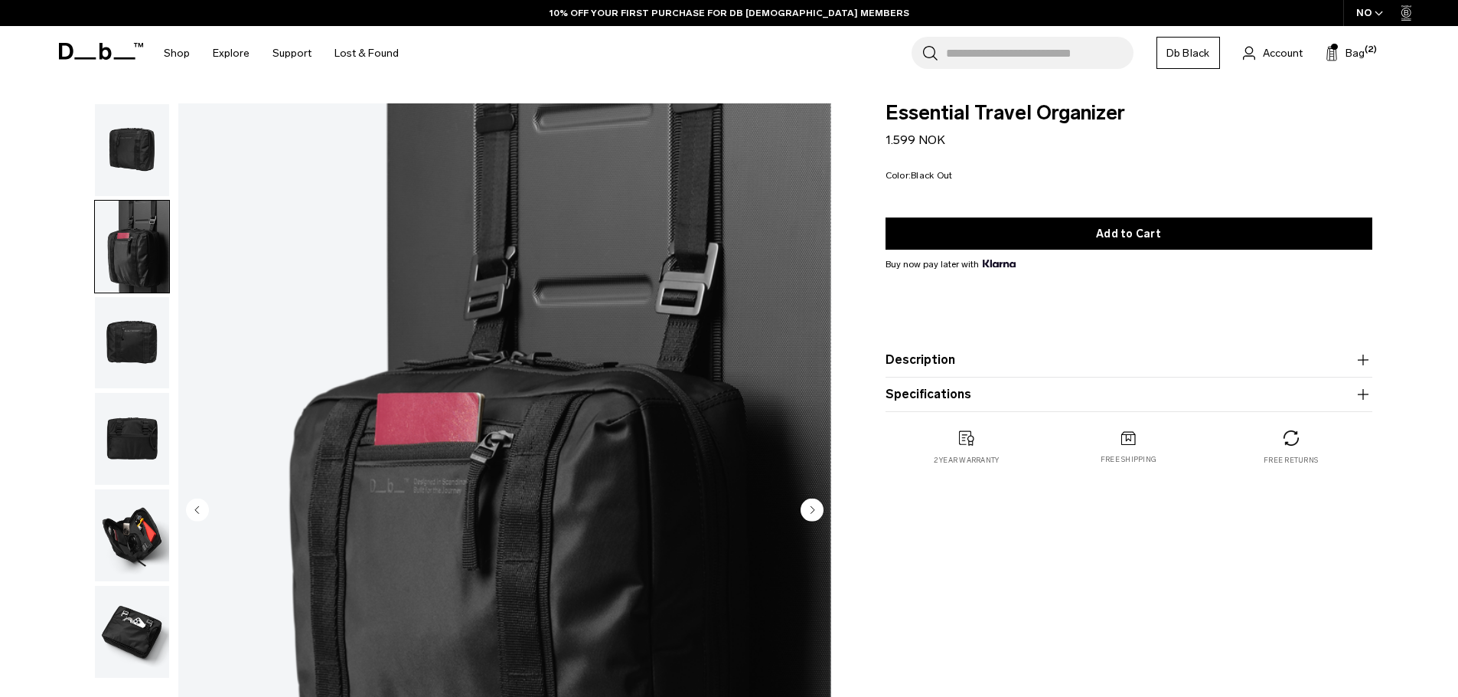
click at [809, 511] on circle "Next slide" at bounding box center [812, 509] width 23 height 23
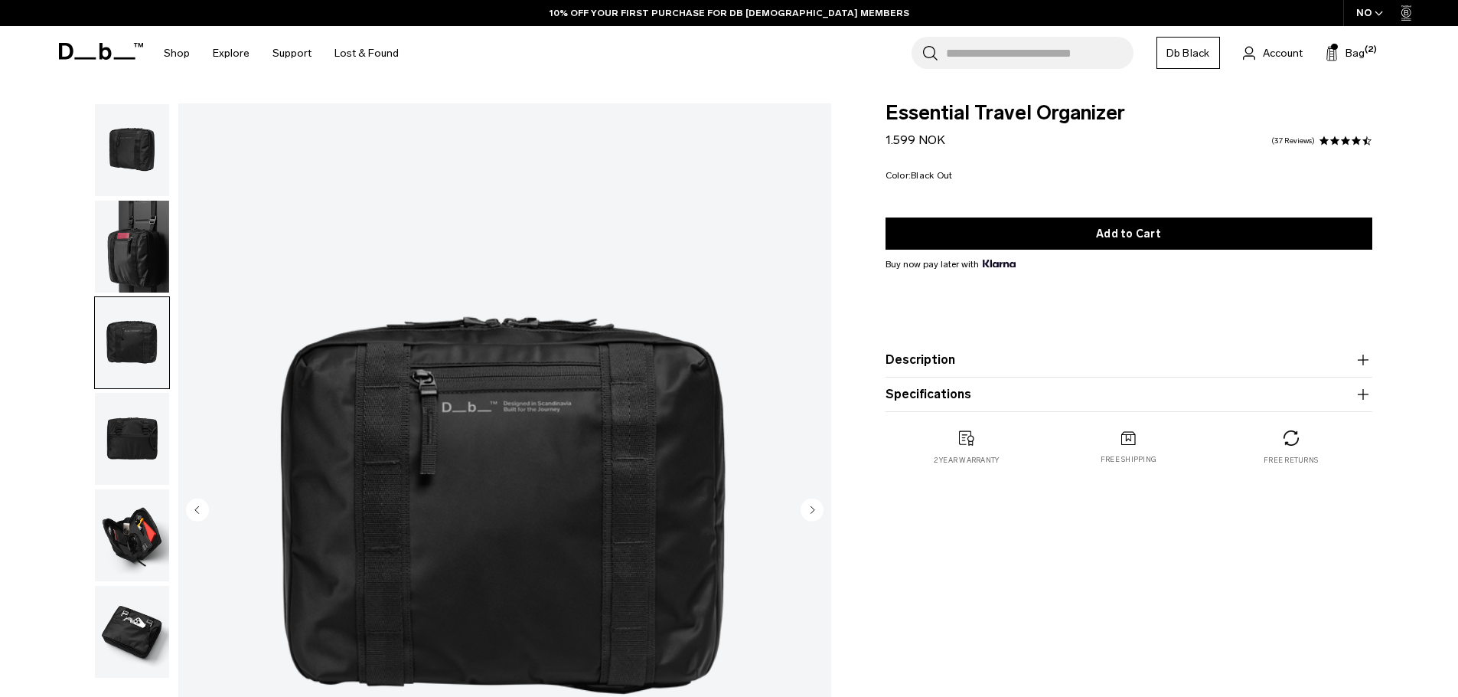
click at [809, 511] on circle "Next slide" at bounding box center [812, 509] width 23 height 23
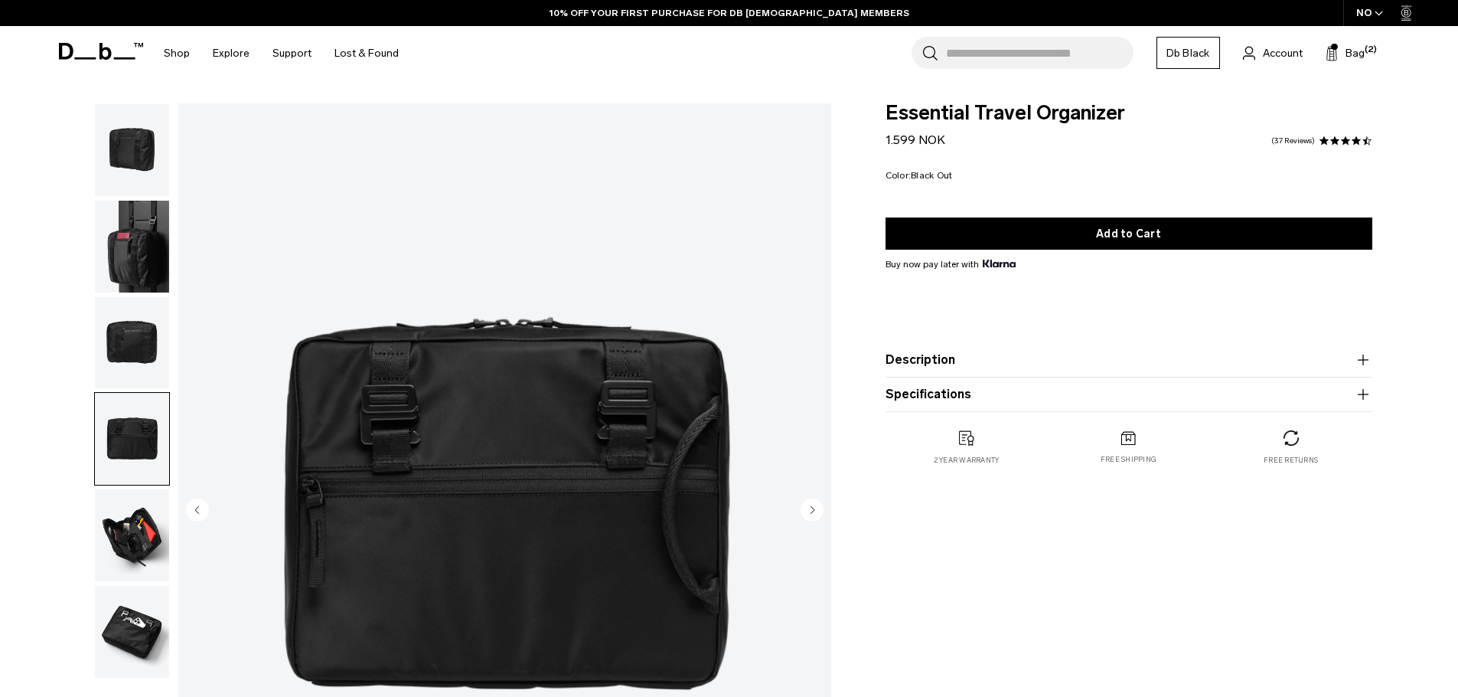
click at [809, 511] on circle "Next slide" at bounding box center [812, 509] width 23 height 23
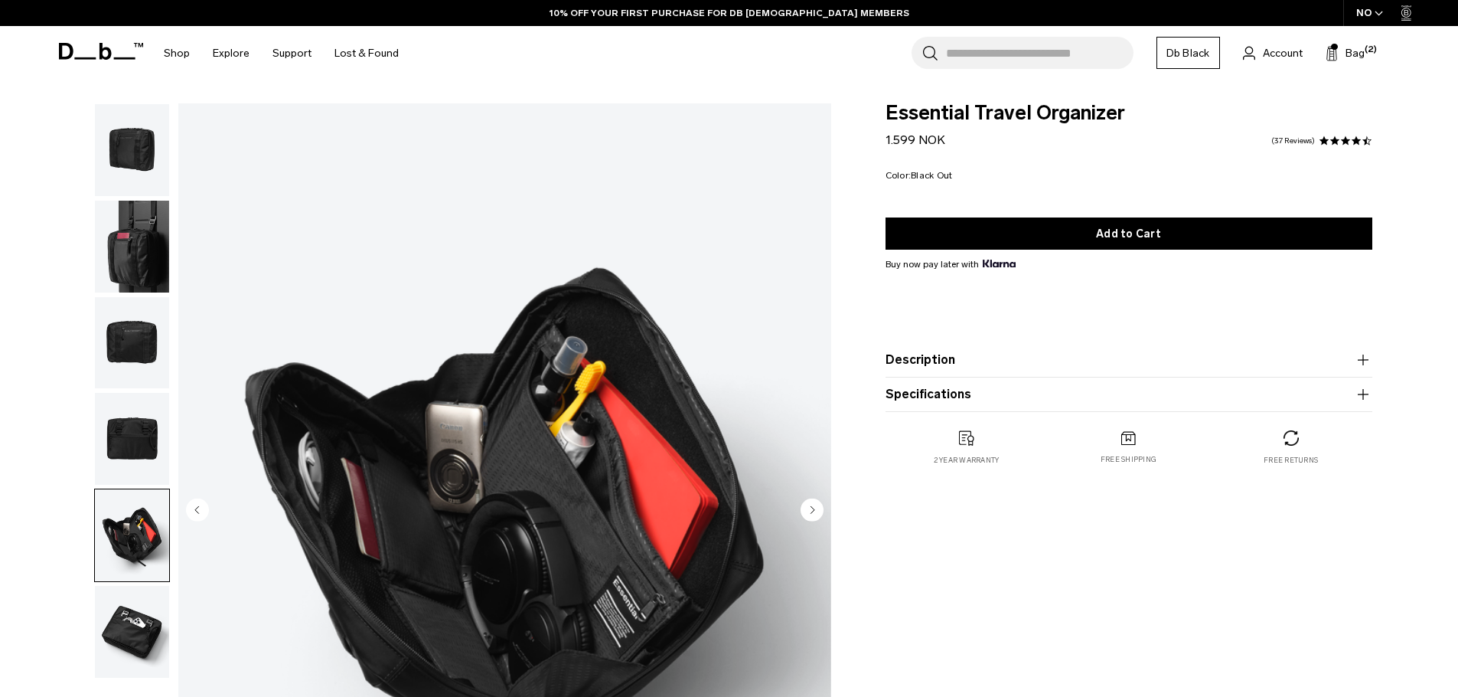
click at [809, 511] on circle "Next slide" at bounding box center [812, 509] width 23 height 23
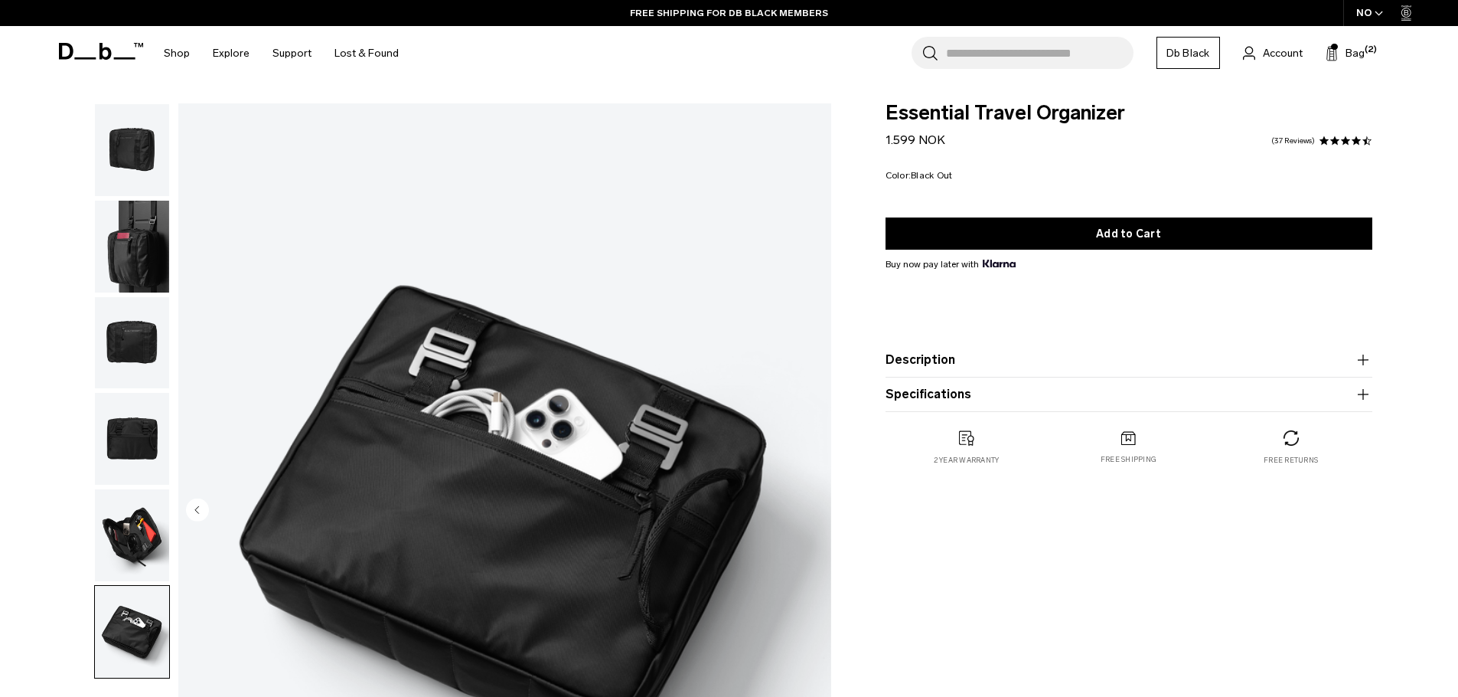
click at [100, 536] on img "button" at bounding box center [132, 535] width 74 height 92
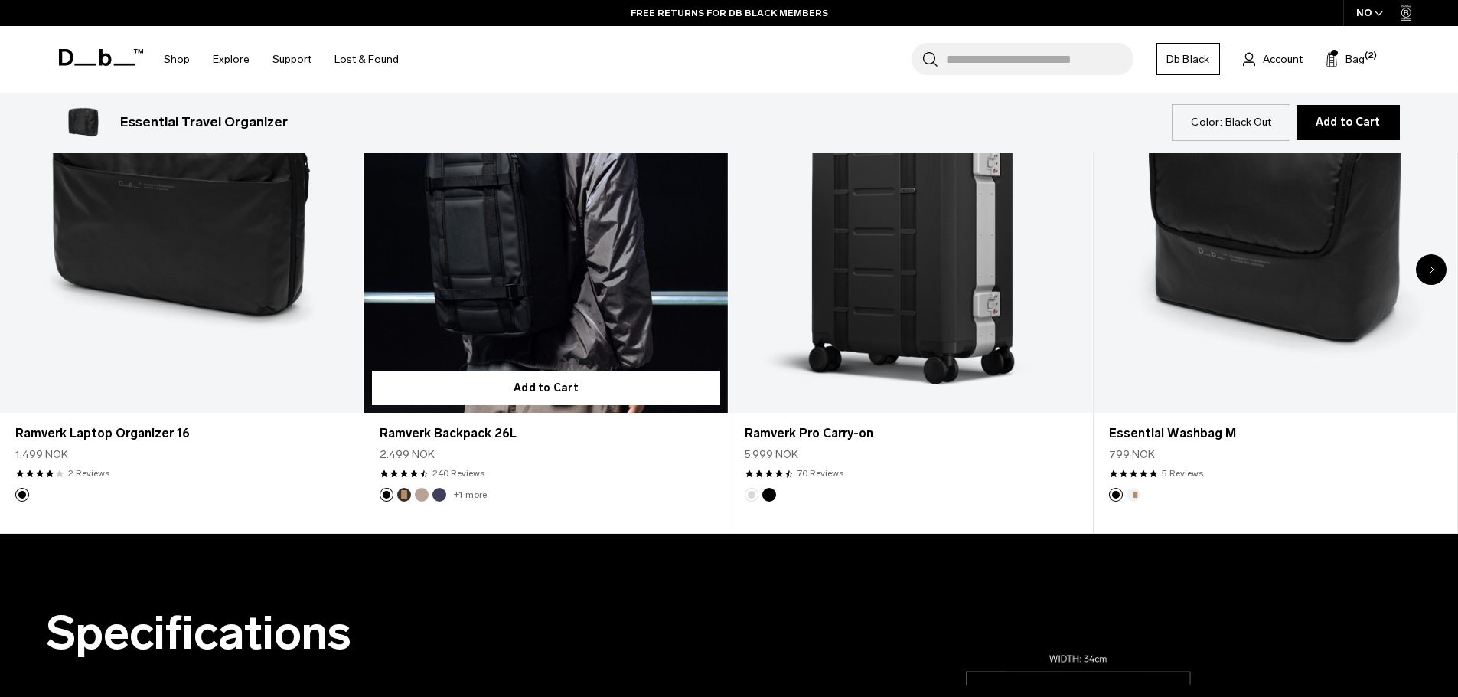
scroll to position [1050, 0]
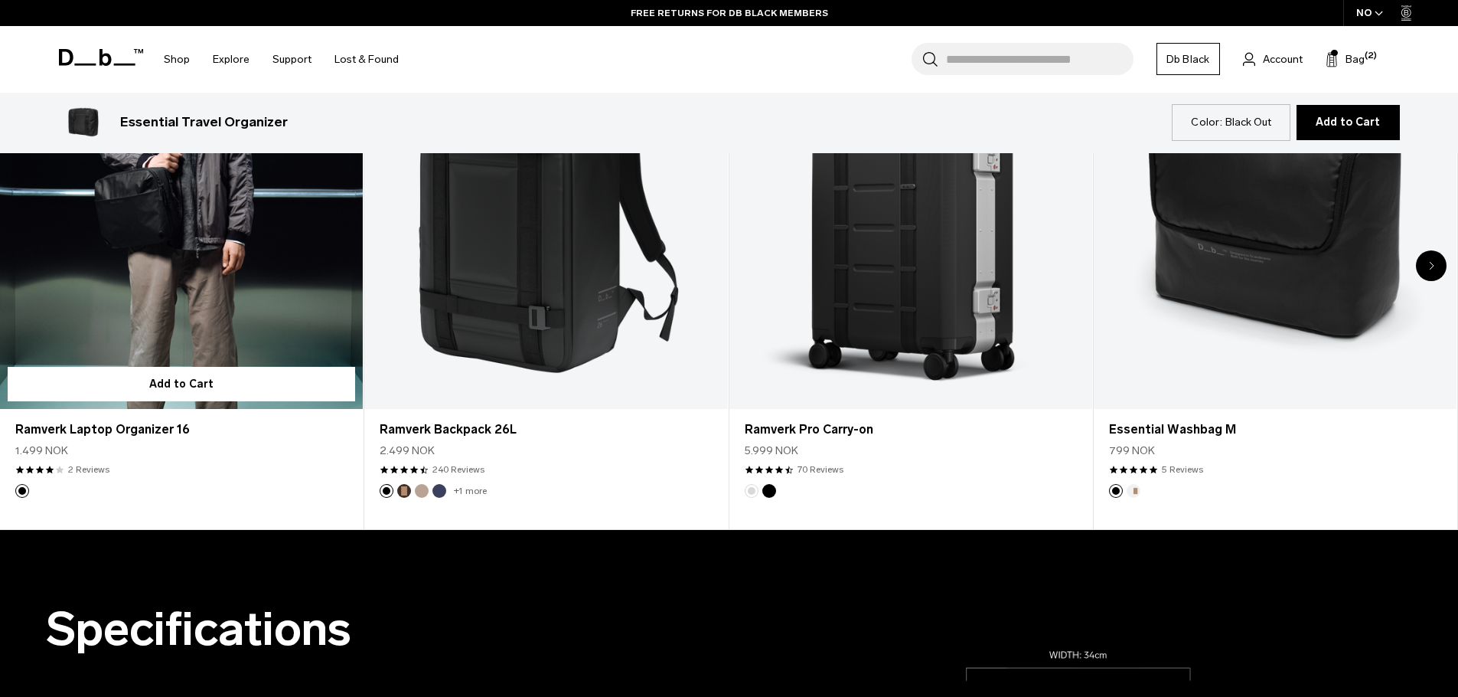
click at [188, 257] on link "Ramverk Laptop Organizer 16" at bounding box center [181, 206] width 363 height 403
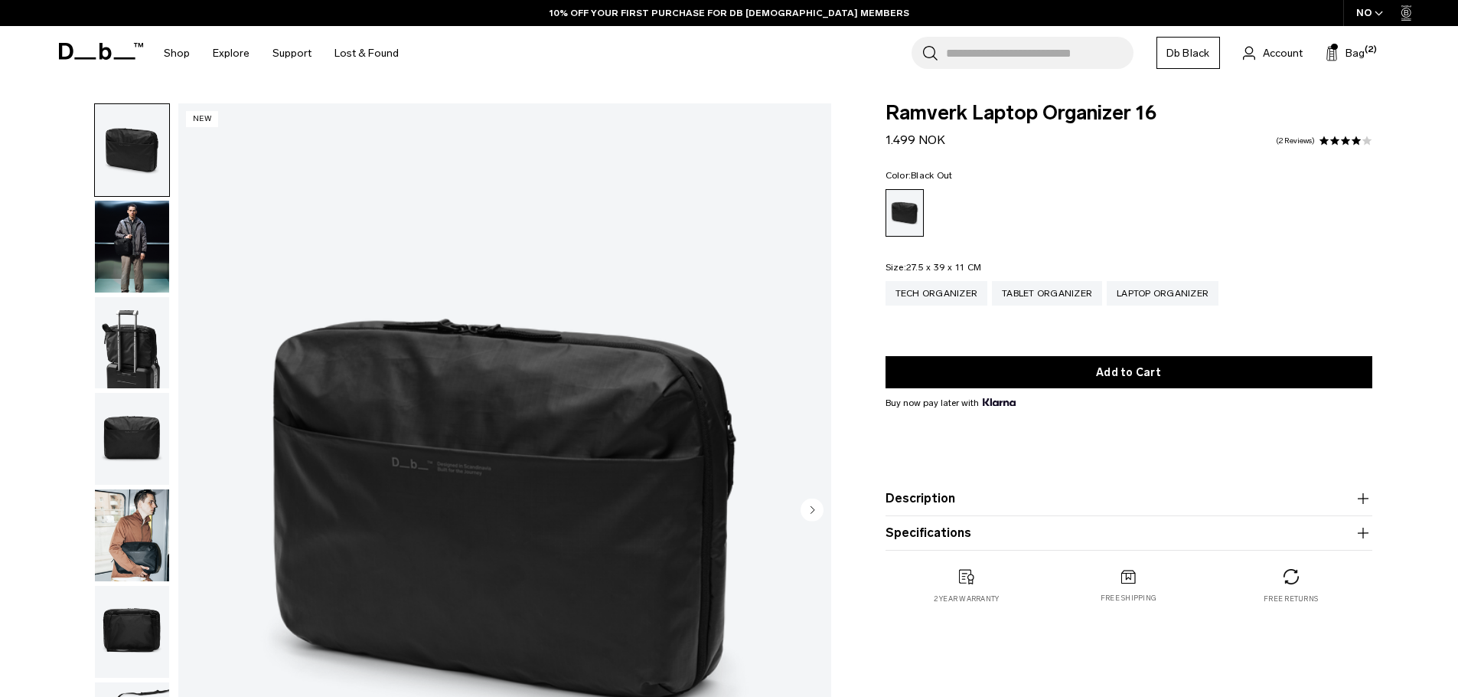
click at [809, 514] on circle "Next slide" at bounding box center [812, 509] width 23 height 23
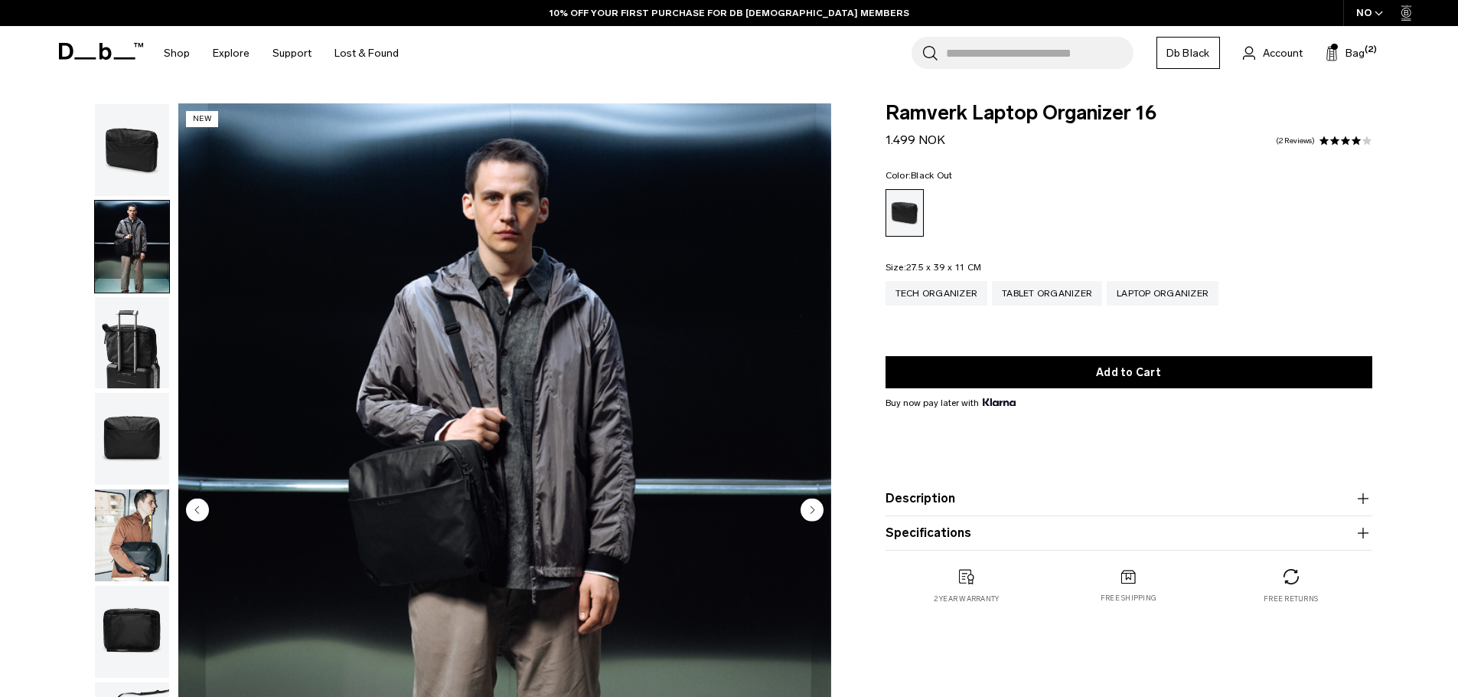
click at [810, 514] on circle "Next slide" at bounding box center [812, 509] width 23 height 23
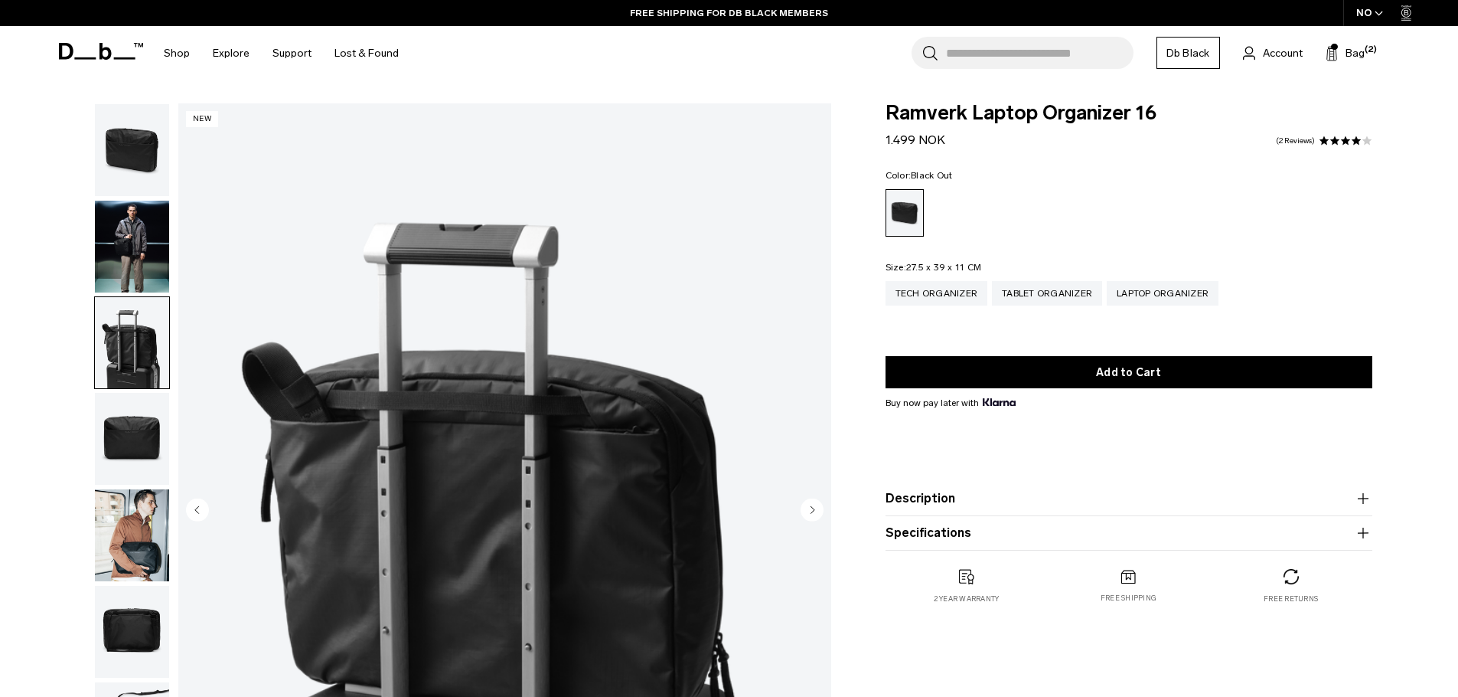
click at [810, 514] on circle "Next slide" at bounding box center [812, 509] width 23 height 23
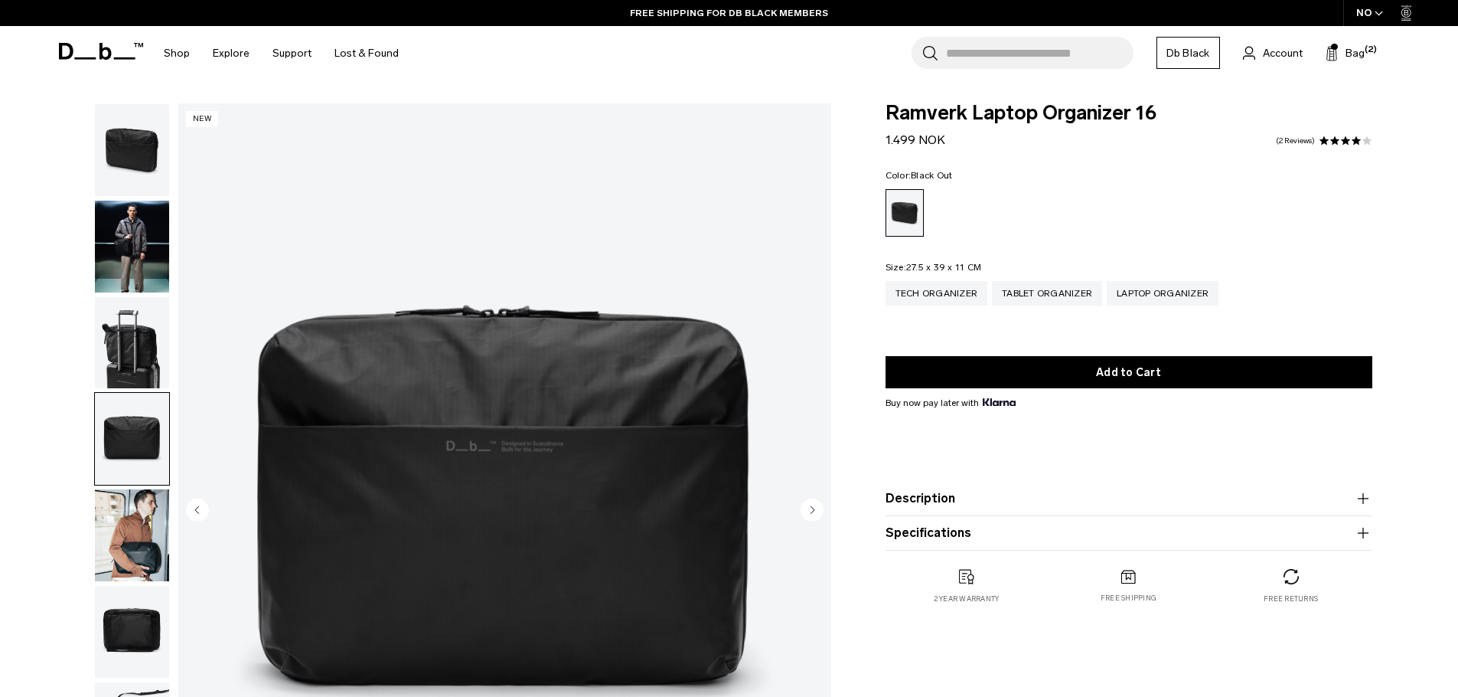
click at [810, 514] on circle "Next slide" at bounding box center [812, 509] width 23 height 23
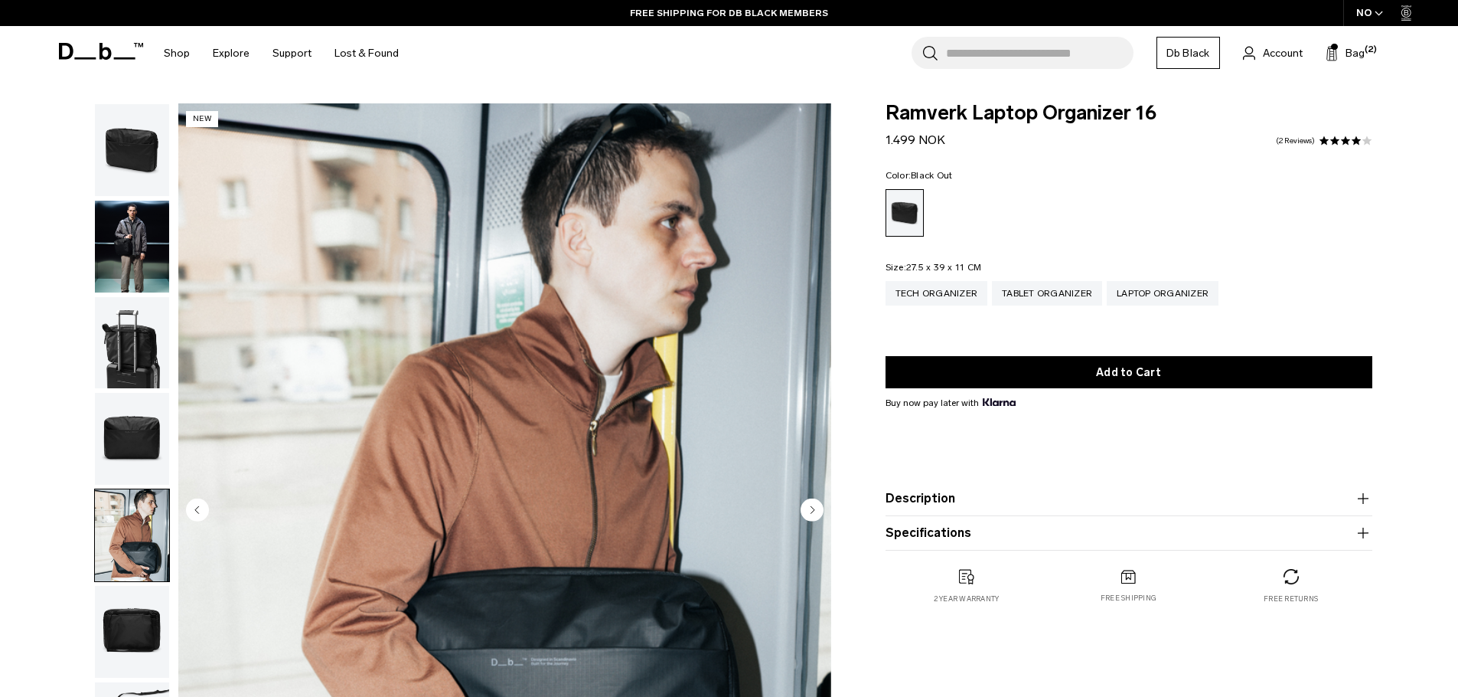
click at [810, 514] on circle "Next slide" at bounding box center [812, 509] width 23 height 23
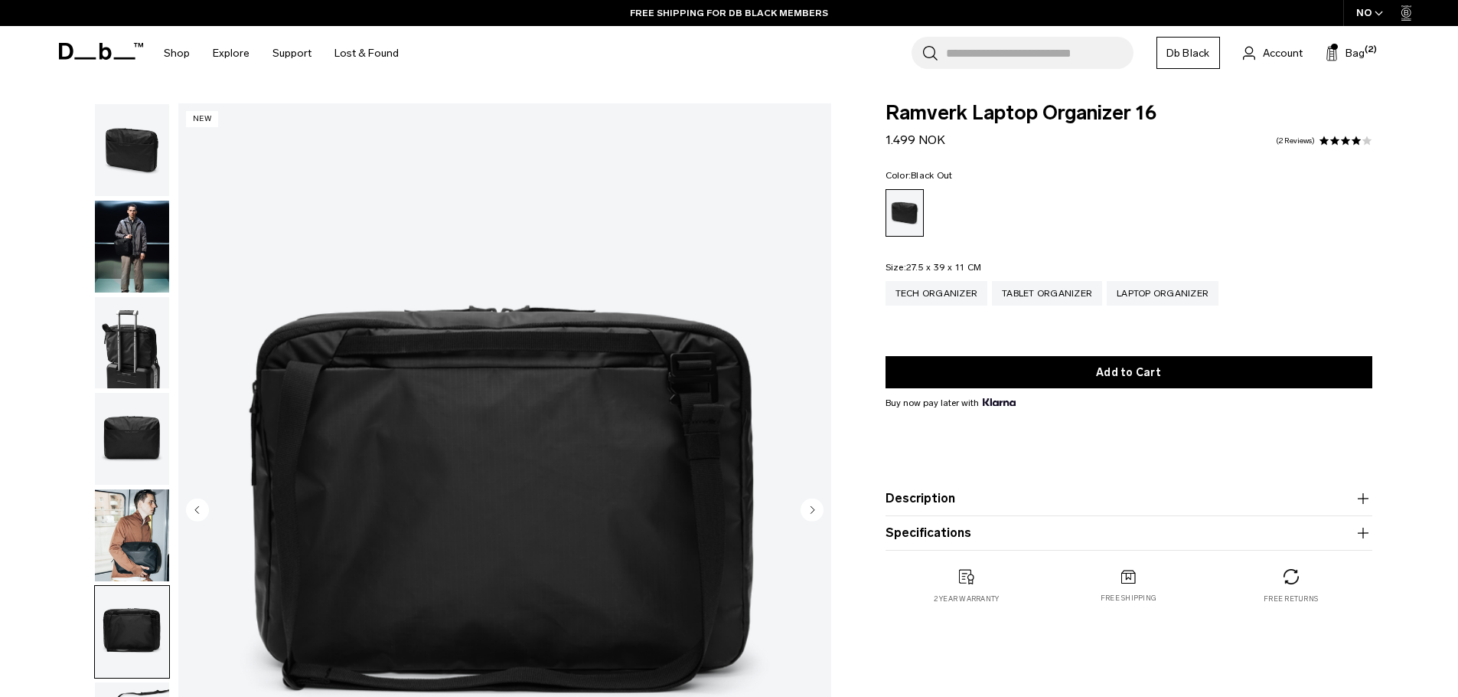
click at [810, 514] on circle "Next slide" at bounding box center [812, 509] width 23 height 23
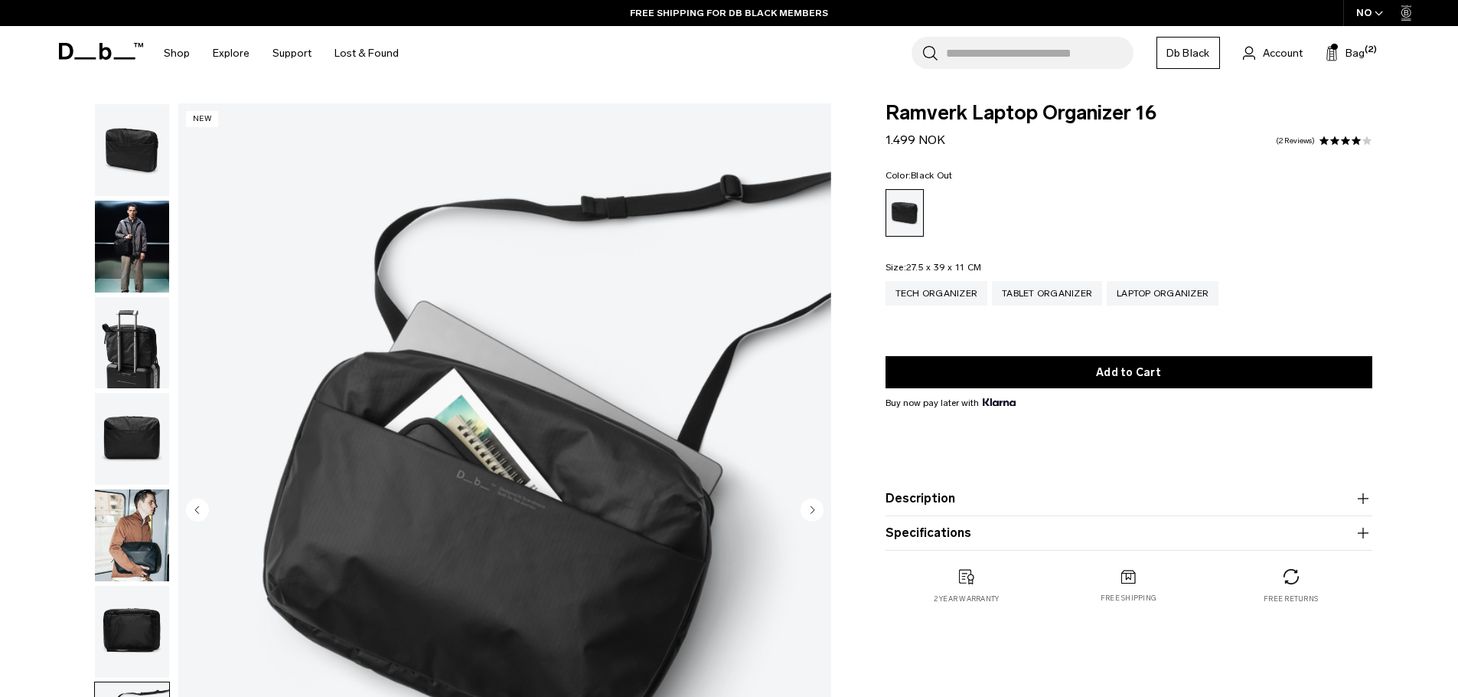
click at [810, 514] on circle "Next slide" at bounding box center [812, 509] width 23 height 23
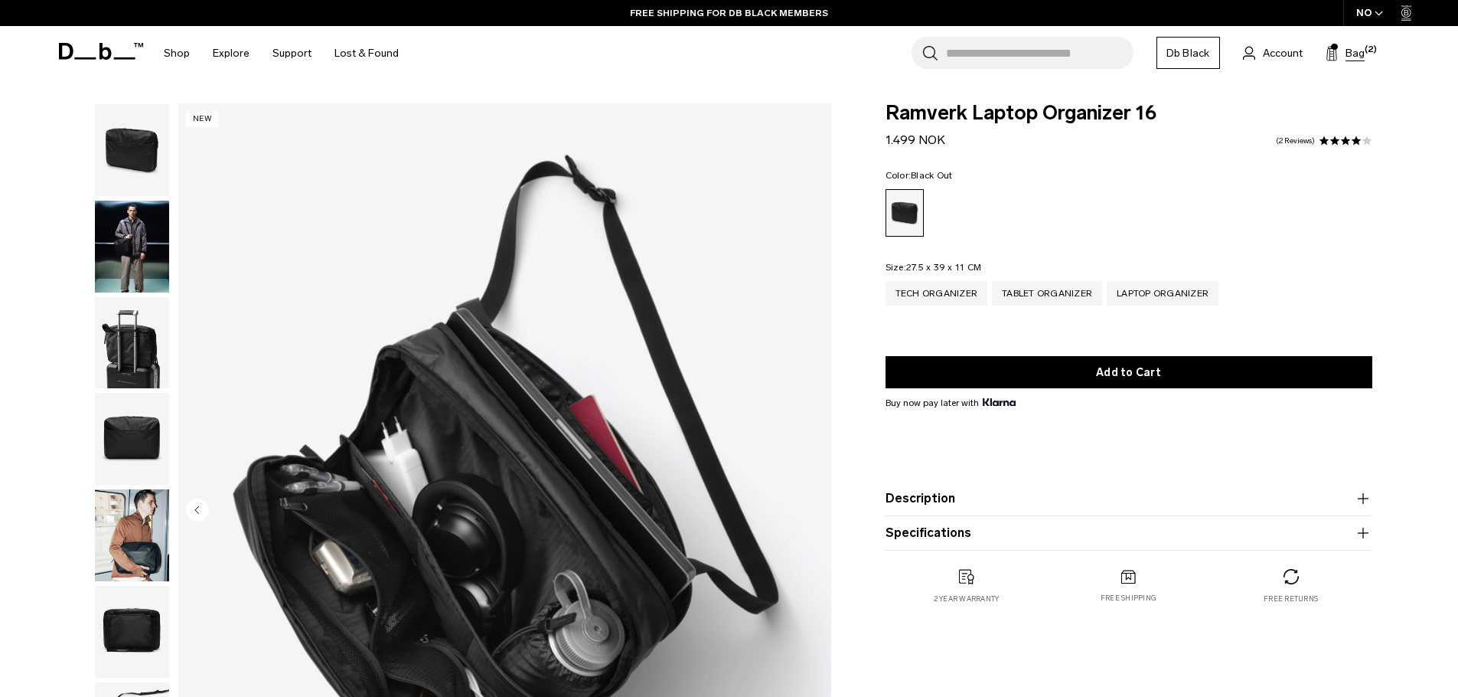
click at [1359, 53] on span "Bag" at bounding box center [1355, 53] width 19 height 16
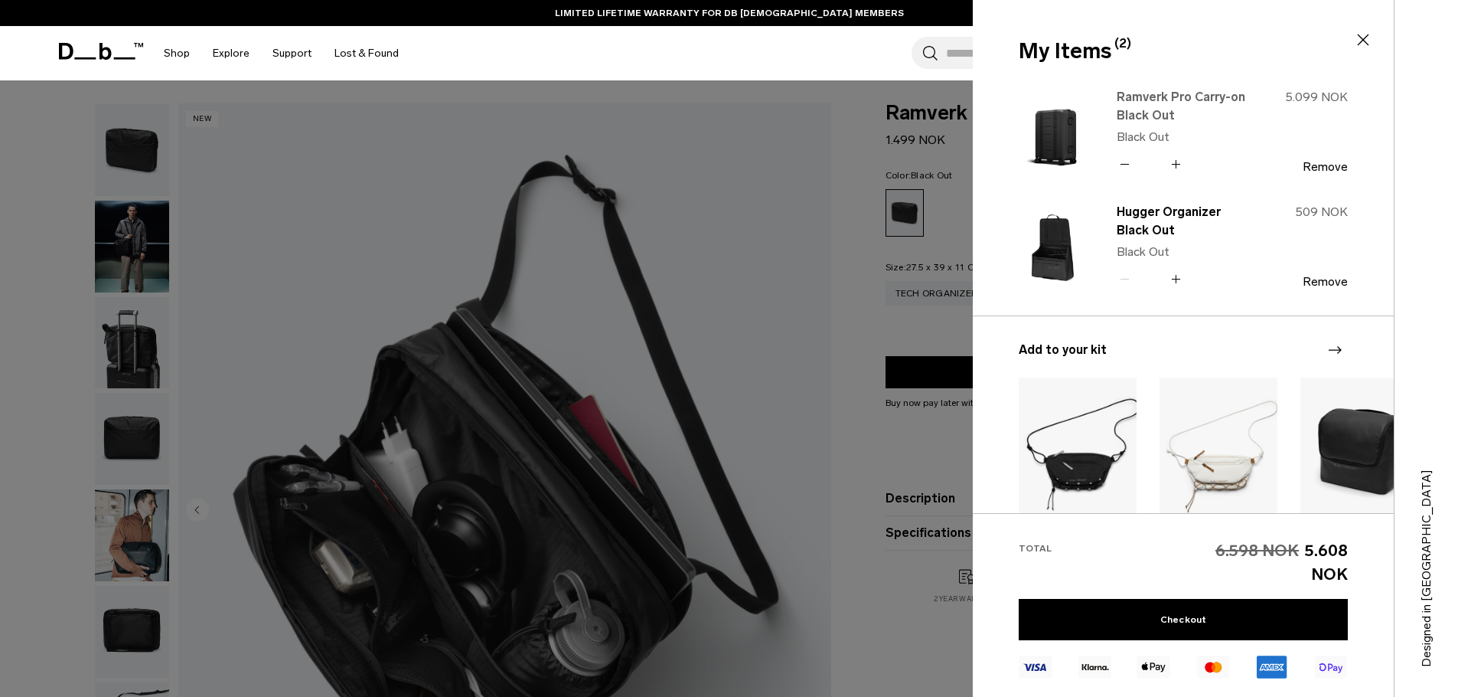
click at [1164, 103] on link "Ramverk Pro Carry-on Black Out" at bounding box center [1184, 106] width 135 height 37
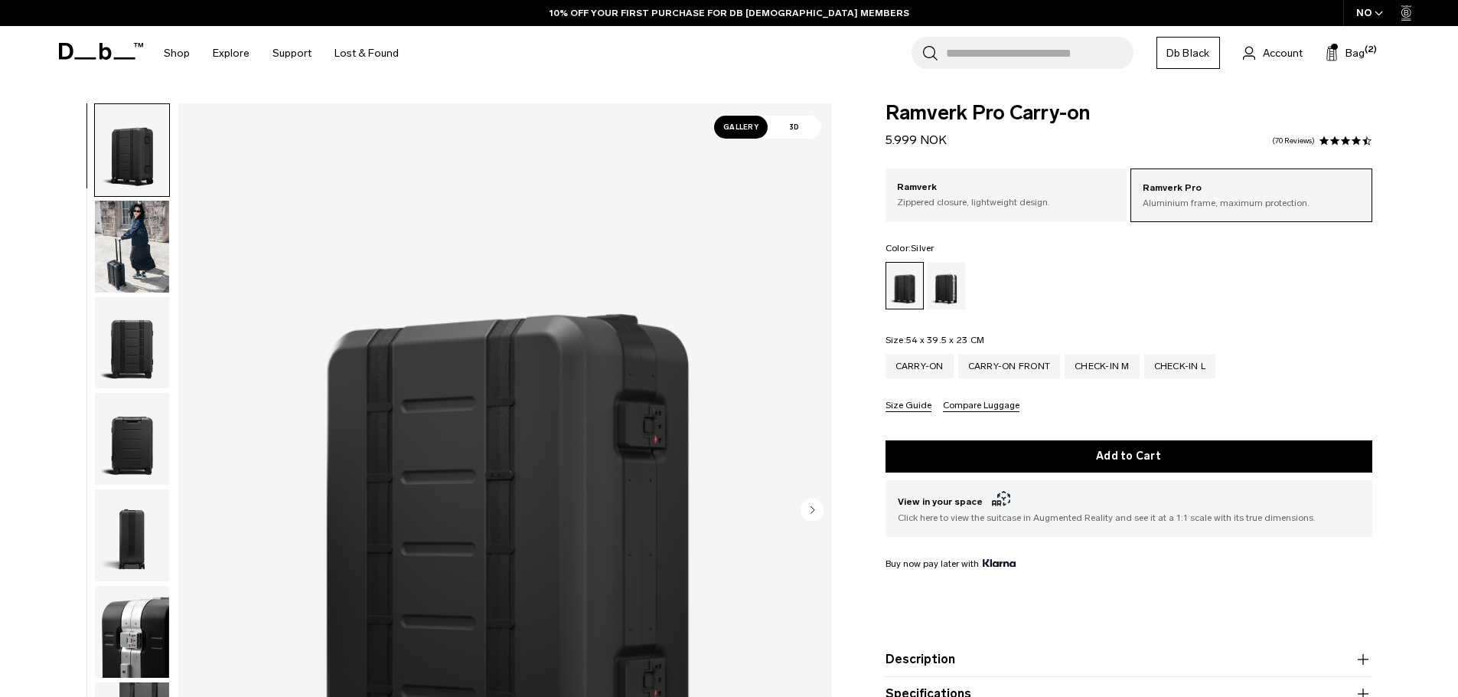
click at [949, 285] on div "Silver" at bounding box center [946, 285] width 39 height 47
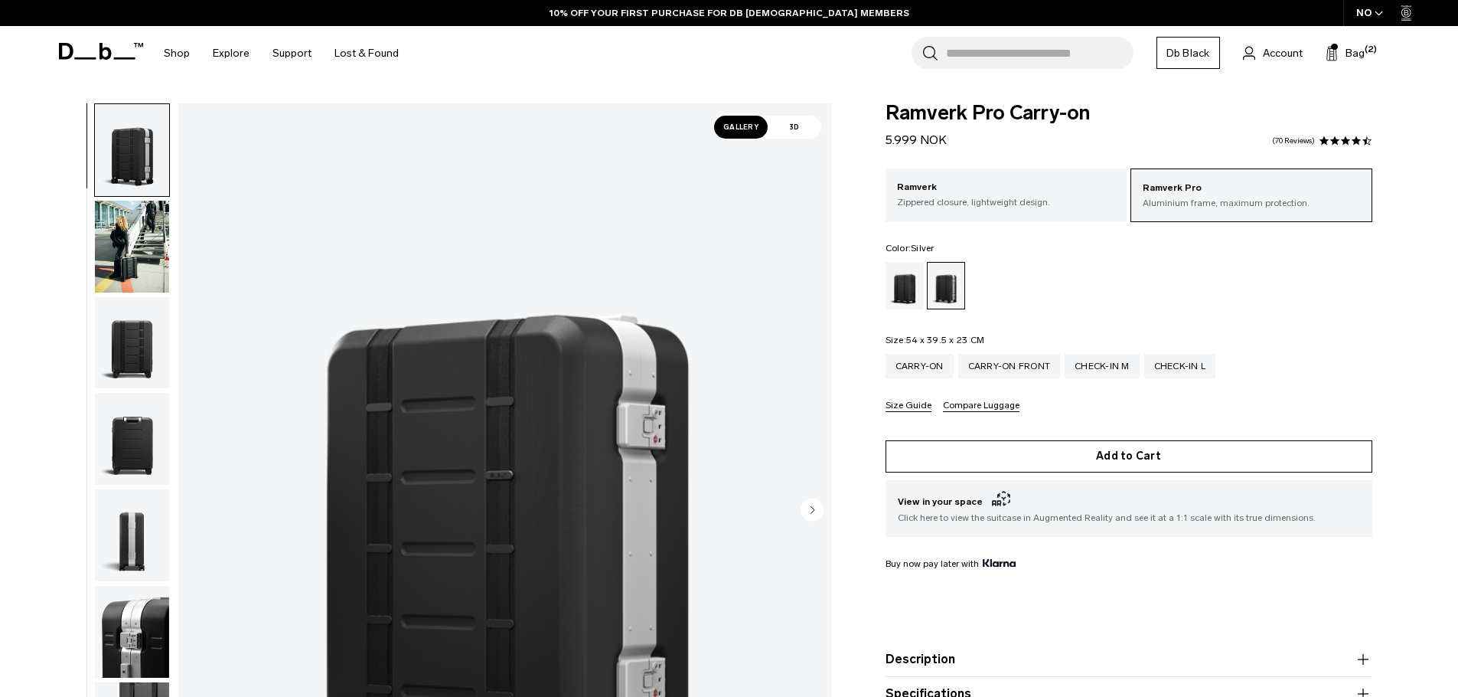
click at [1105, 450] on button "Add to Cart" at bounding box center [1129, 456] width 487 height 32
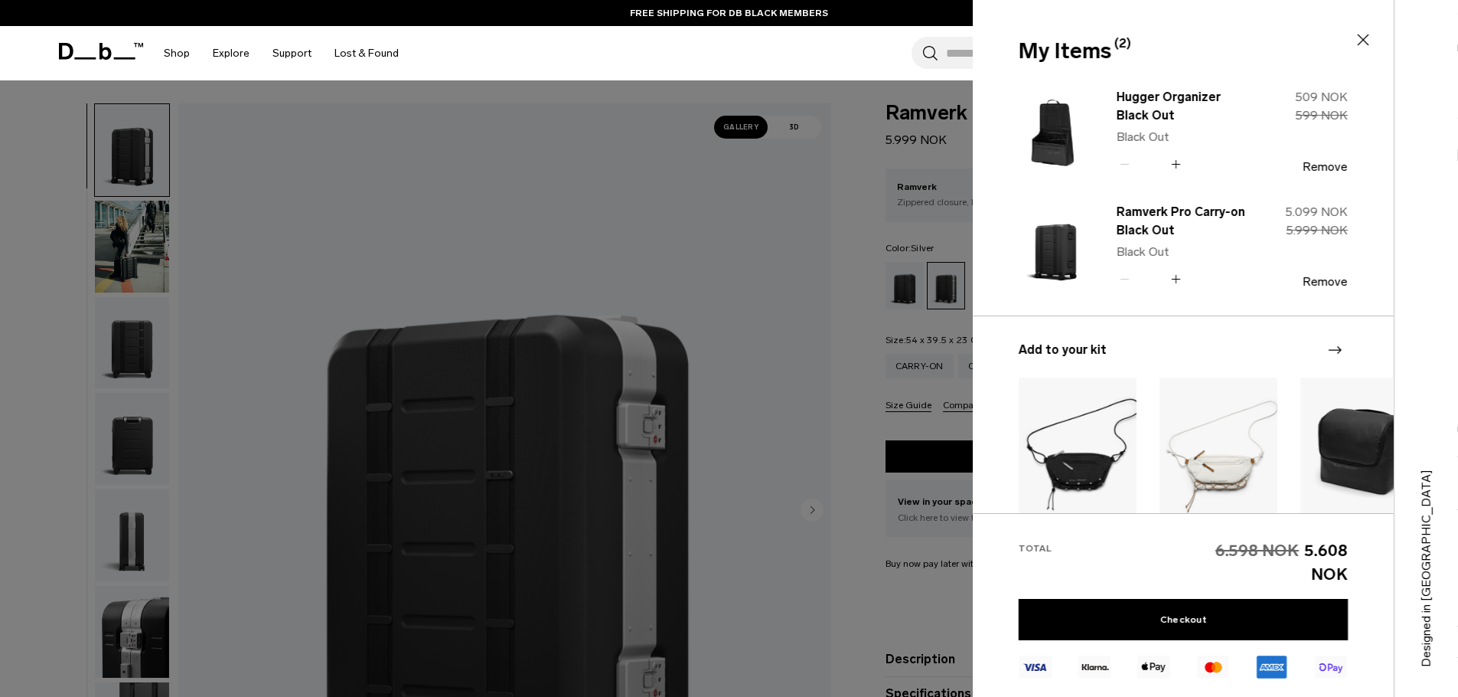
click at [853, 288] on div at bounding box center [729, 348] width 1458 height 697
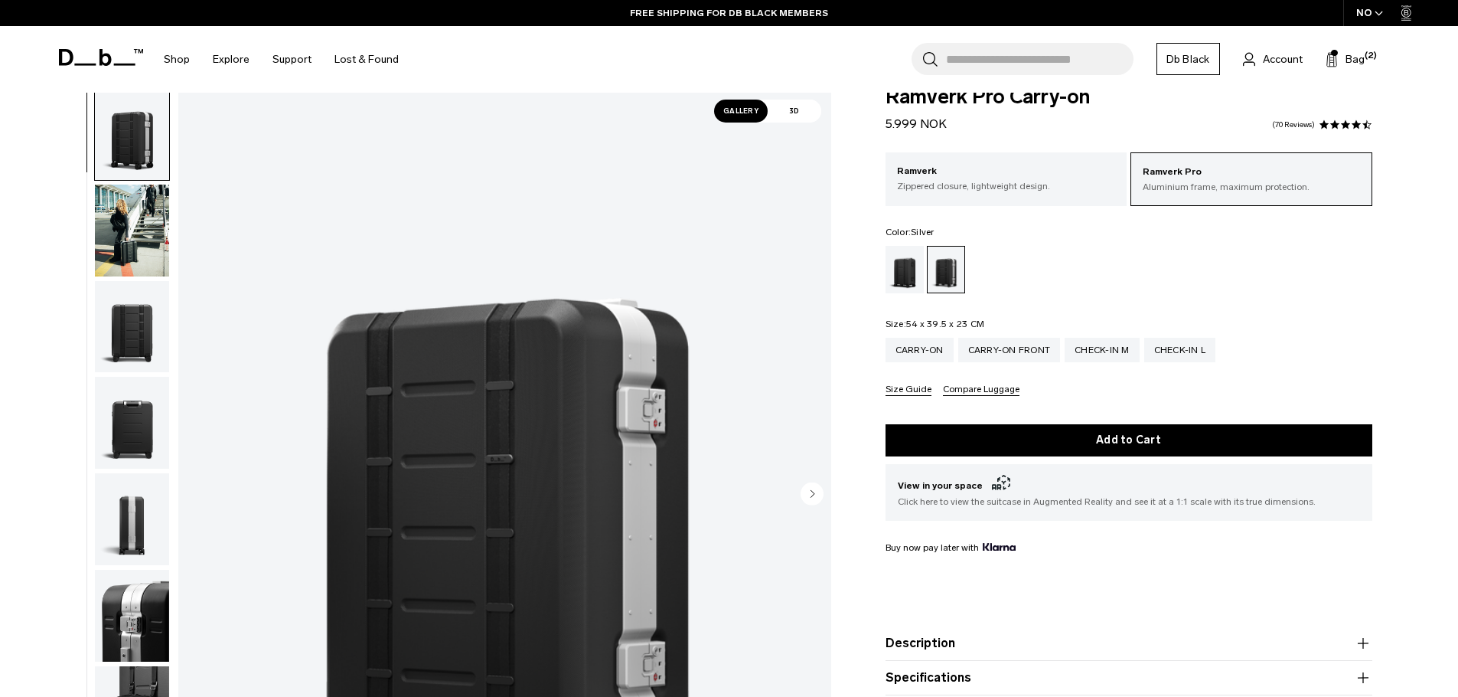
scroll to position [9, 0]
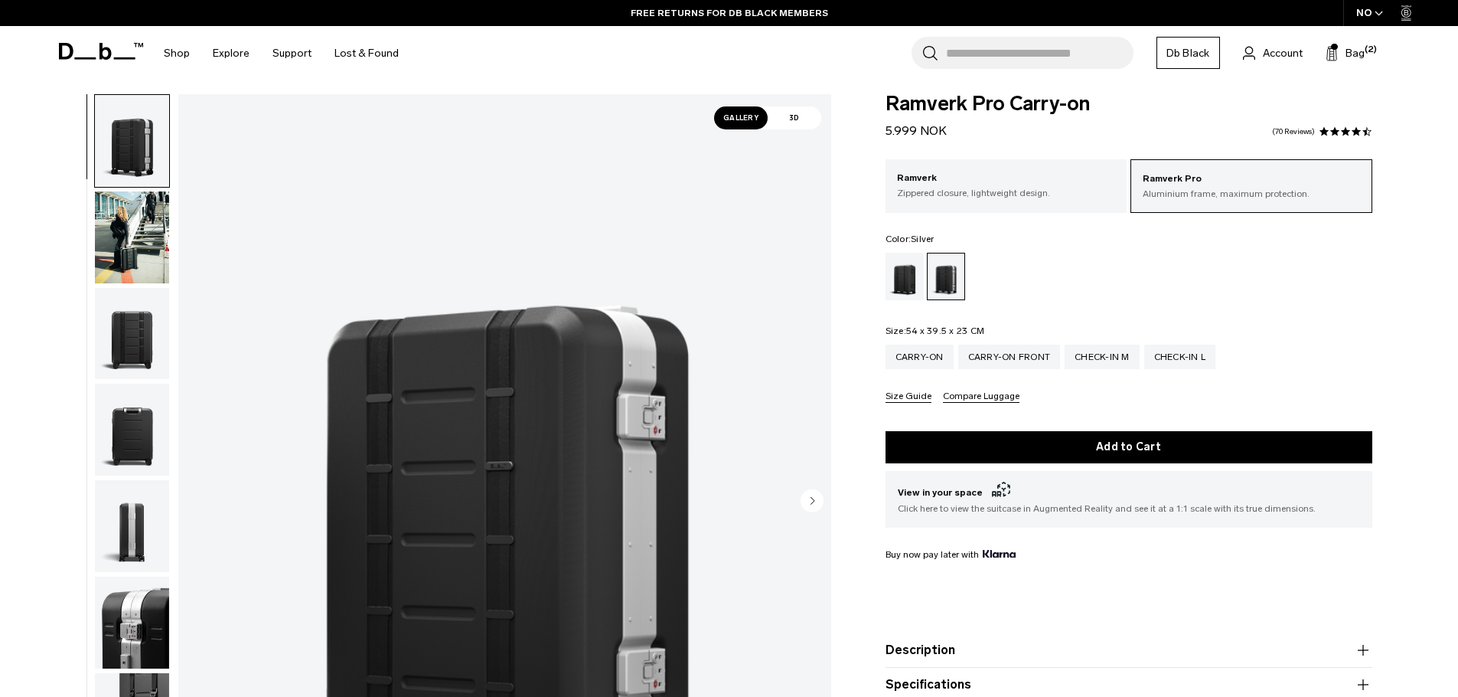
click at [952, 274] on div "Silver" at bounding box center [947, 276] width 38 height 46
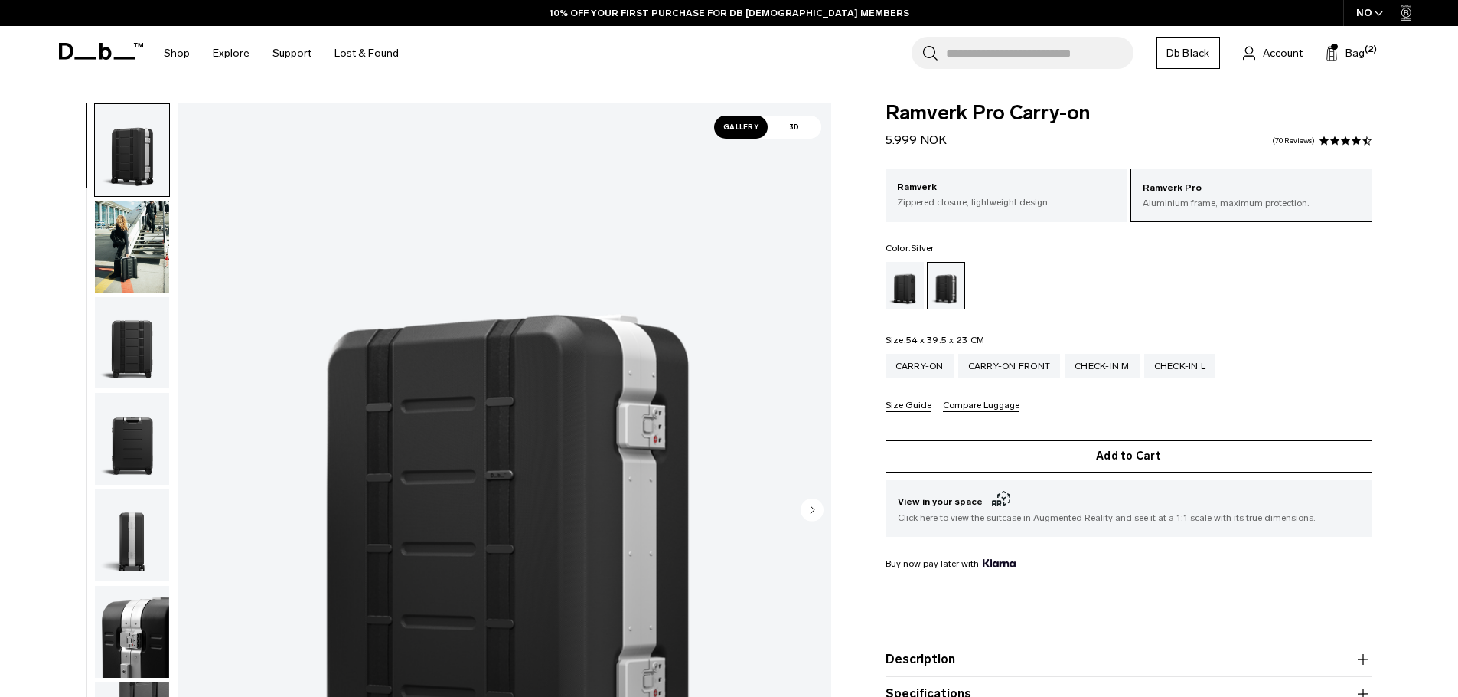
click at [1120, 454] on button "Add to Cart" at bounding box center [1129, 456] width 487 height 32
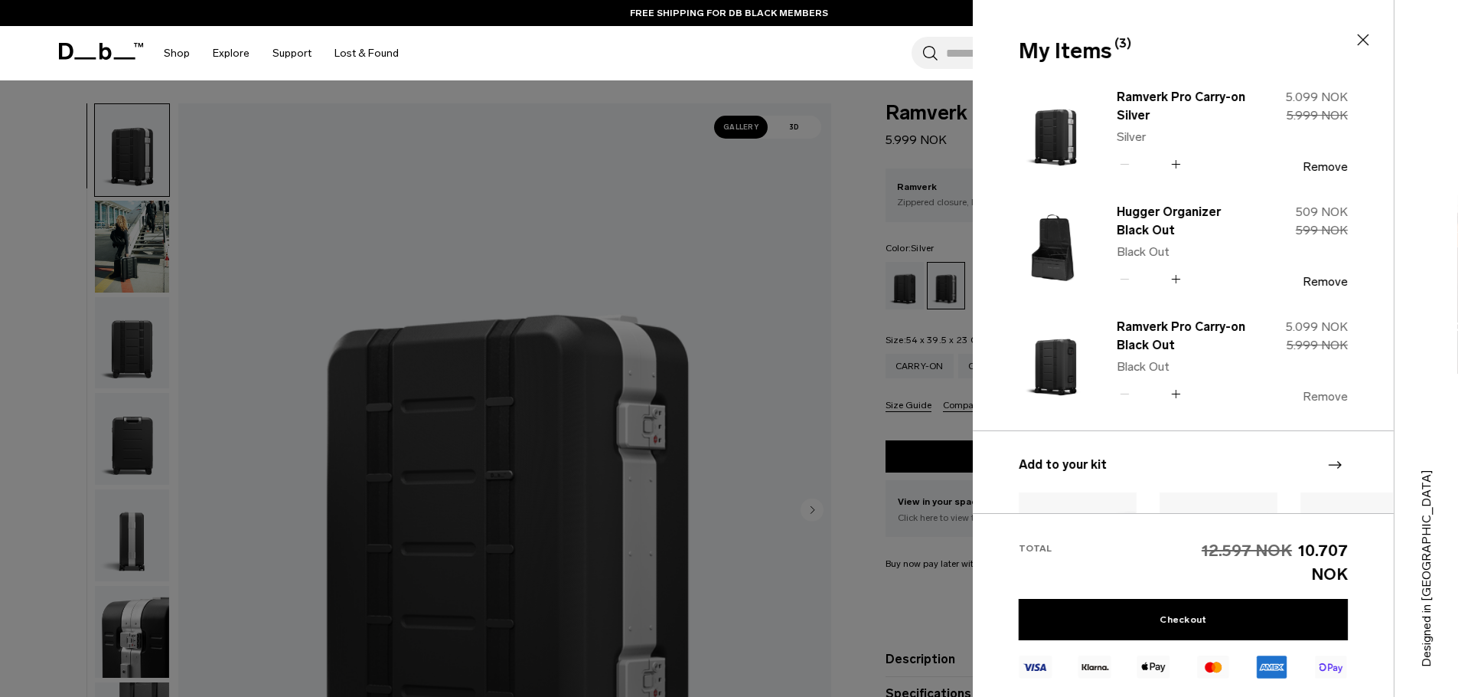
click at [1331, 396] on button "Remove" at bounding box center [1325, 397] width 45 height 14
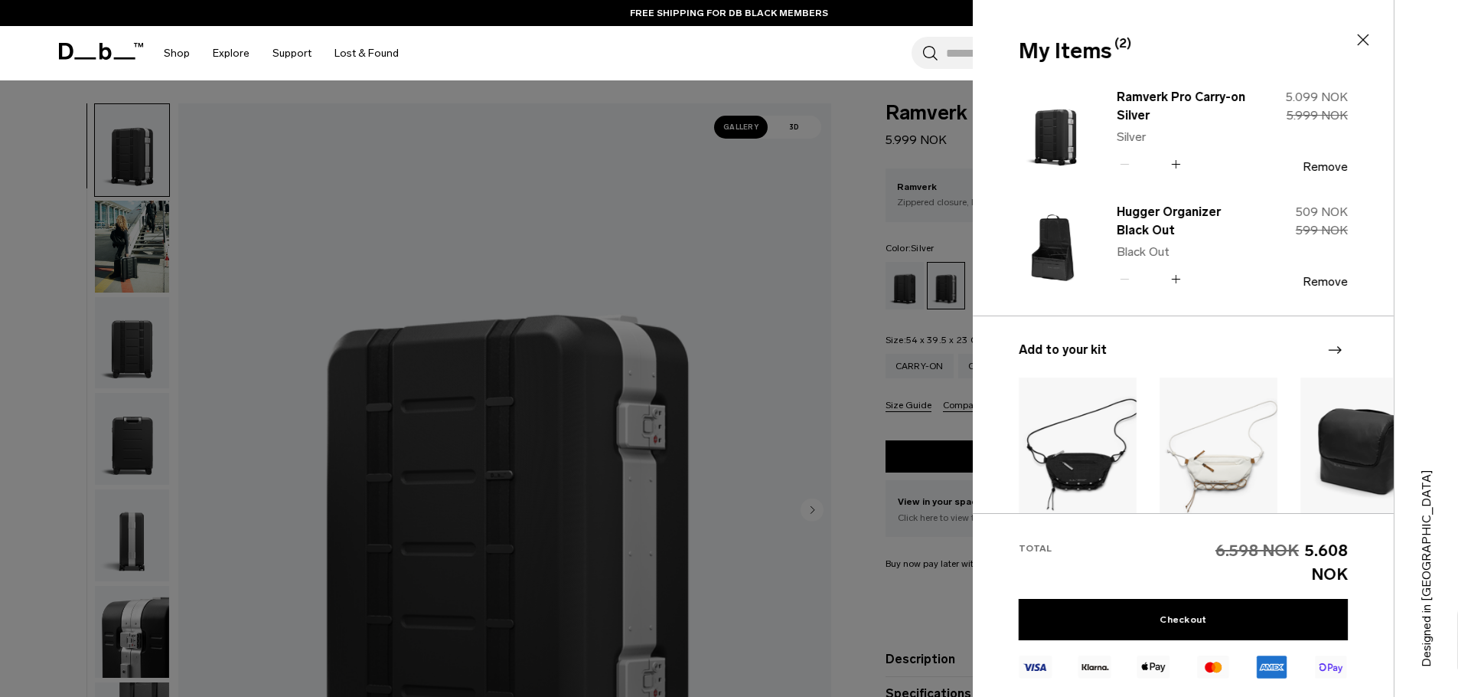
click at [850, 216] on div at bounding box center [729, 348] width 1458 height 697
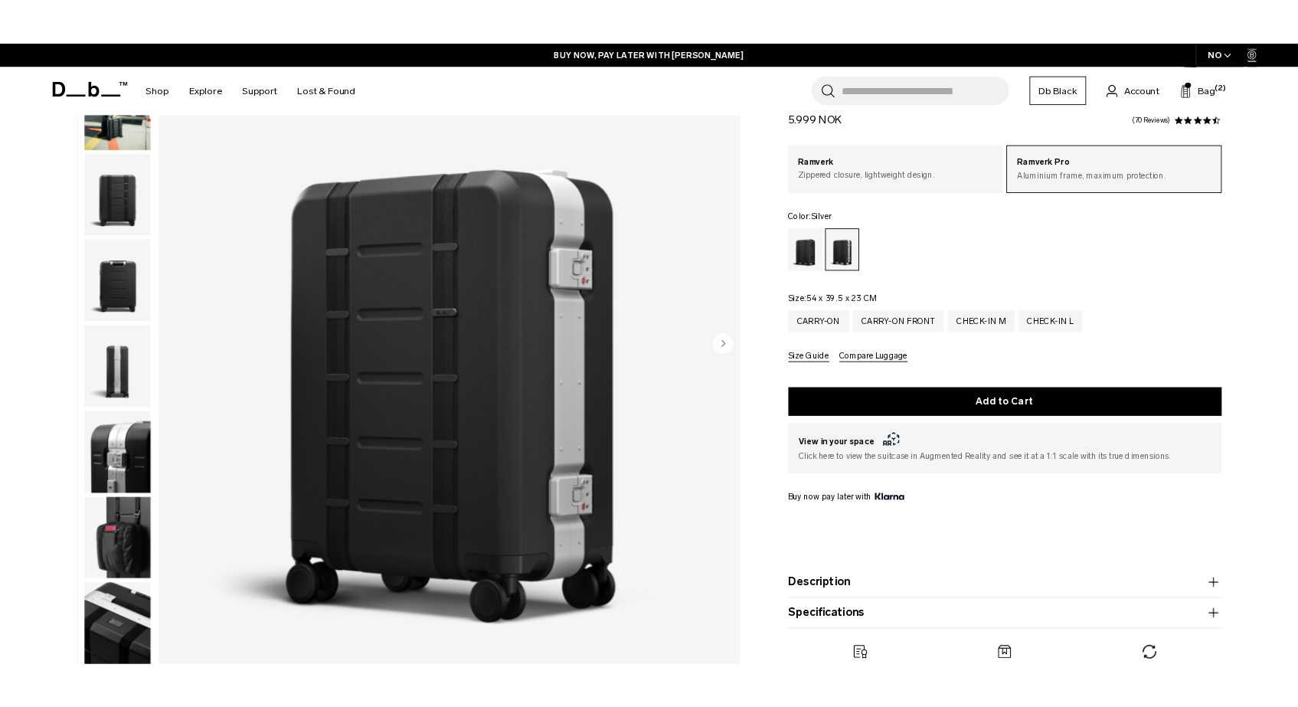
scroll to position [292, 0]
